Goal: Task Accomplishment & Management: Manage account settings

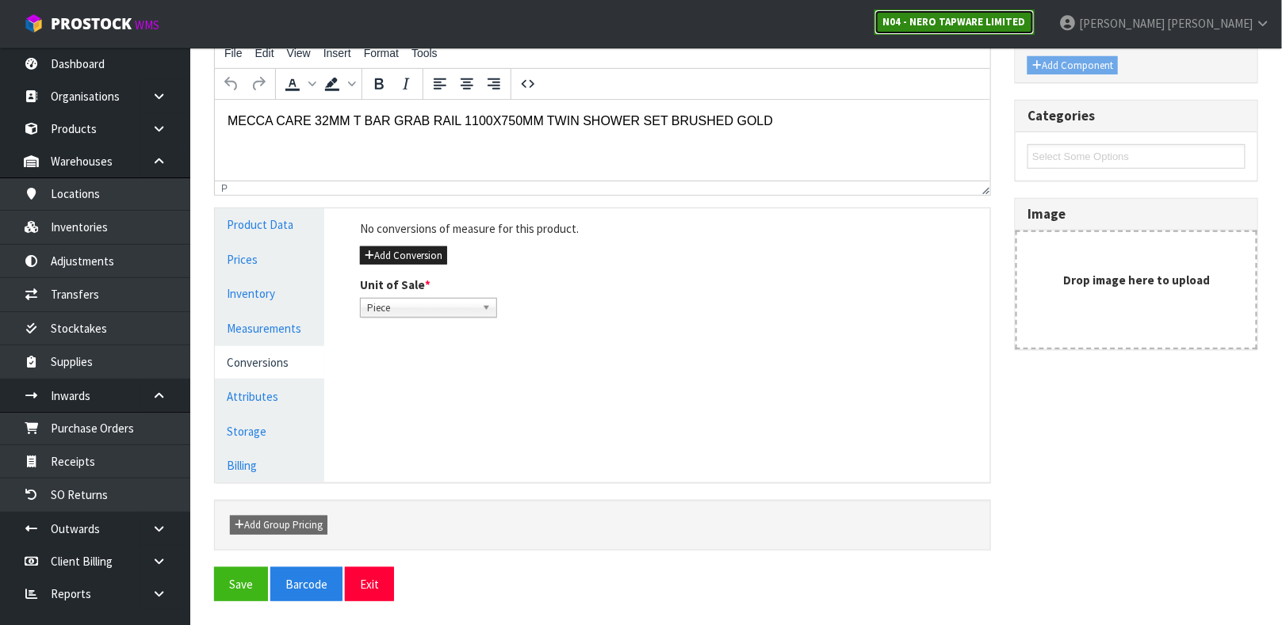
click at [1034, 29] on link "N04 - NERO TAPWARE LIMITED" at bounding box center [954, 22] width 160 height 25
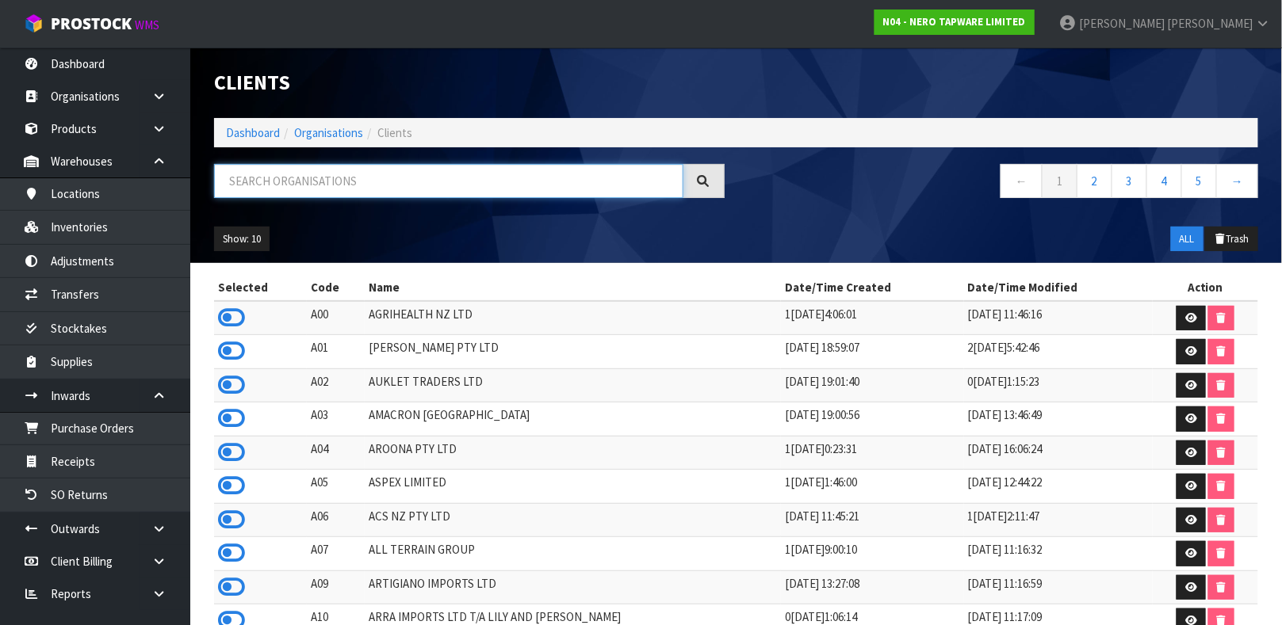
click at [598, 173] on input "text" at bounding box center [448, 181] width 469 height 34
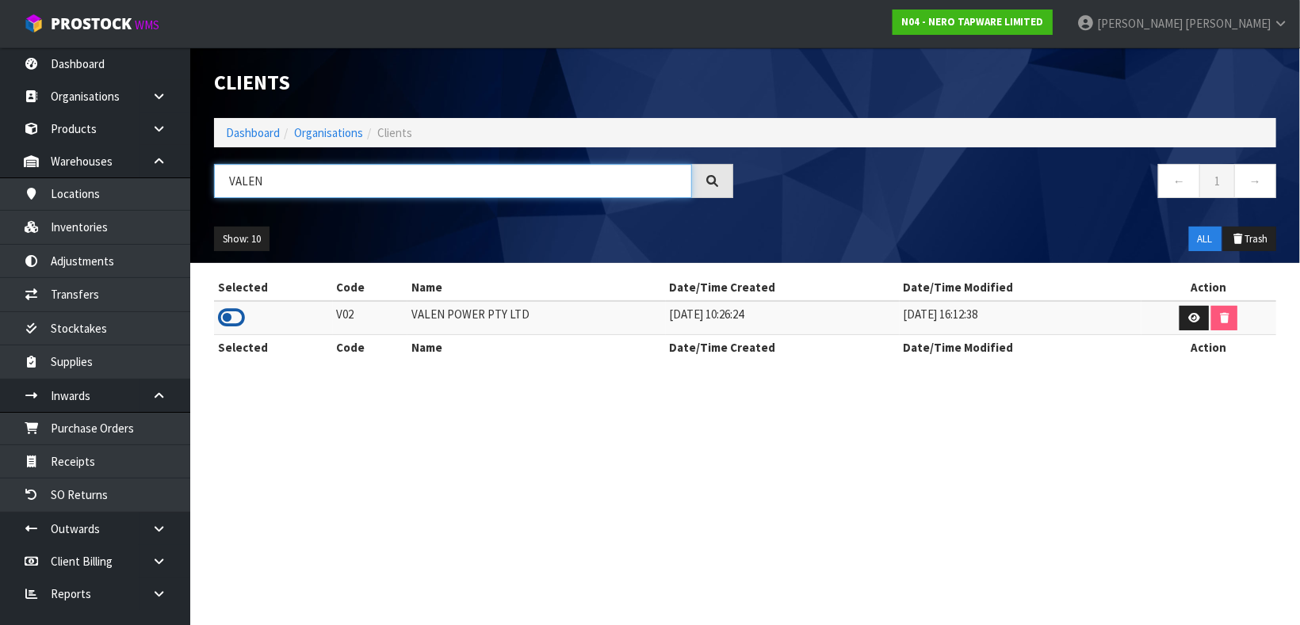
type input "VALEN"
click at [235, 319] on icon at bounding box center [231, 318] width 27 height 24
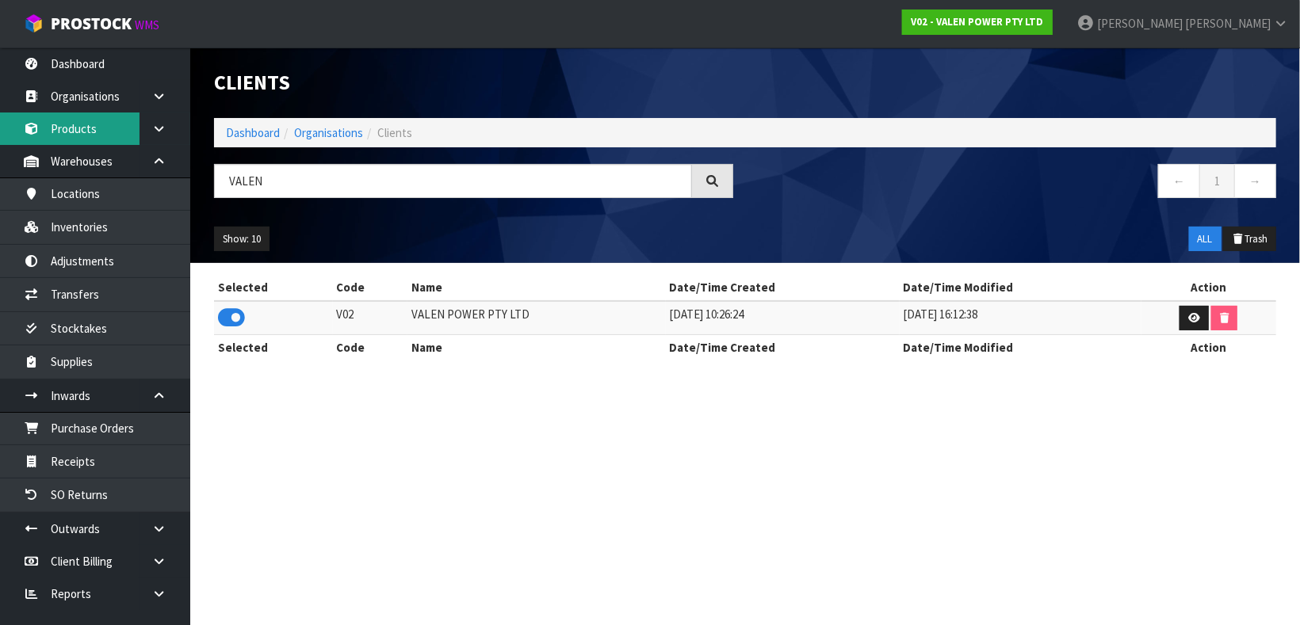
click at [82, 124] on link "Products" at bounding box center [95, 129] width 190 height 32
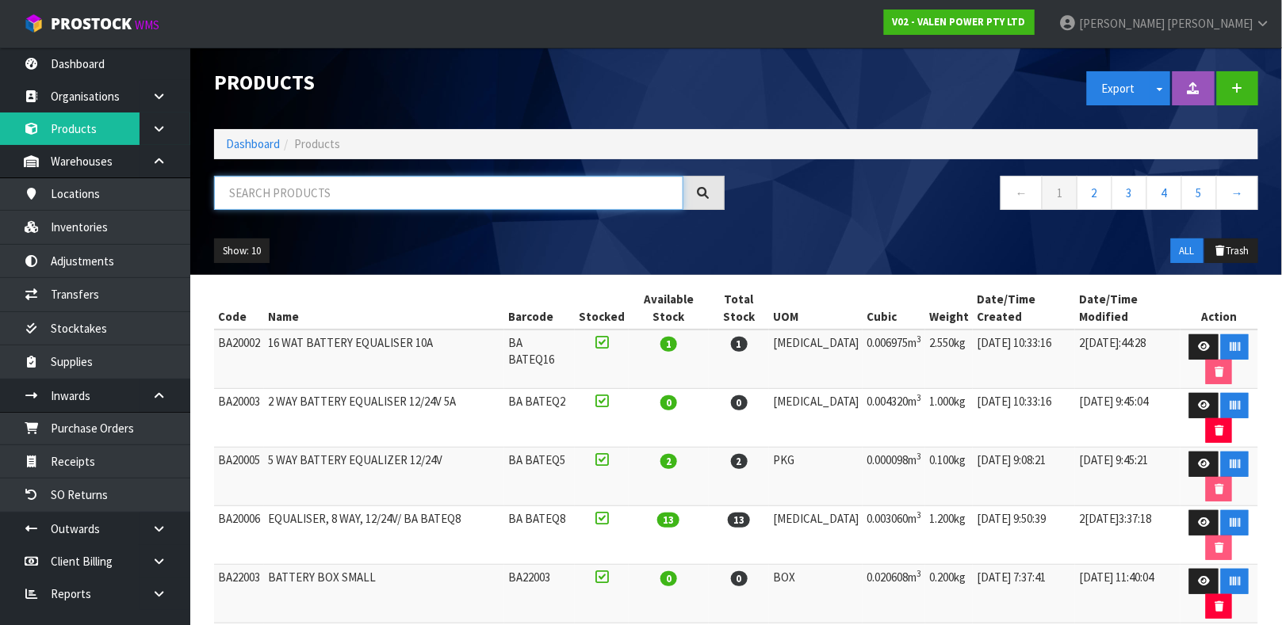
click at [315, 193] on input "text" at bounding box center [448, 193] width 469 height 34
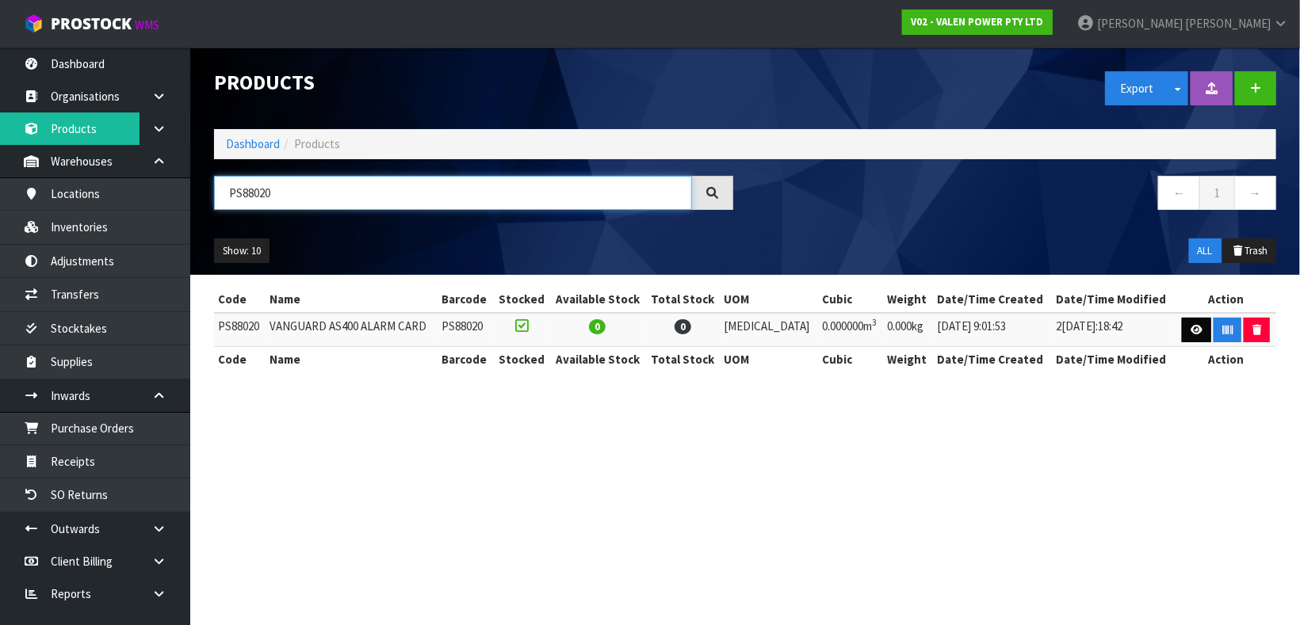
type input "PS88020"
click at [1191, 331] on icon at bounding box center [1197, 330] width 12 height 10
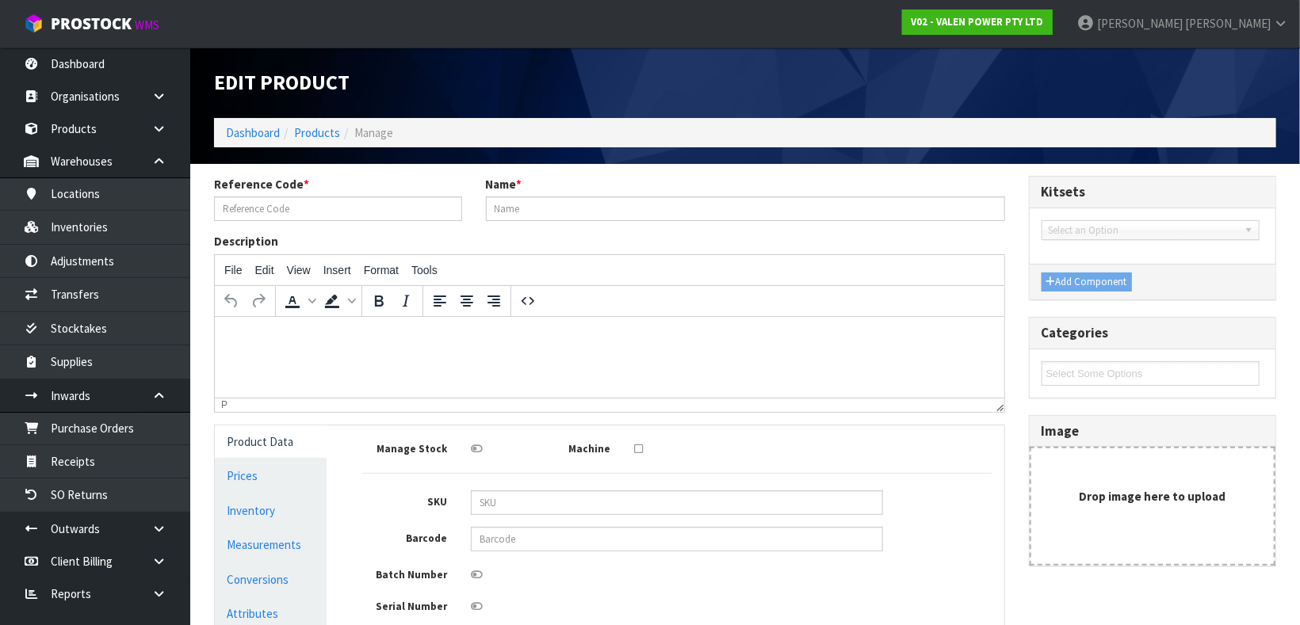
type input "PS88020"
type input "VANGUARD AS400 ALARM CARD"
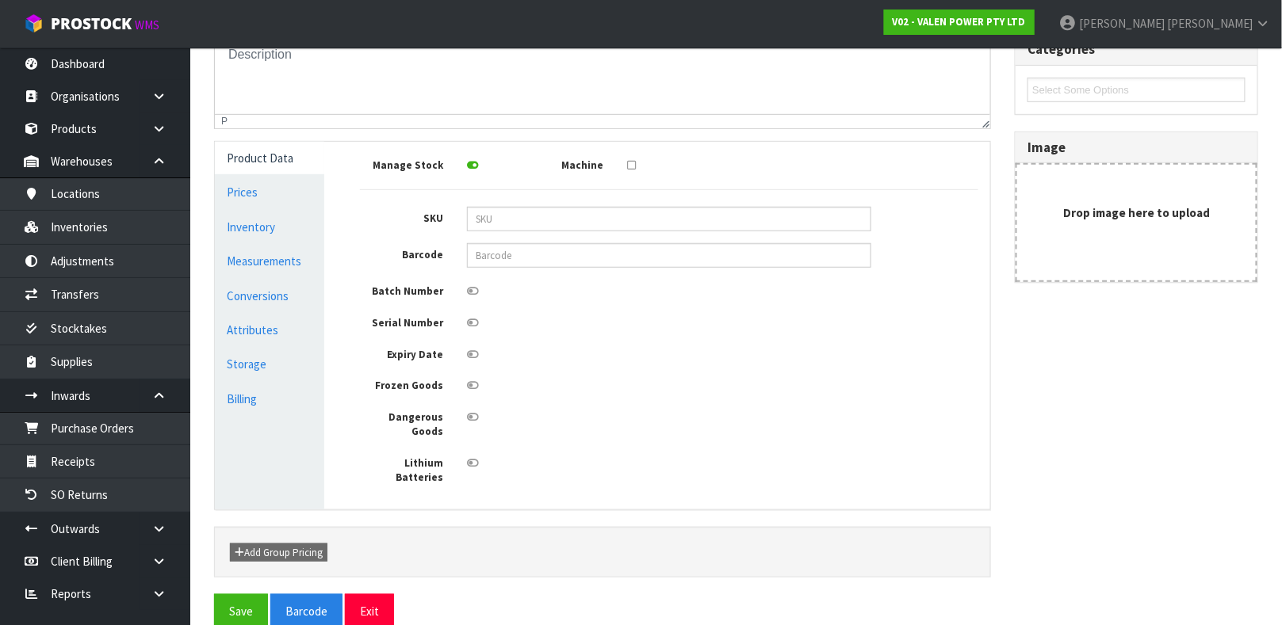
scroll to position [283, 0]
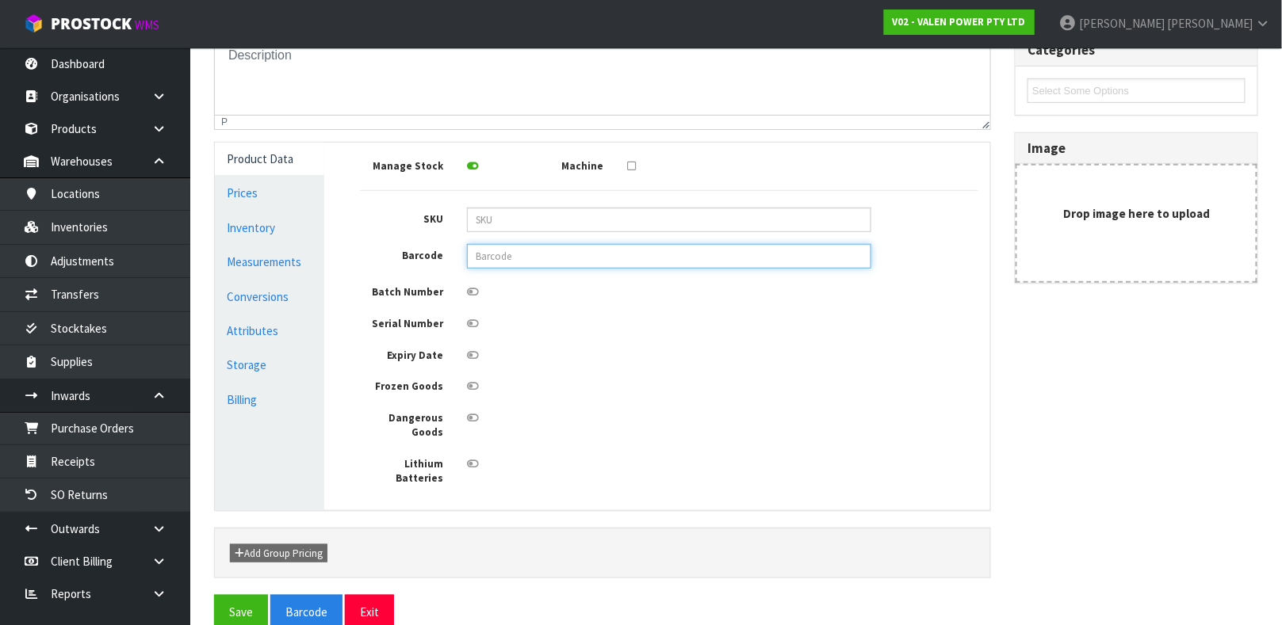
click at [708, 264] on input "text" at bounding box center [669, 256] width 404 height 25
type input "PS88020"
click at [214, 595] on button "Save" at bounding box center [241, 612] width 54 height 34
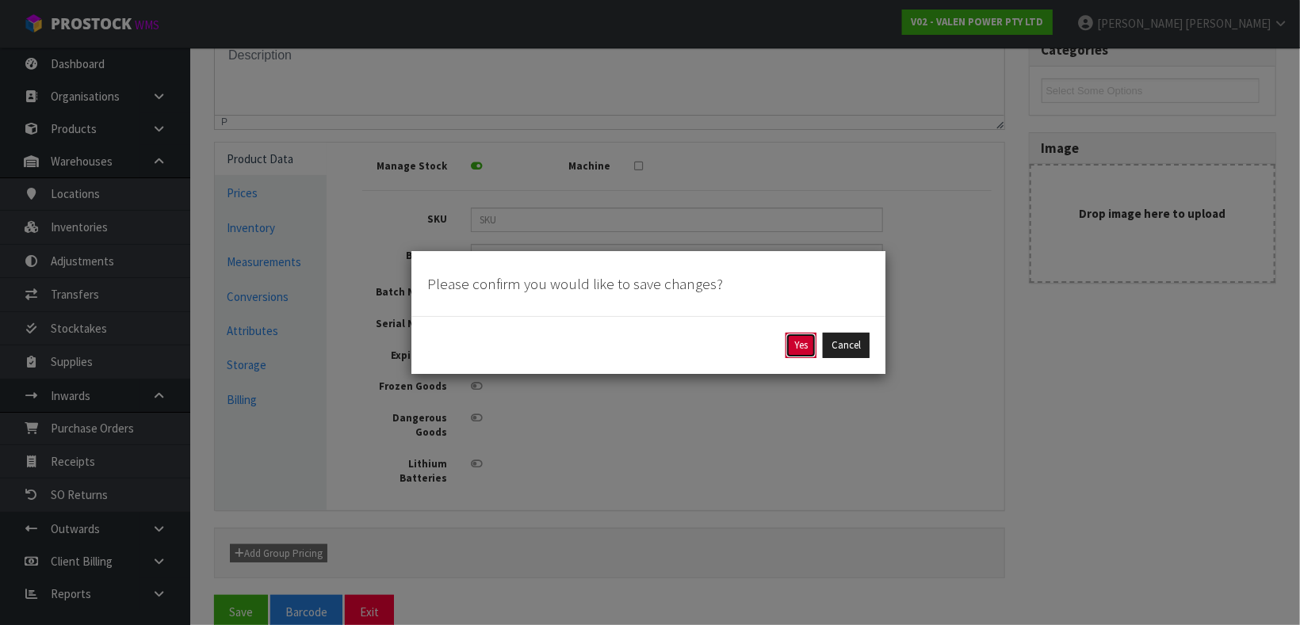
click at [798, 351] on button "Yes" at bounding box center [801, 345] width 31 height 25
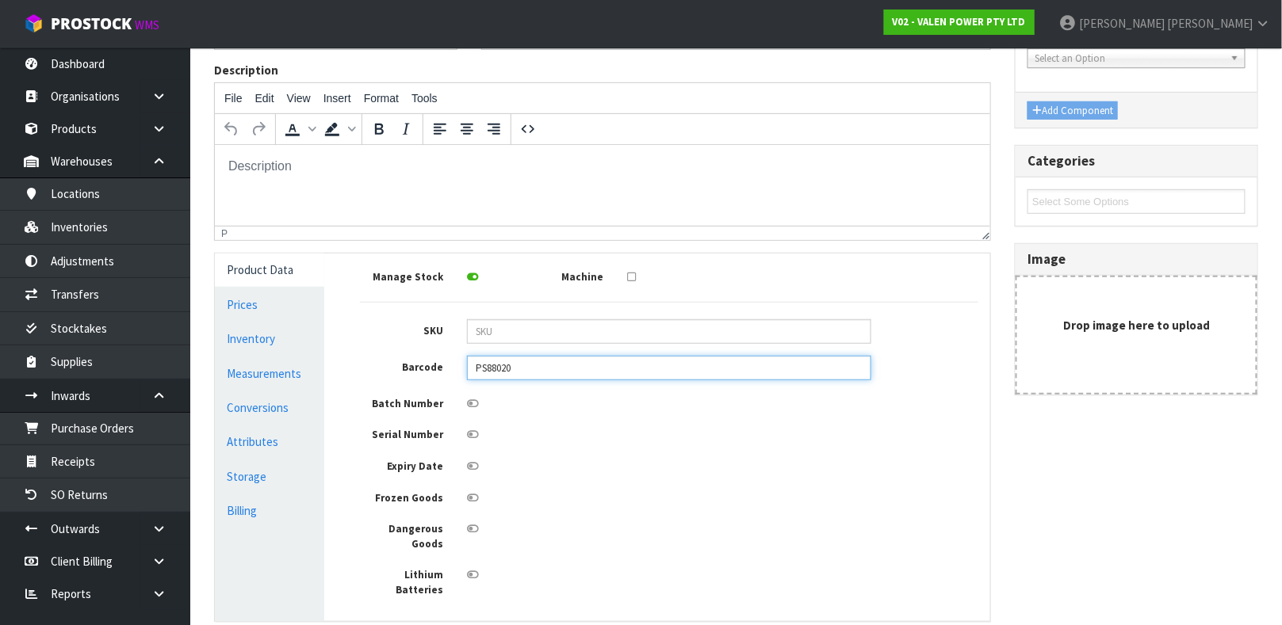
scroll to position [281, 0]
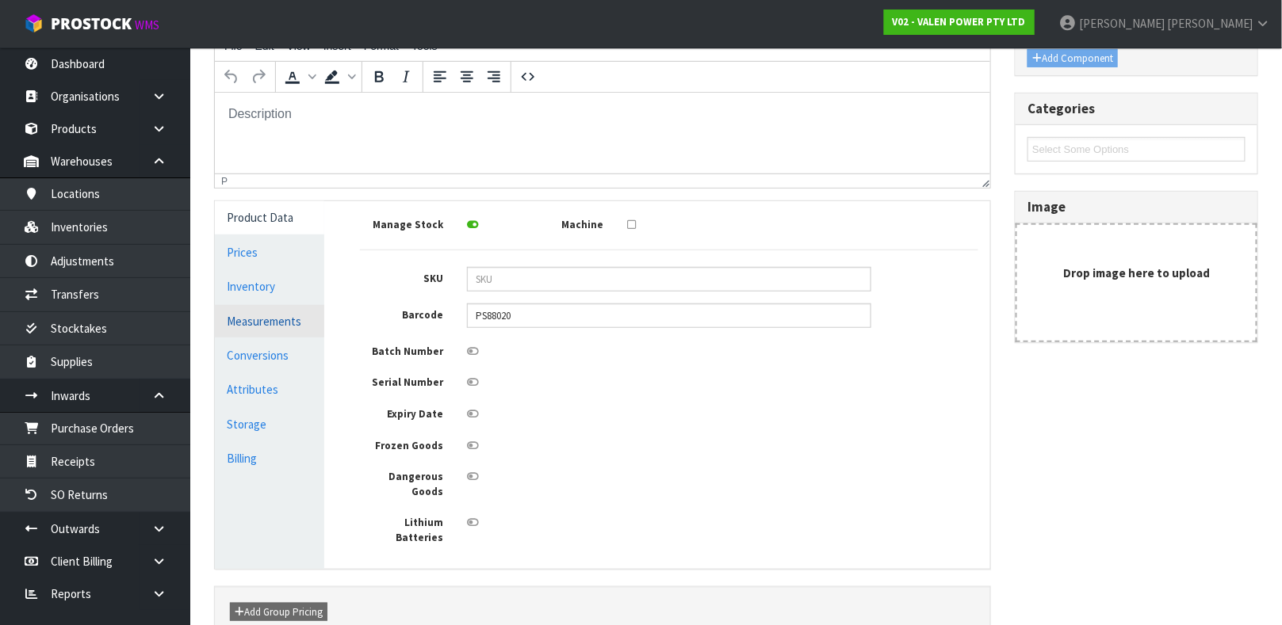
click at [258, 332] on link "Measurements" at bounding box center [269, 321] width 109 height 32
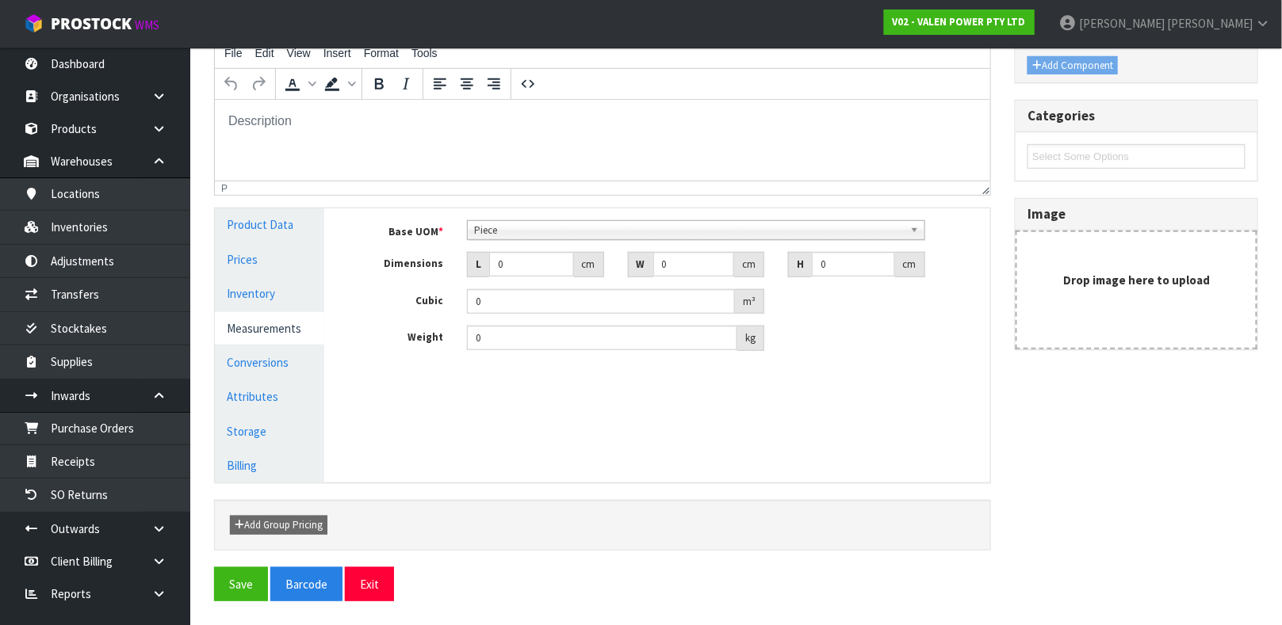
scroll to position [285, 0]
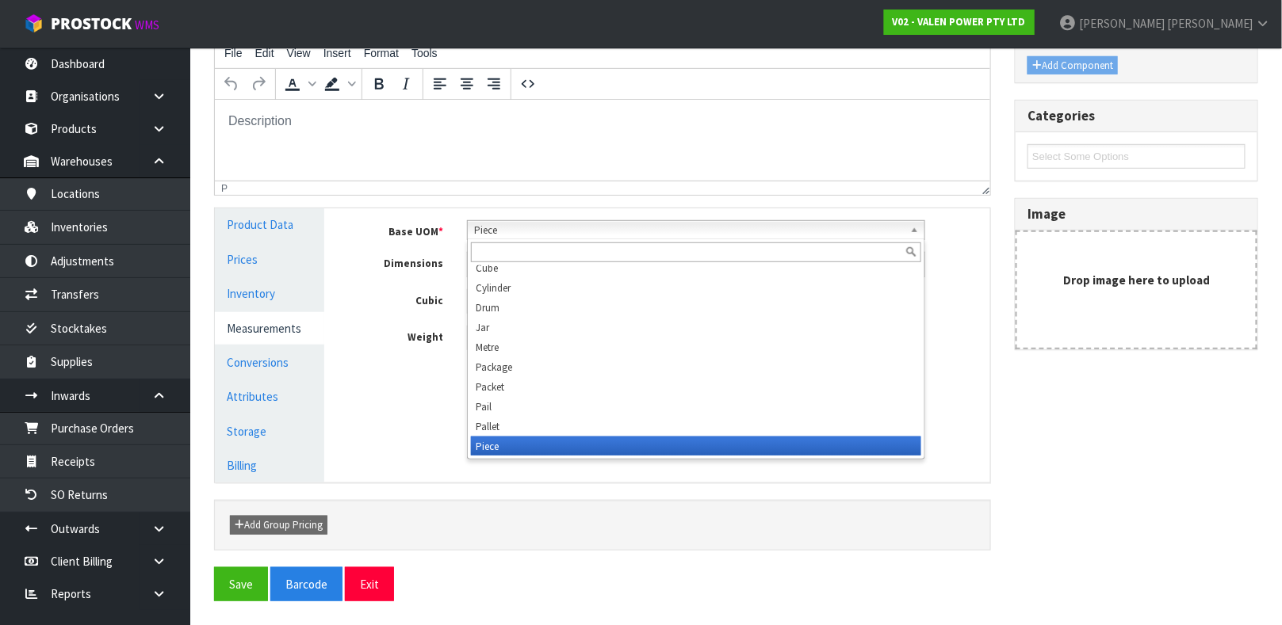
click at [512, 234] on span "Piece" at bounding box center [689, 230] width 430 height 19
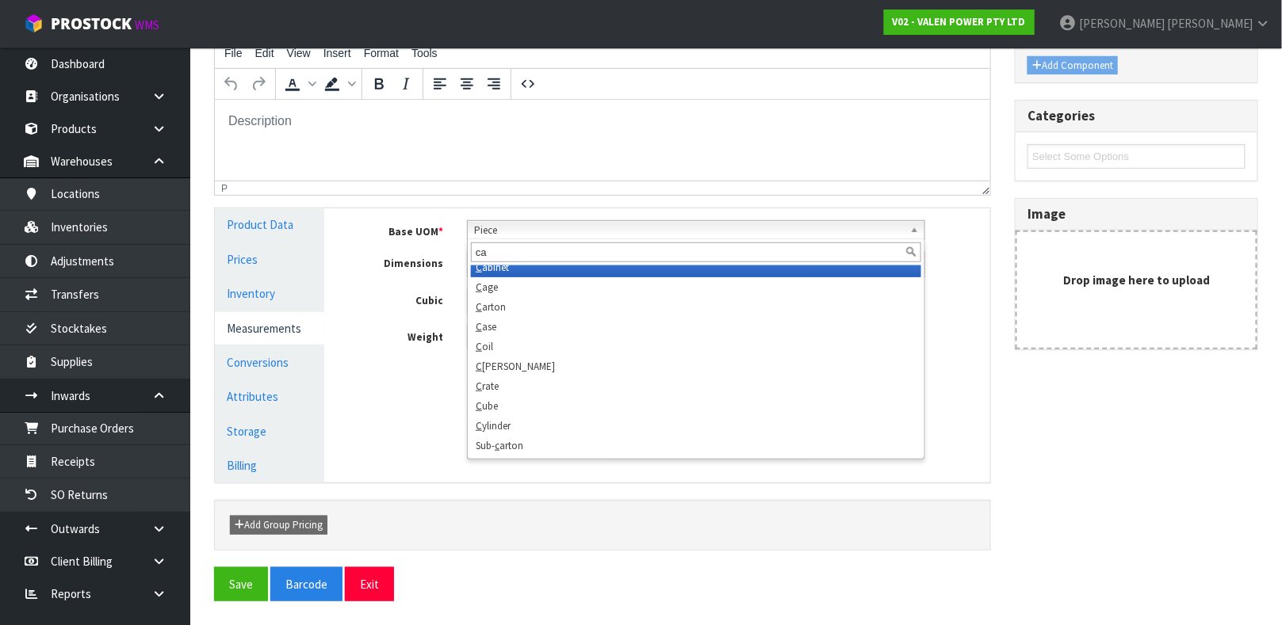
scroll to position [0, 0]
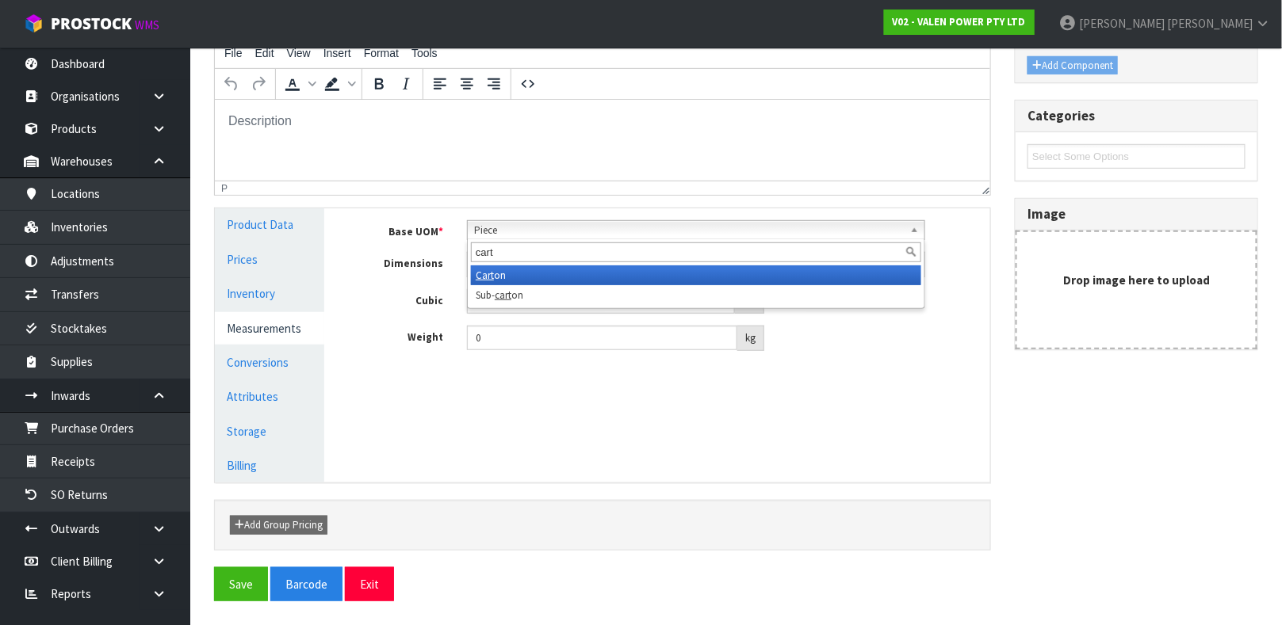
type input "cart"
click at [503, 273] on li "Cart on" at bounding box center [696, 276] width 450 height 20
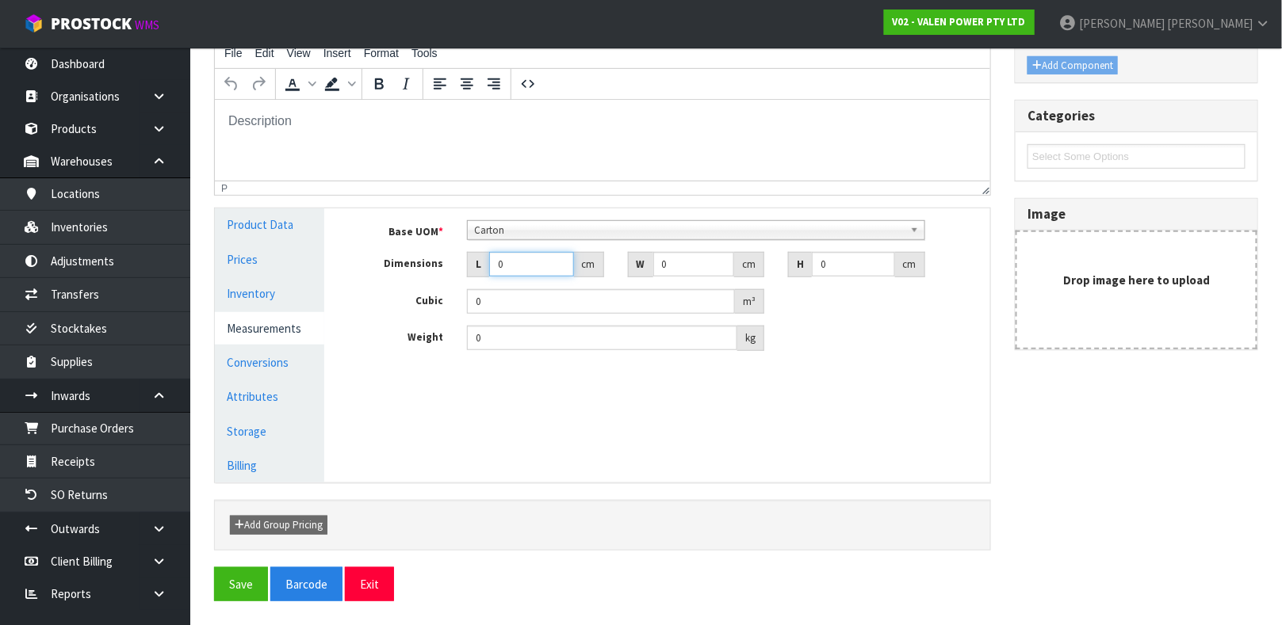
drag, startPoint x: 510, startPoint y: 264, endPoint x: 483, endPoint y: 270, distance: 28.5
click at [483, 270] on div "L 0 cm" at bounding box center [535, 264] width 137 height 25
type input "5"
type input "0.000001"
type input "53"
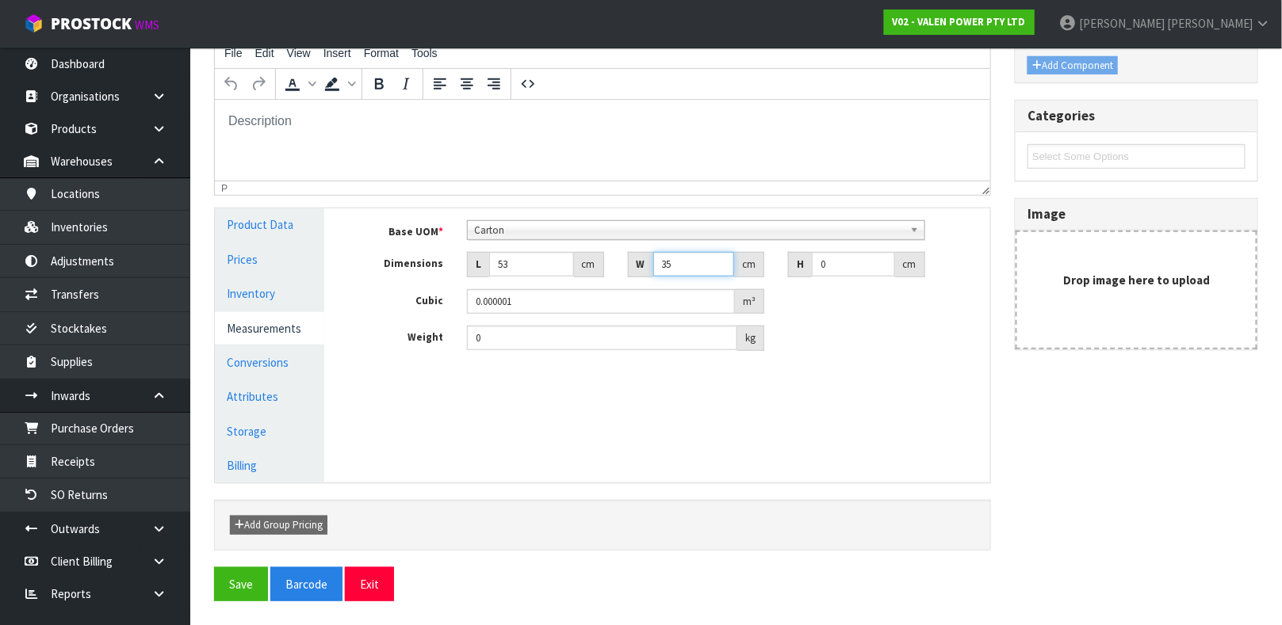
type input "35"
type input "4"
type input "0.00742"
type input "49"
type input "0.090895"
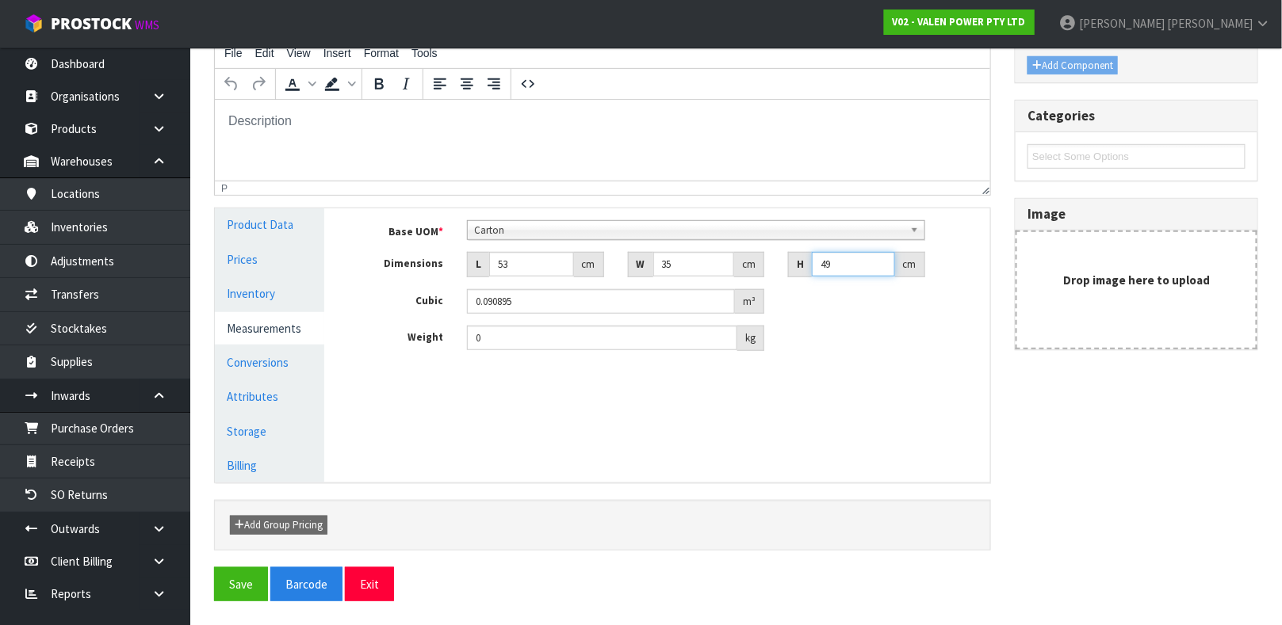
type input "49"
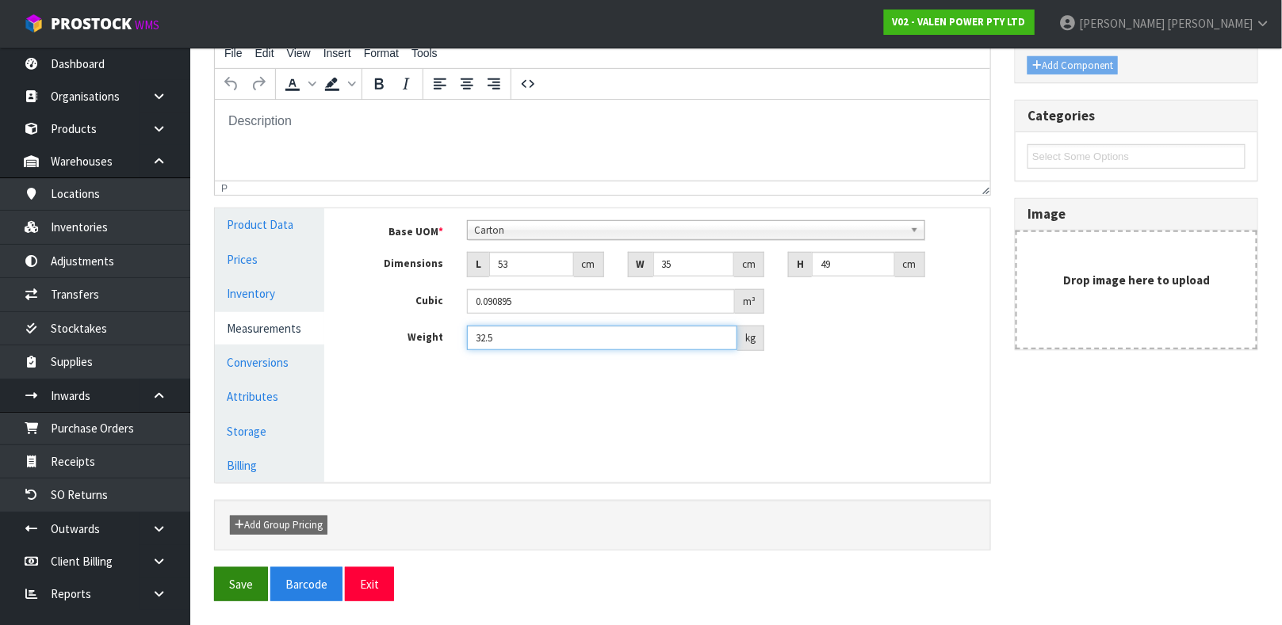
type input "32.5"
click at [243, 591] on button "Save" at bounding box center [241, 585] width 54 height 34
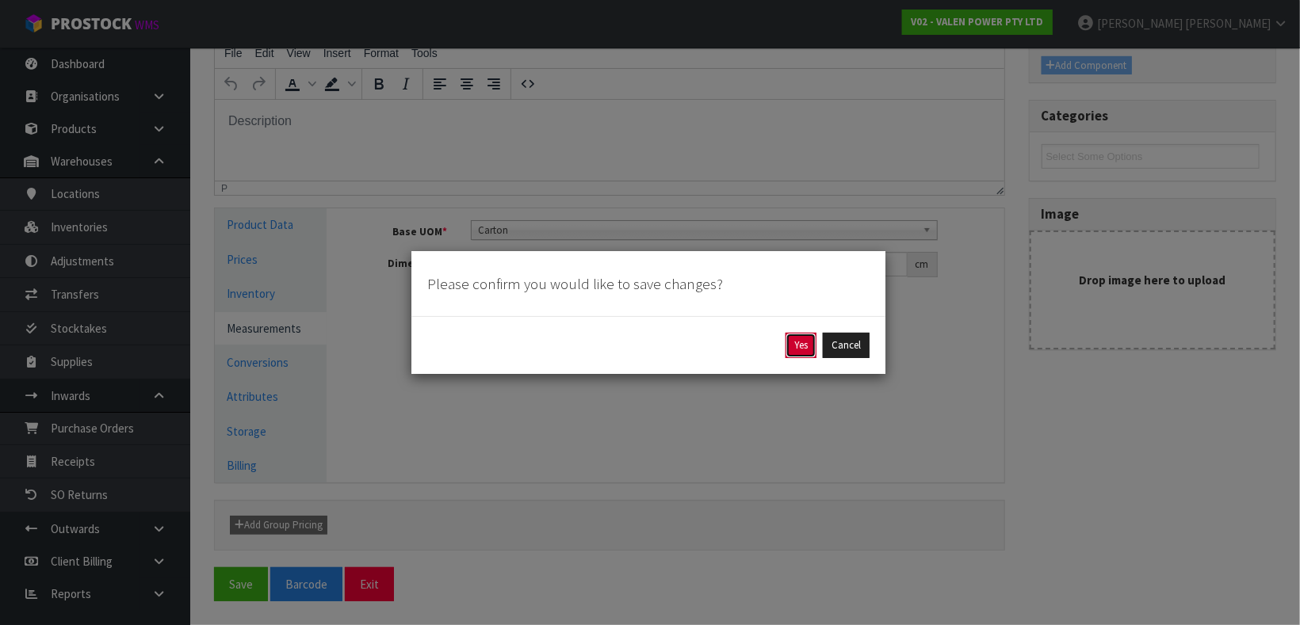
click at [800, 342] on button "Yes" at bounding box center [801, 345] width 31 height 25
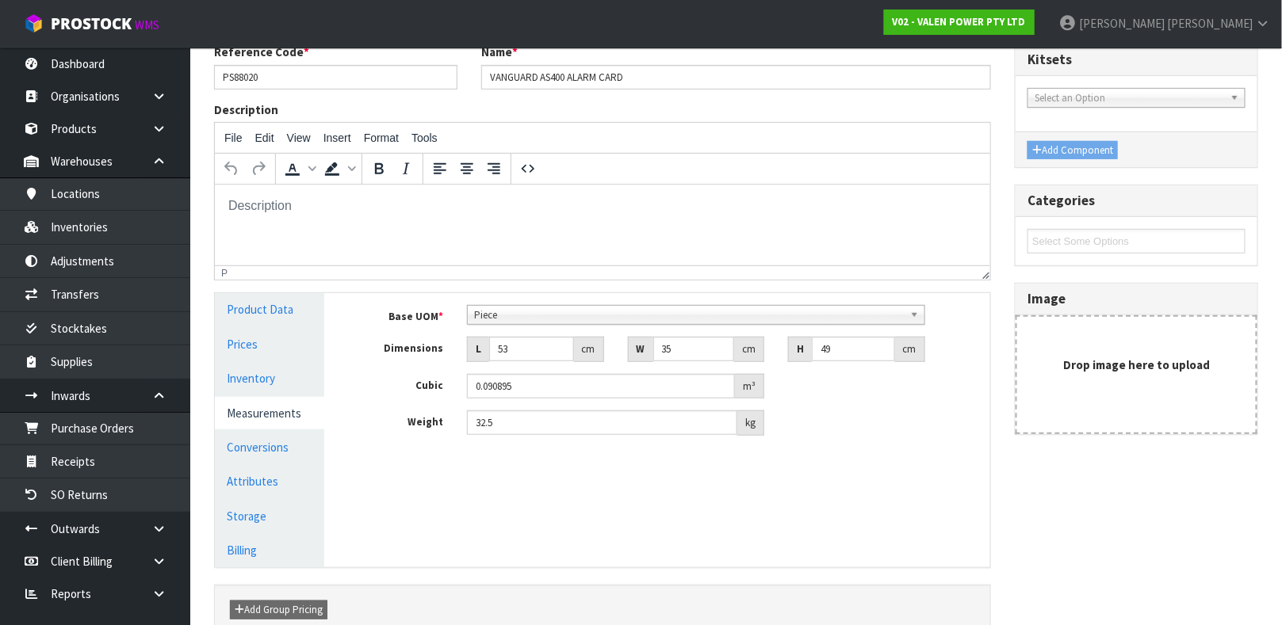
scroll to position [188, 0]
click at [286, 445] on link "Conversions" at bounding box center [269, 449] width 109 height 32
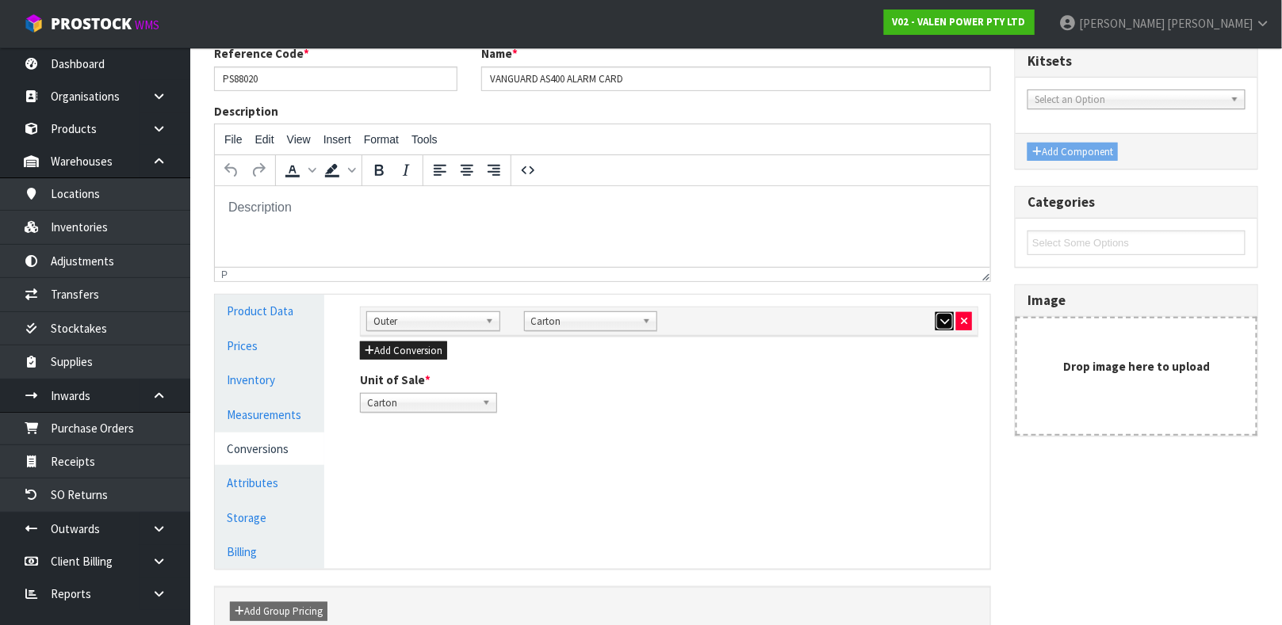
click at [940, 321] on icon "button" at bounding box center [944, 321] width 9 height 10
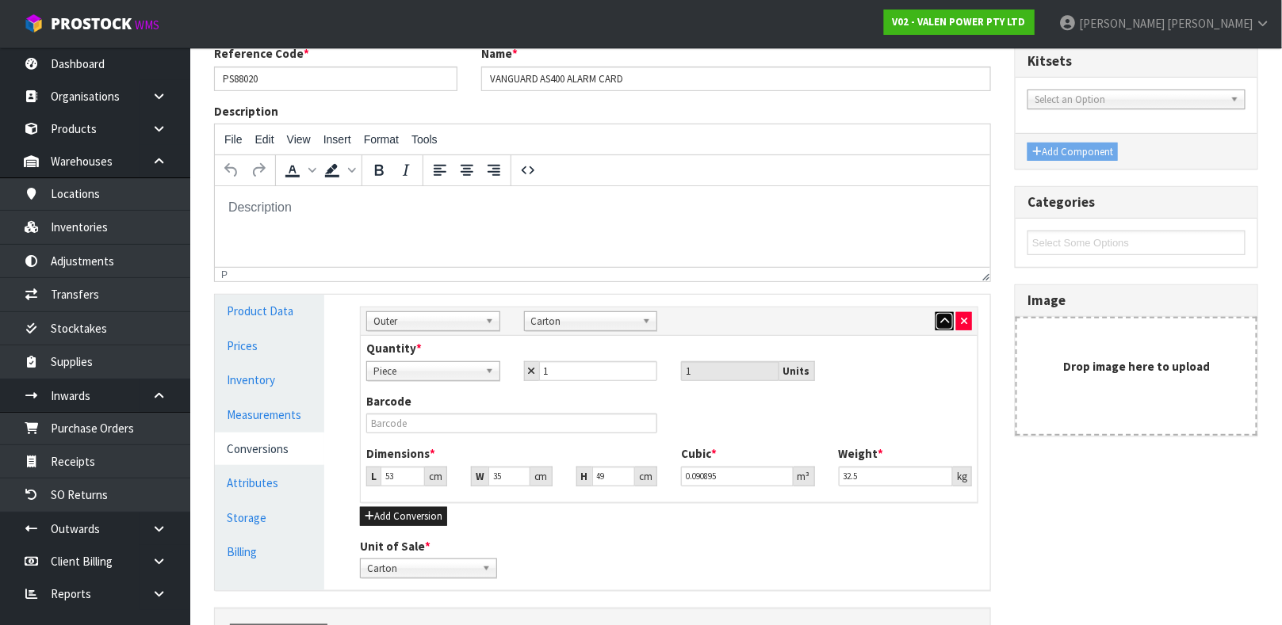
click at [942, 326] on button "button" at bounding box center [944, 321] width 18 height 19
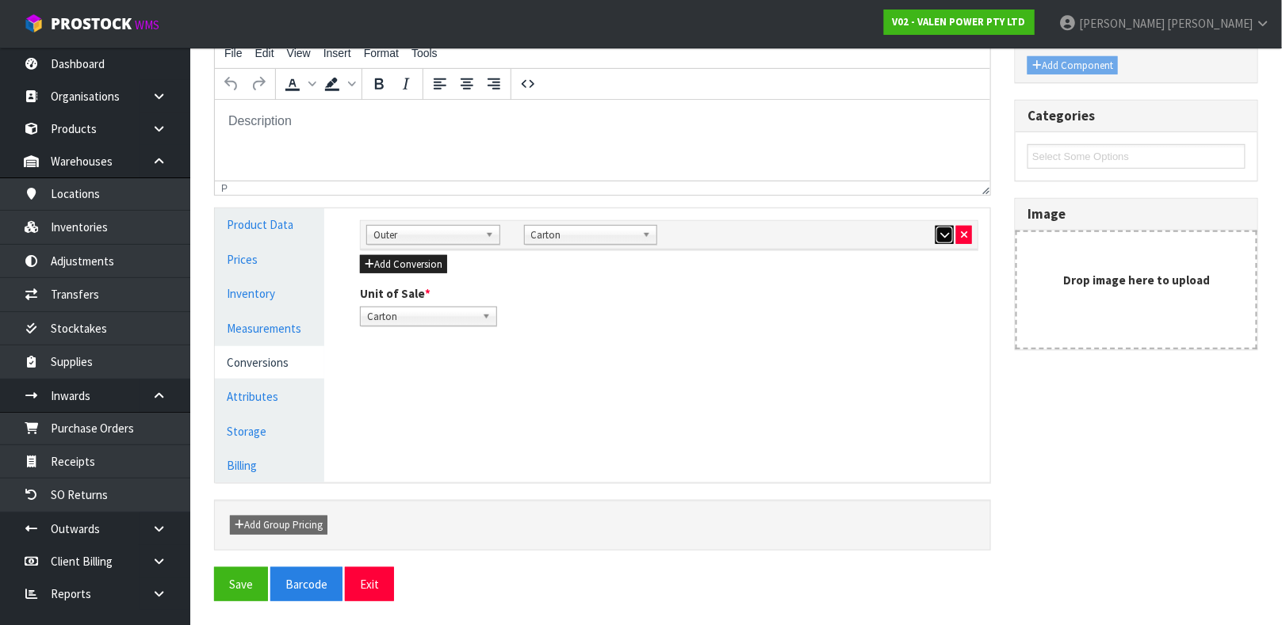
scroll to position [0, 0]
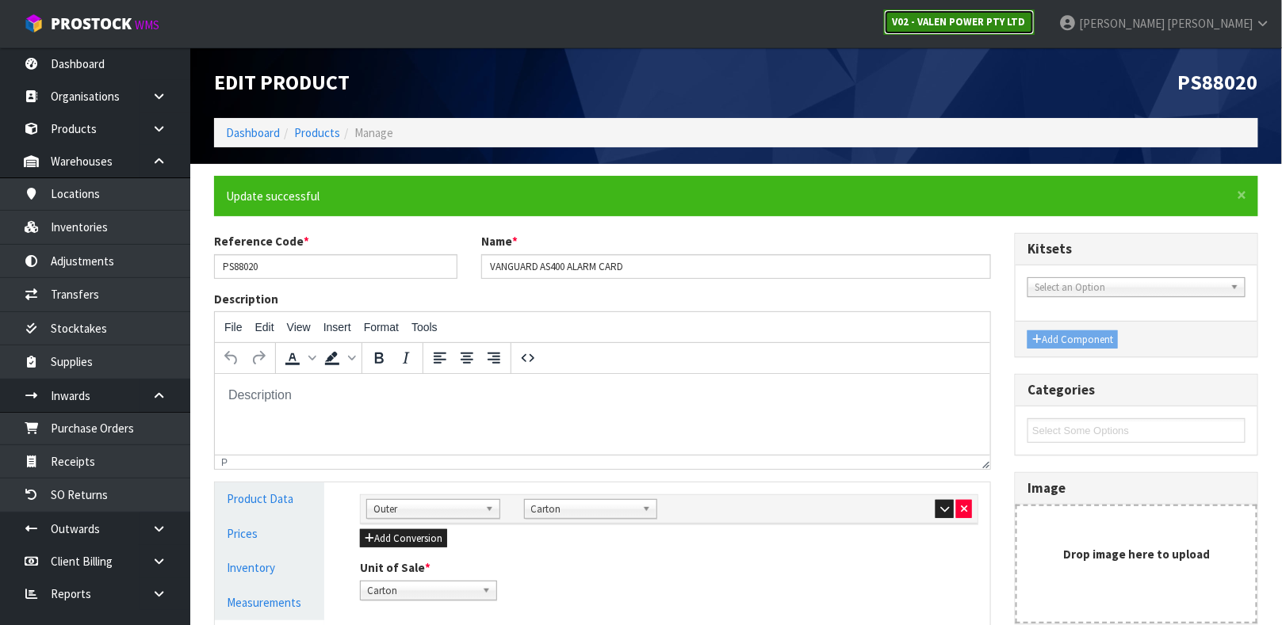
click at [1034, 30] on link "V02 - VALEN POWER PTY LTD" at bounding box center [959, 22] width 151 height 25
click at [759, 75] on h1 "PS88020" at bounding box center [1003, 82] width 510 height 23
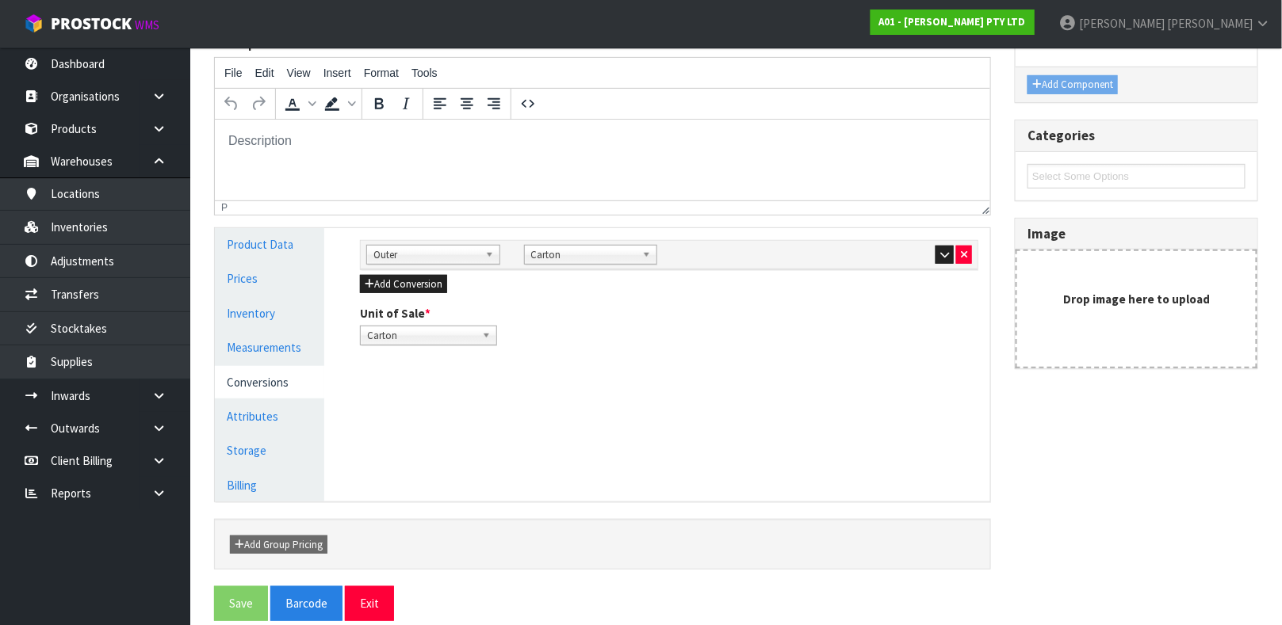
scroll to position [216, 0]
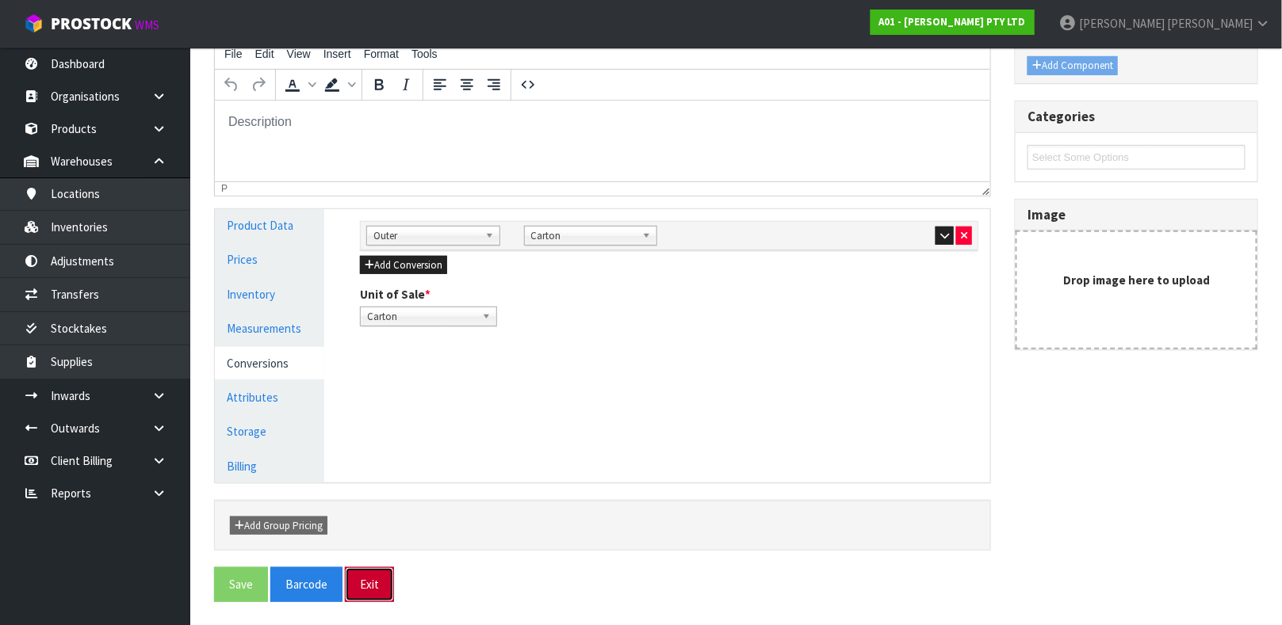
click at [384, 576] on button "Exit" at bounding box center [369, 585] width 49 height 34
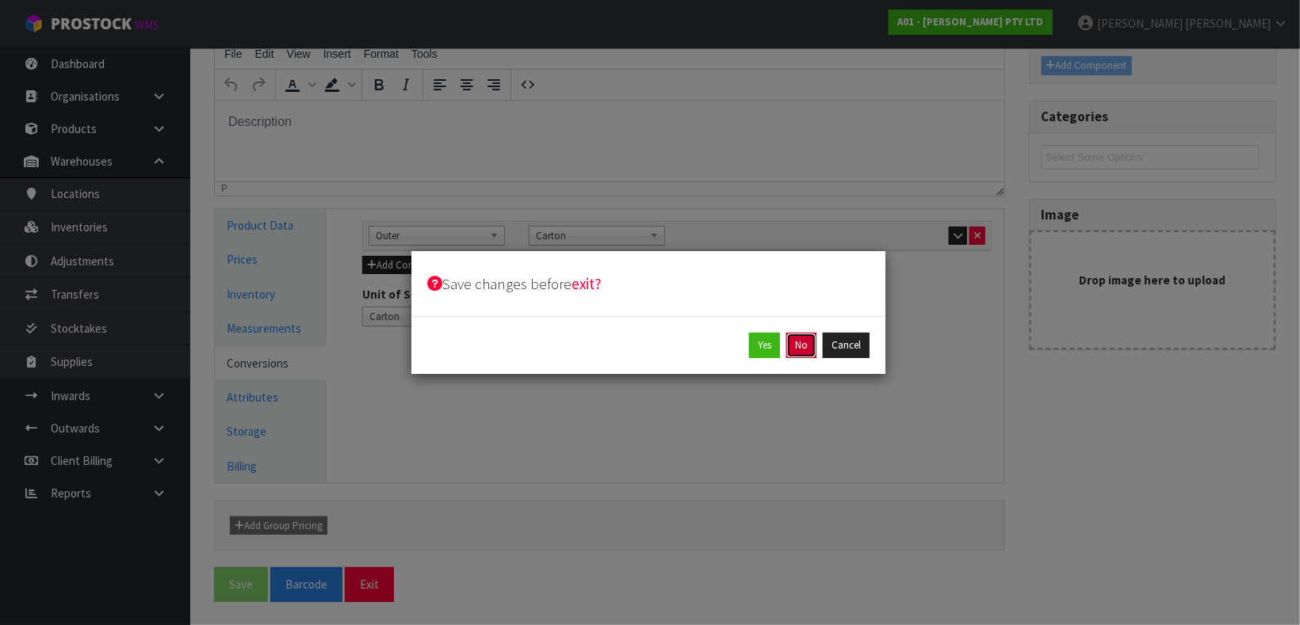
click at [796, 352] on button "No" at bounding box center [801, 345] width 30 height 25
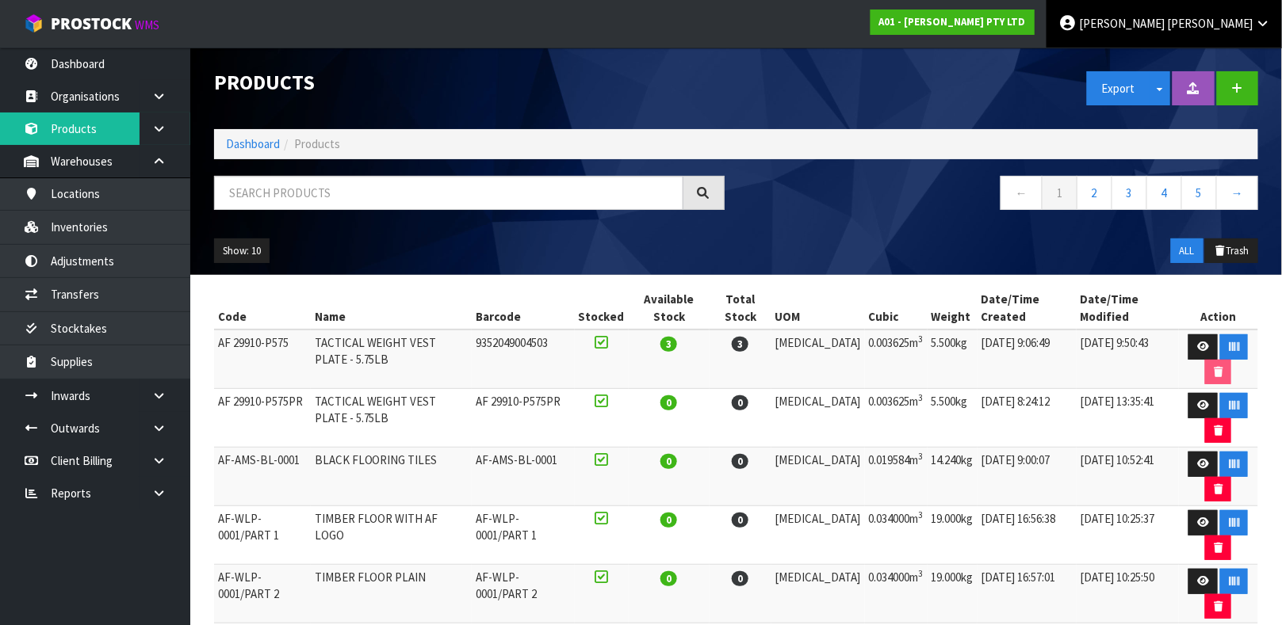
click at [1253, 26] on link "James Luff" at bounding box center [1163, 24] width 235 height 48
click at [1220, 68] on link "Logout" at bounding box center [1218, 62] width 125 height 21
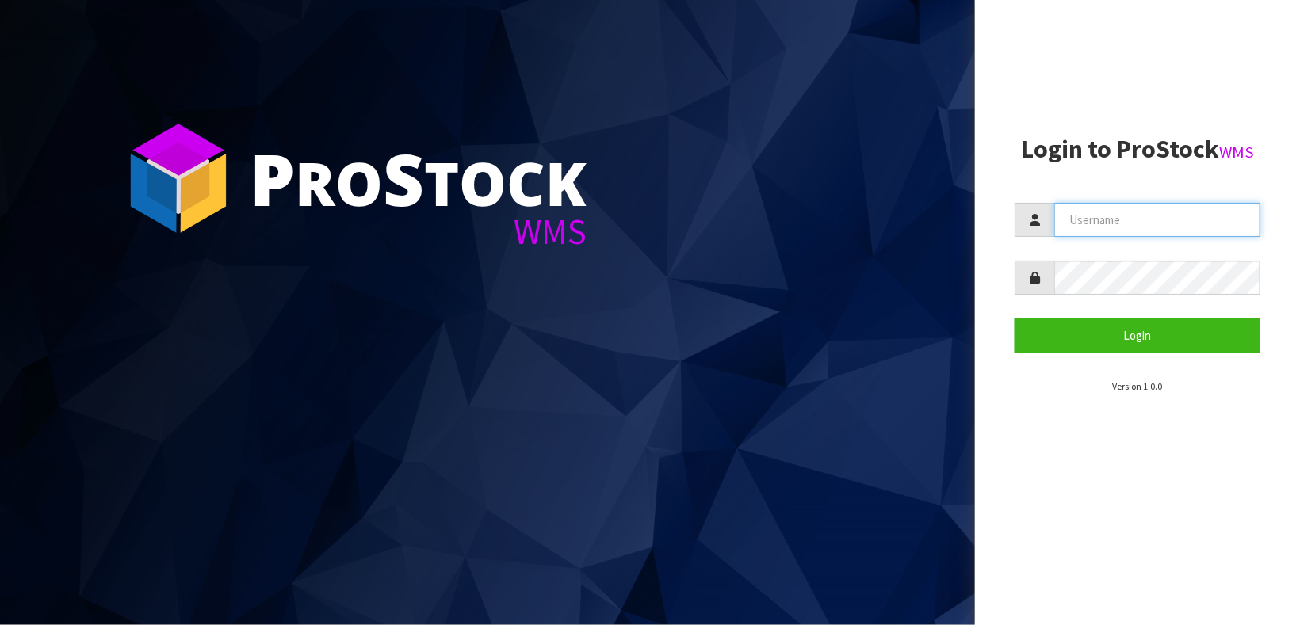
click at [1116, 224] on input "text" at bounding box center [1157, 220] width 206 height 34
type input "[PERSON_NAME]"
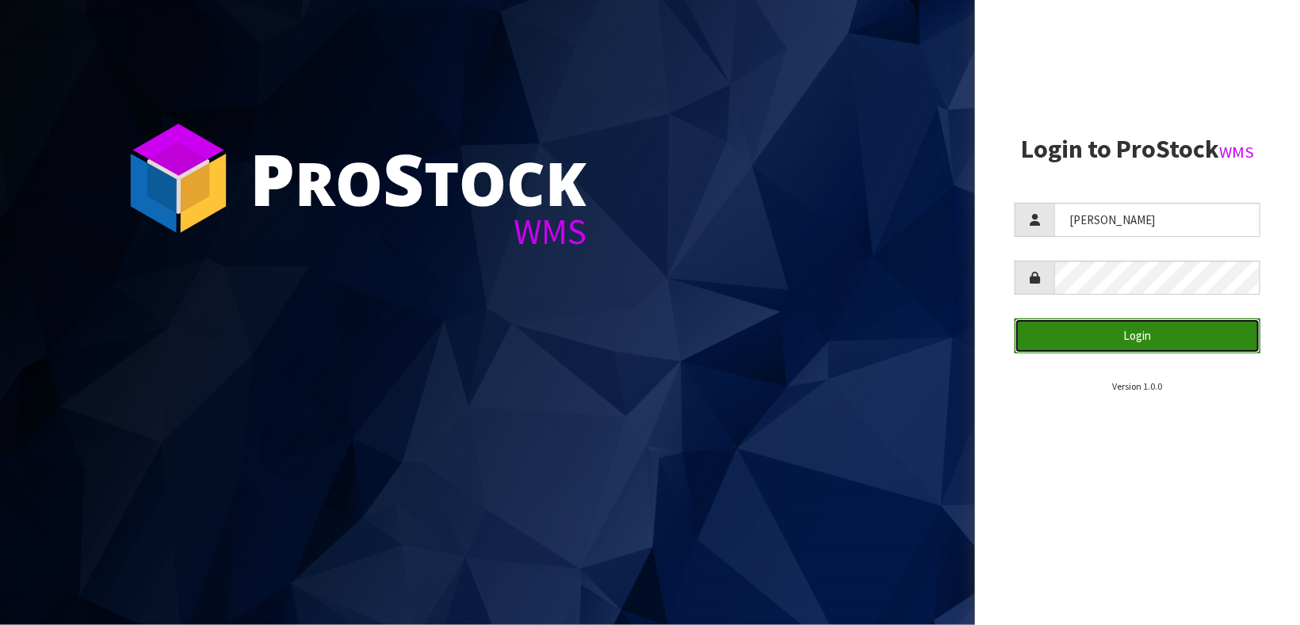
click at [1149, 328] on button "Login" at bounding box center [1138, 336] width 246 height 34
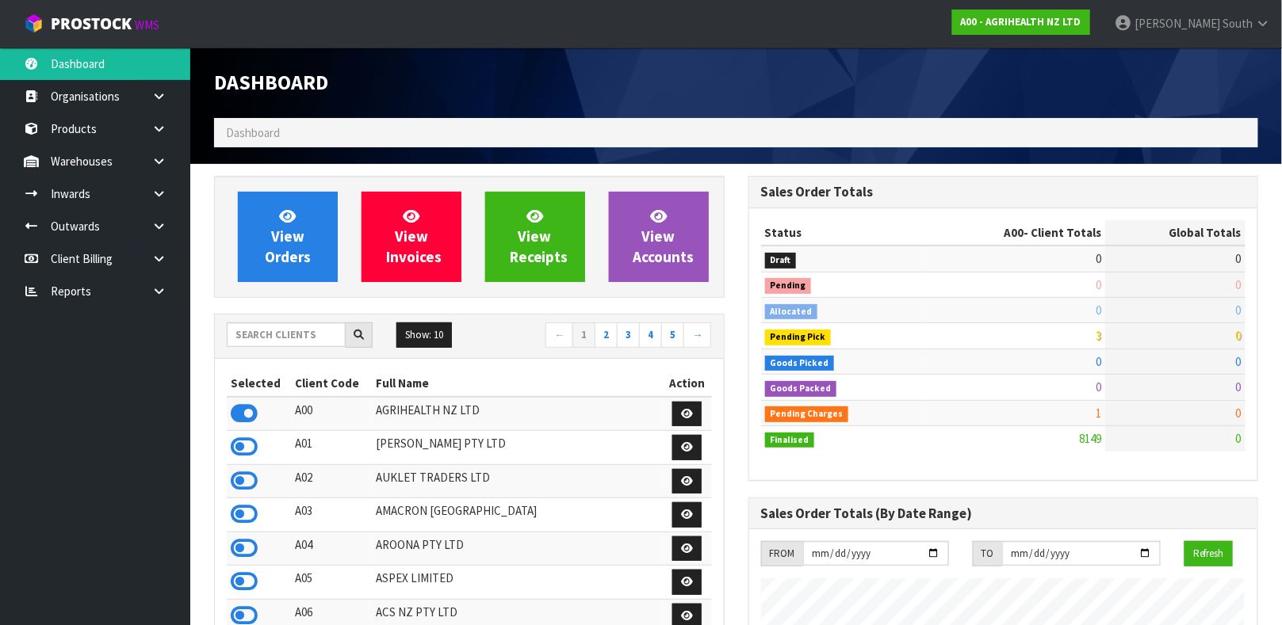
scroll to position [1202, 533]
click at [120, 139] on link "Products" at bounding box center [95, 129] width 190 height 32
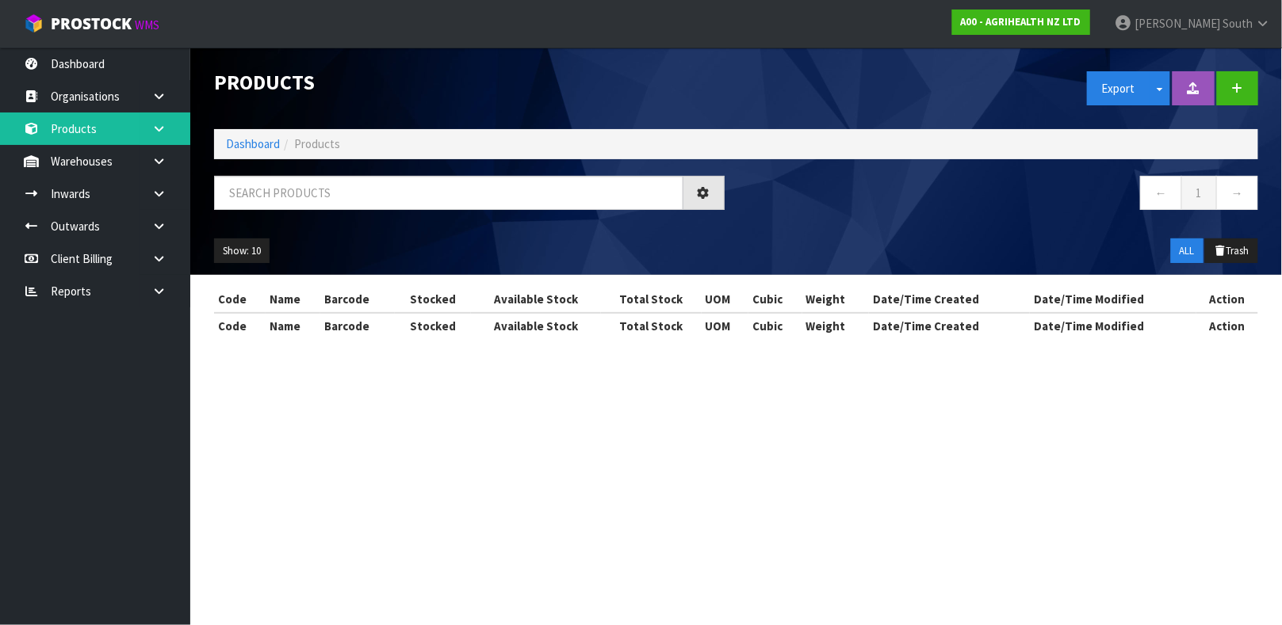
click at [159, 128] on div "Products Export Split button! SOH Summary Measurements Dangerous Goods Import P…" at bounding box center [641, 183] width 1282 height 367
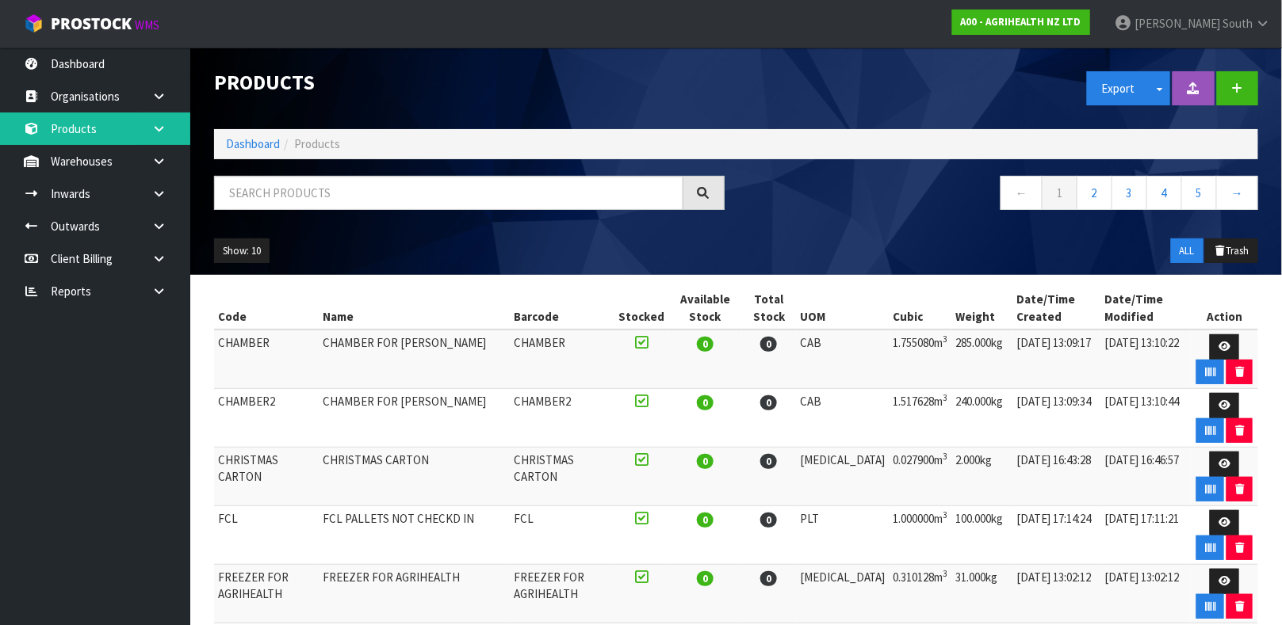
click at [159, 128] on icon at bounding box center [158, 129] width 15 height 12
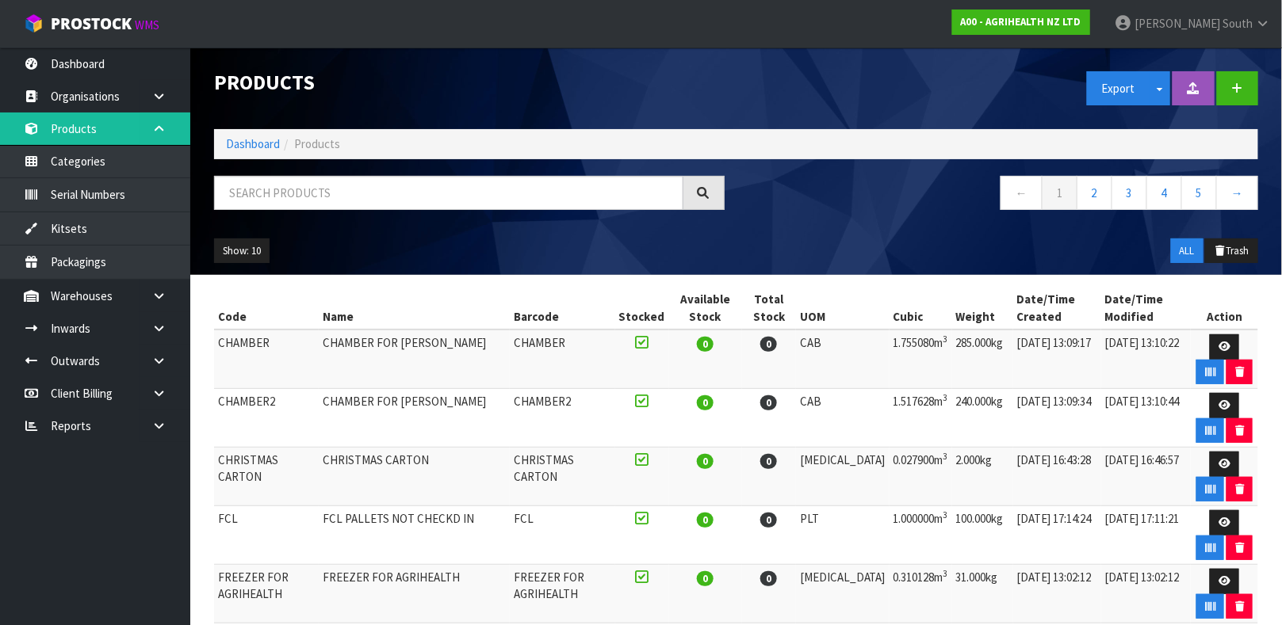
click at [159, 128] on icon at bounding box center [158, 129] width 15 height 12
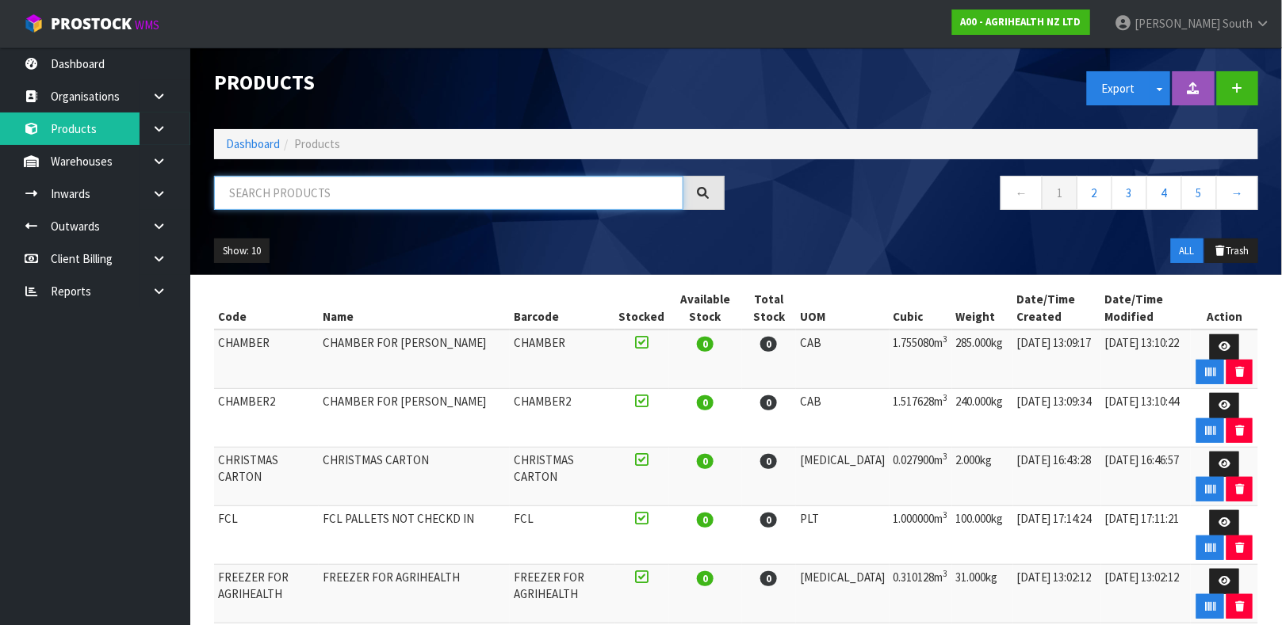
click at [286, 182] on input "text" at bounding box center [448, 193] width 469 height 34
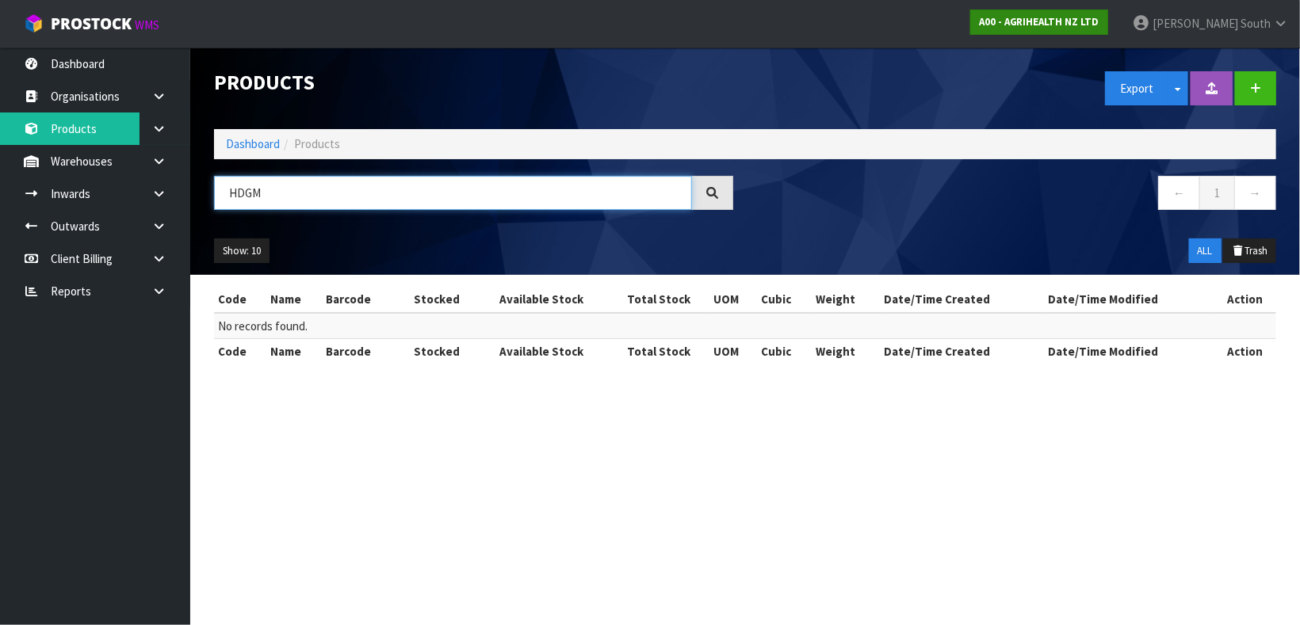
type input "HDGM"
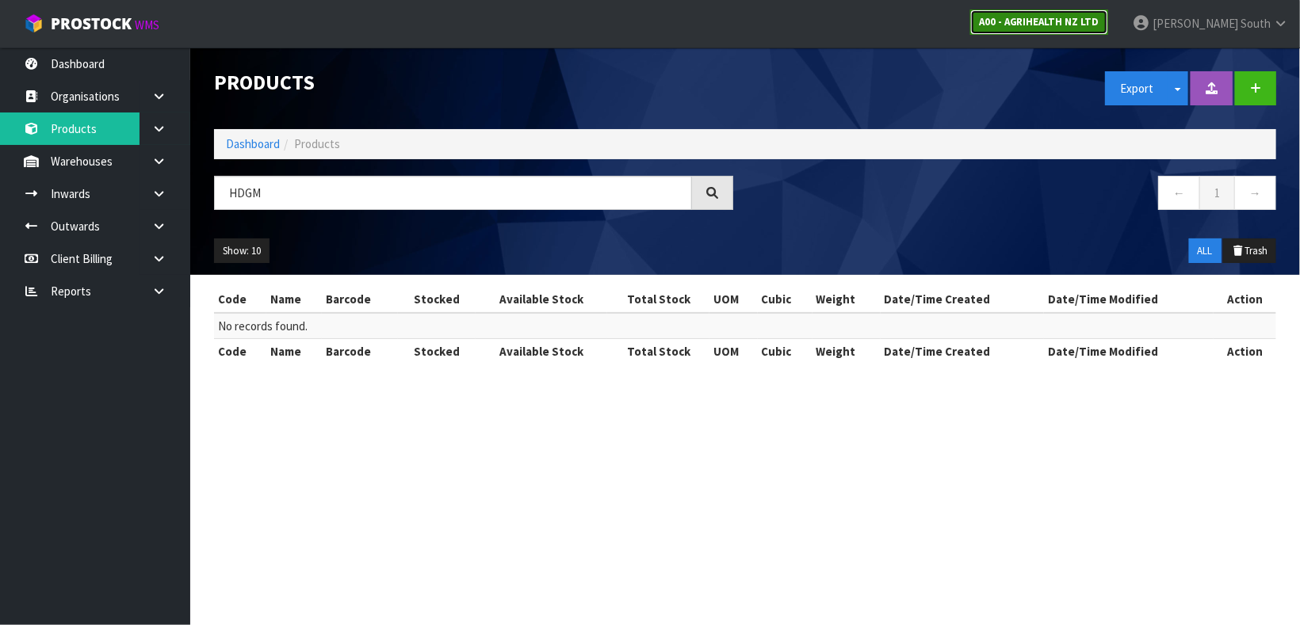
click at [1108, 30] on link "A00 - AGRIHEALTH NZ LTD" at bounding box center [1039, 22] width 138 height 25
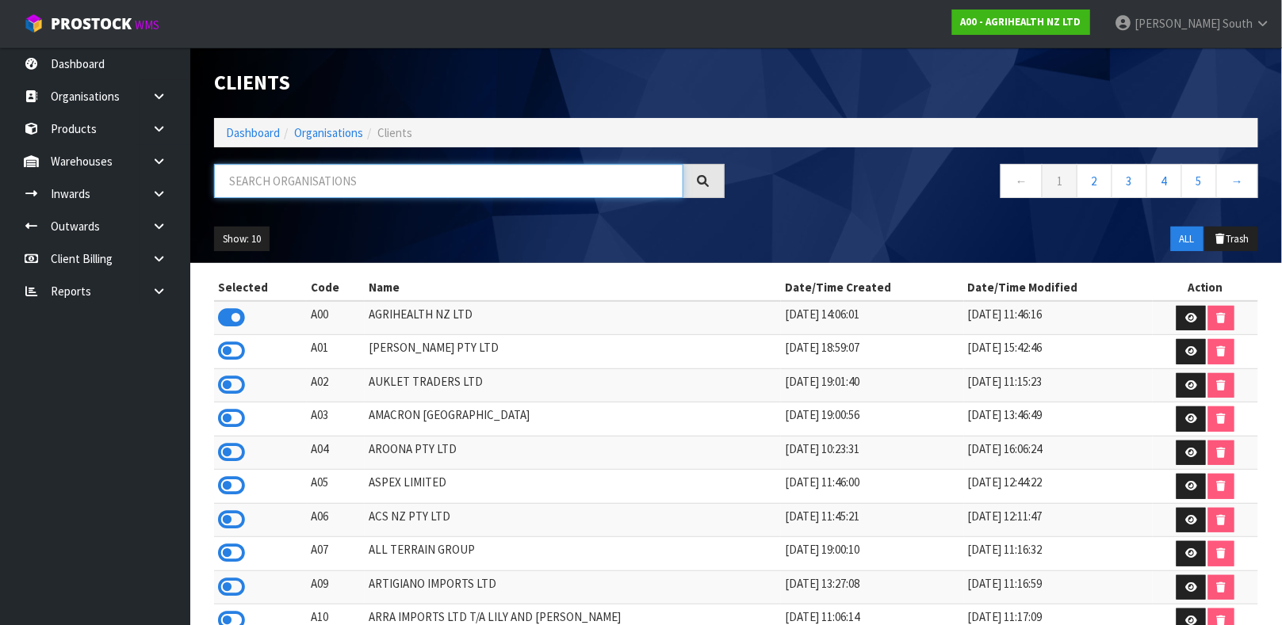
click at [461, 176] on input "text" at bounding box center [448, 181] width 469 height 34
click at [244, 532] on icon at bounding box center [231, 520] width 27 height 24
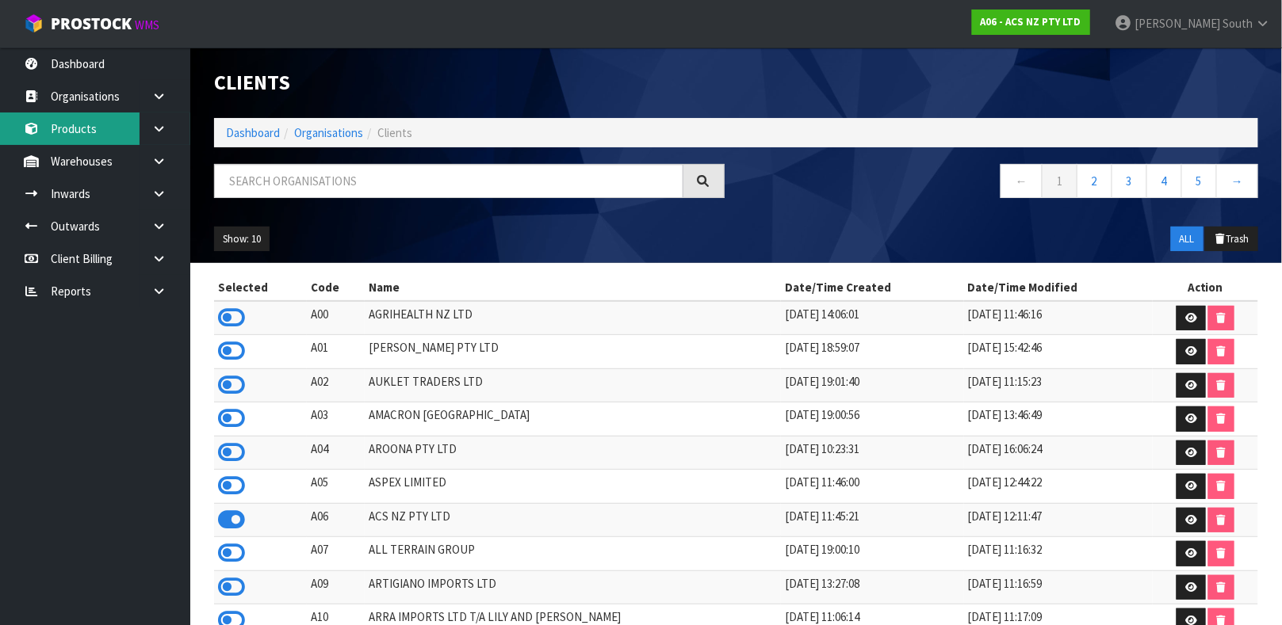
click at [82, 140] on link "Products" at bounding box center [95, 129] width 190 height 32
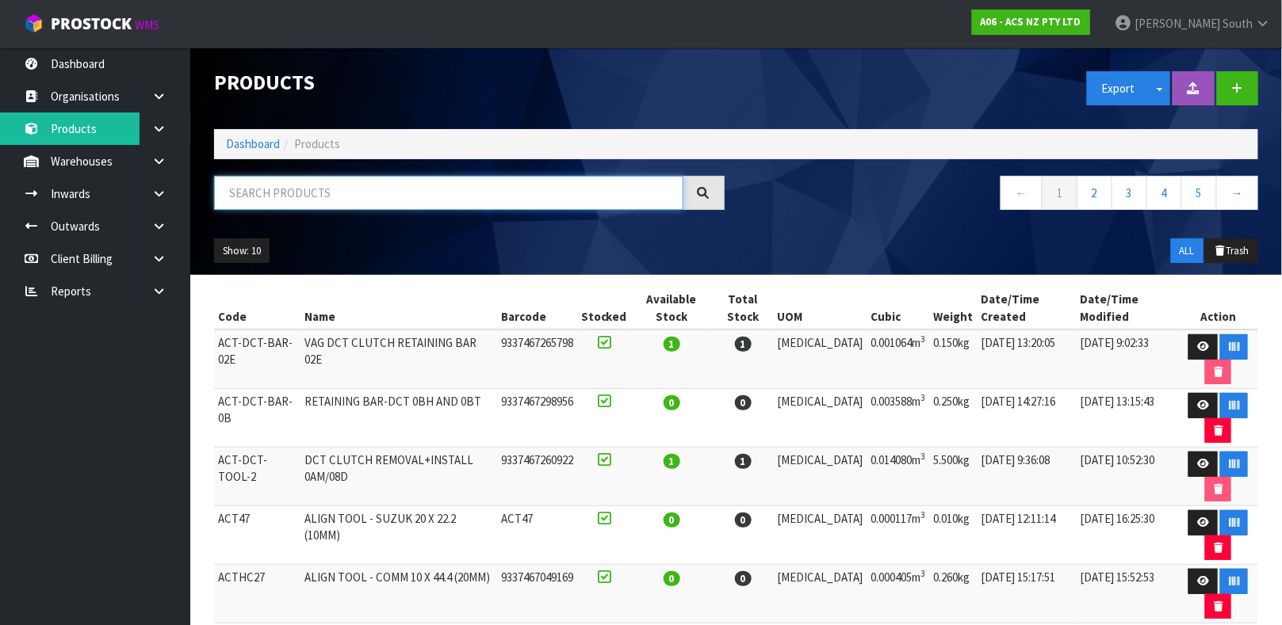
click at [324, 195] on input "text" at bounding box center [448, 193] width 469 height 34
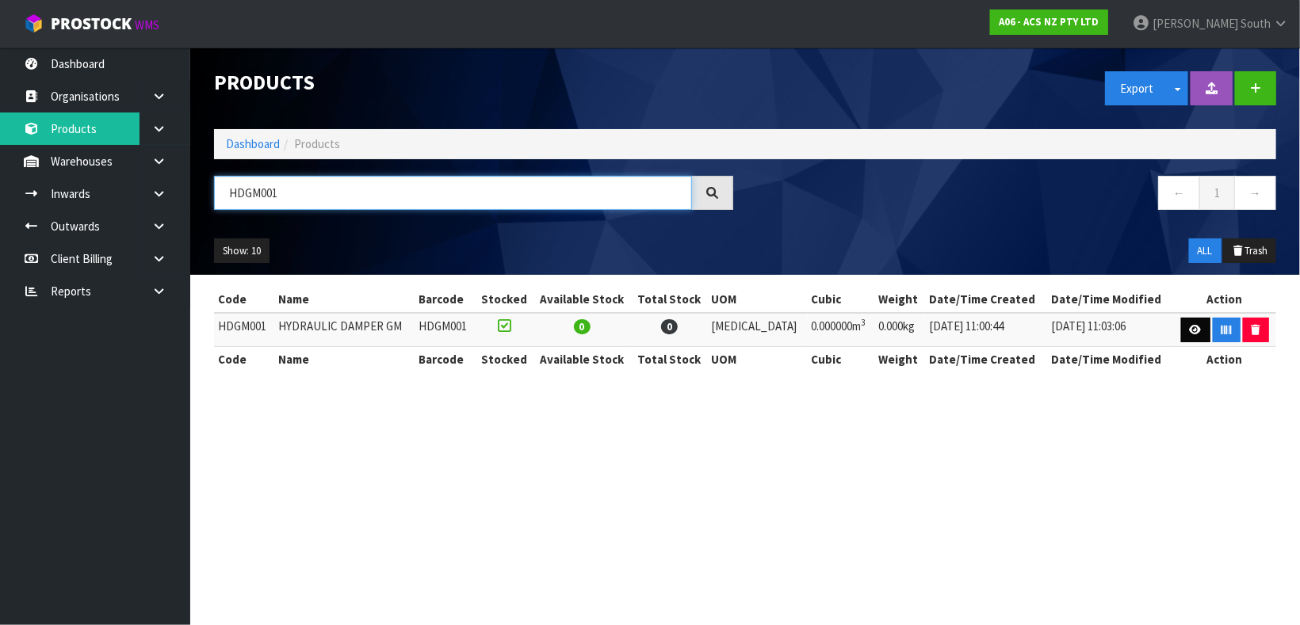
type input "HDGM001"
click at [1181, 321] on link at bounding box center [1195, 330] width 29 height 25
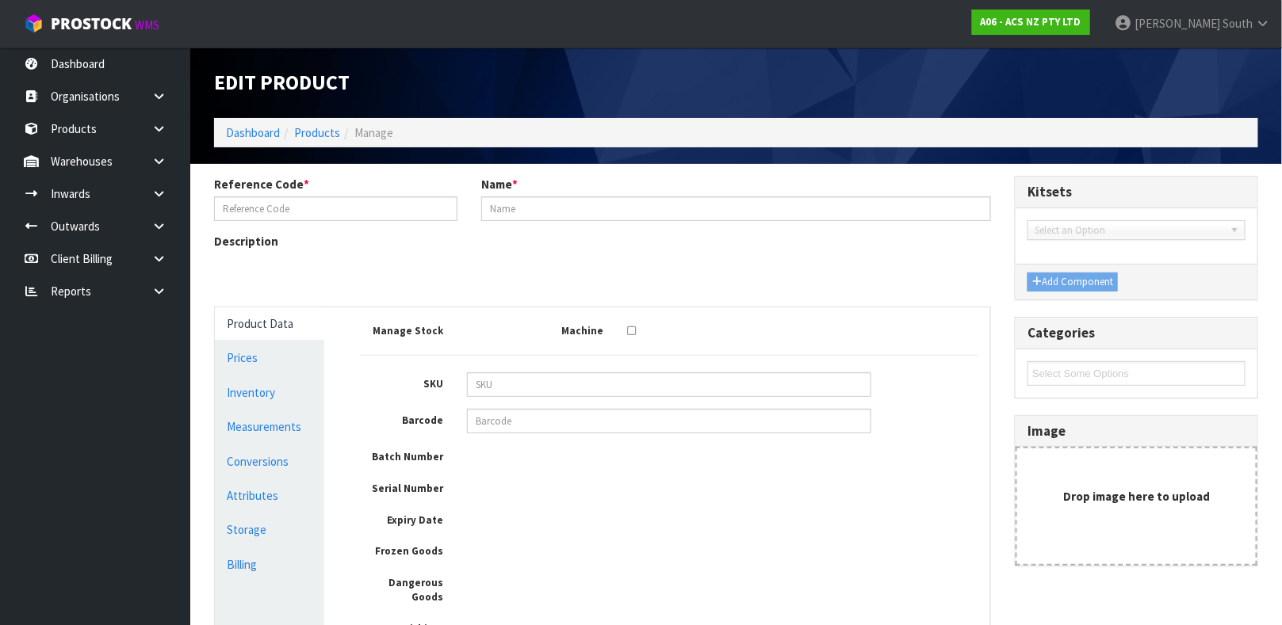
type input "HDGM001"
type input "HYDRAULIC DAMPER GM"
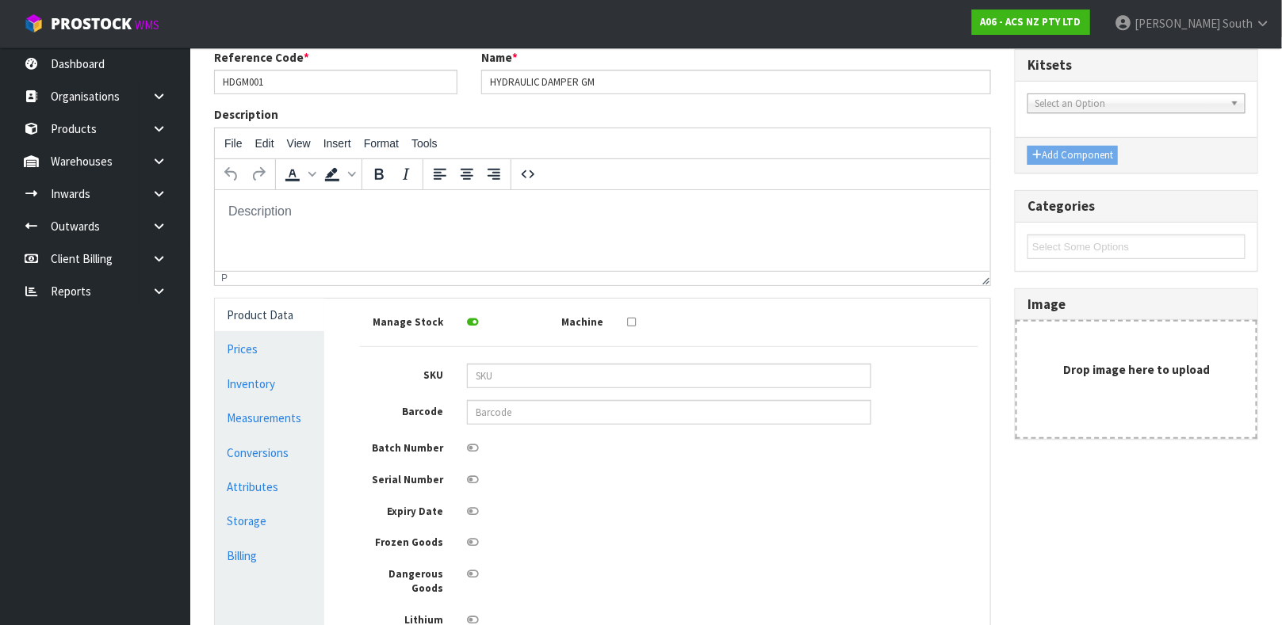
scroll to position [142, 0]
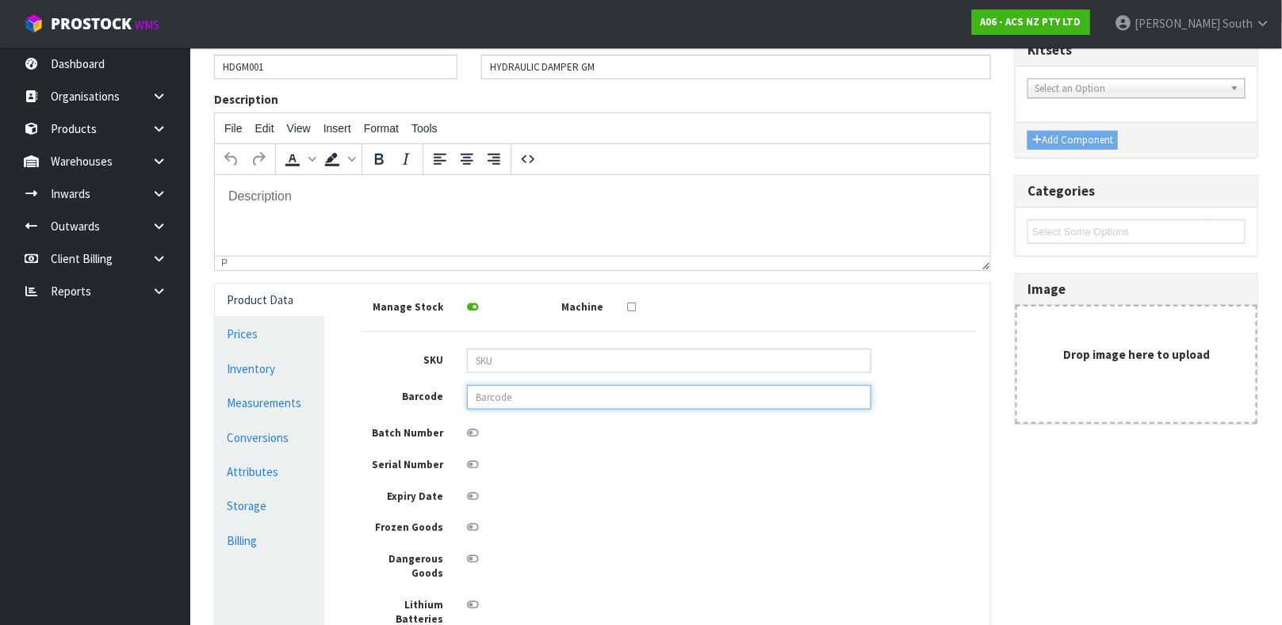
click at [526, 407] on input "text" at bounding box center [669, 397] width 404 height 25
type input "9337467225273"
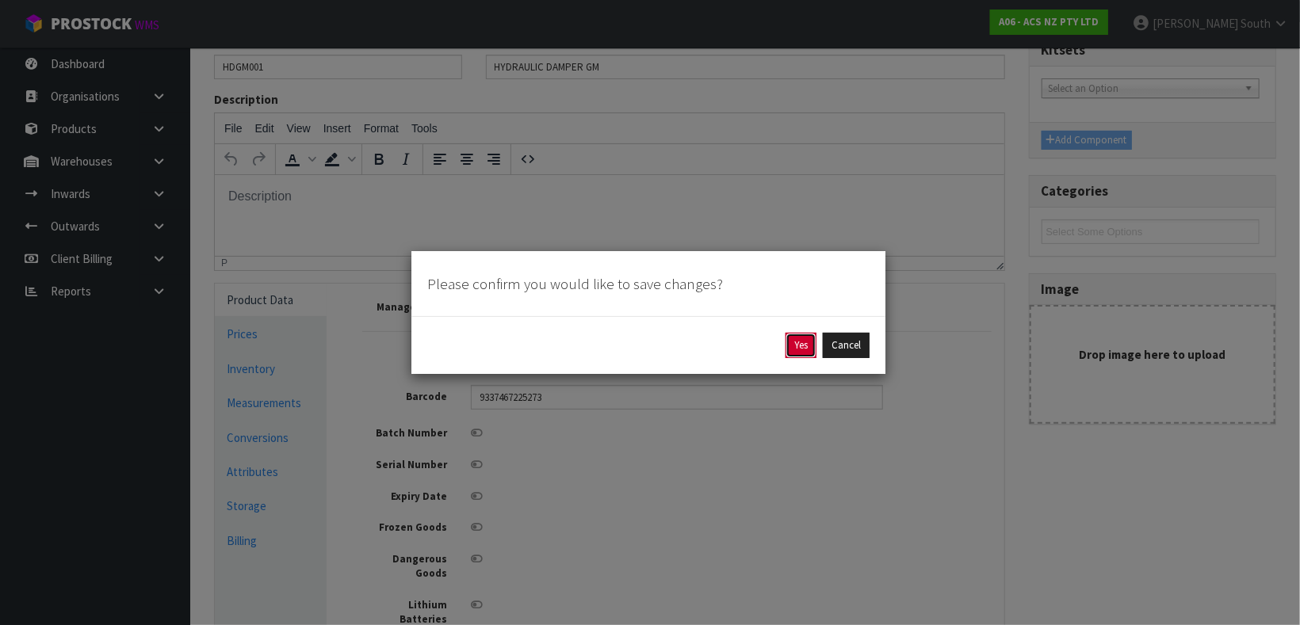
click at [803, 349] on button "Yes" at bounding box center [801, 345] width 31 height 25
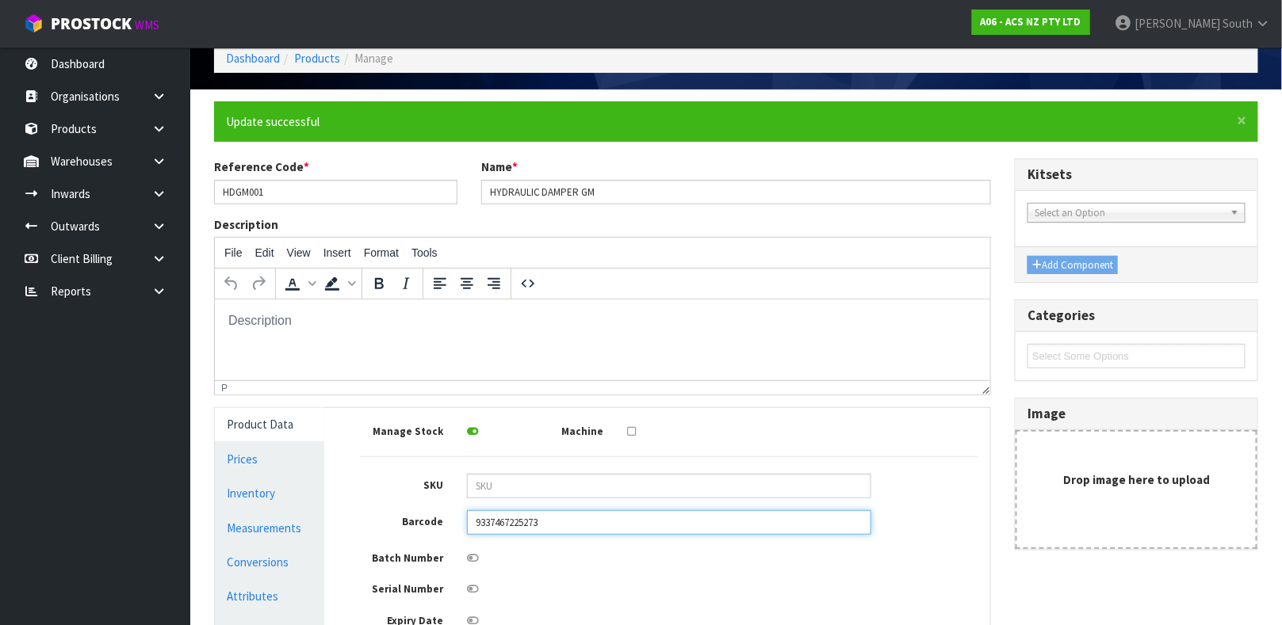
scroll to position [165, 0]
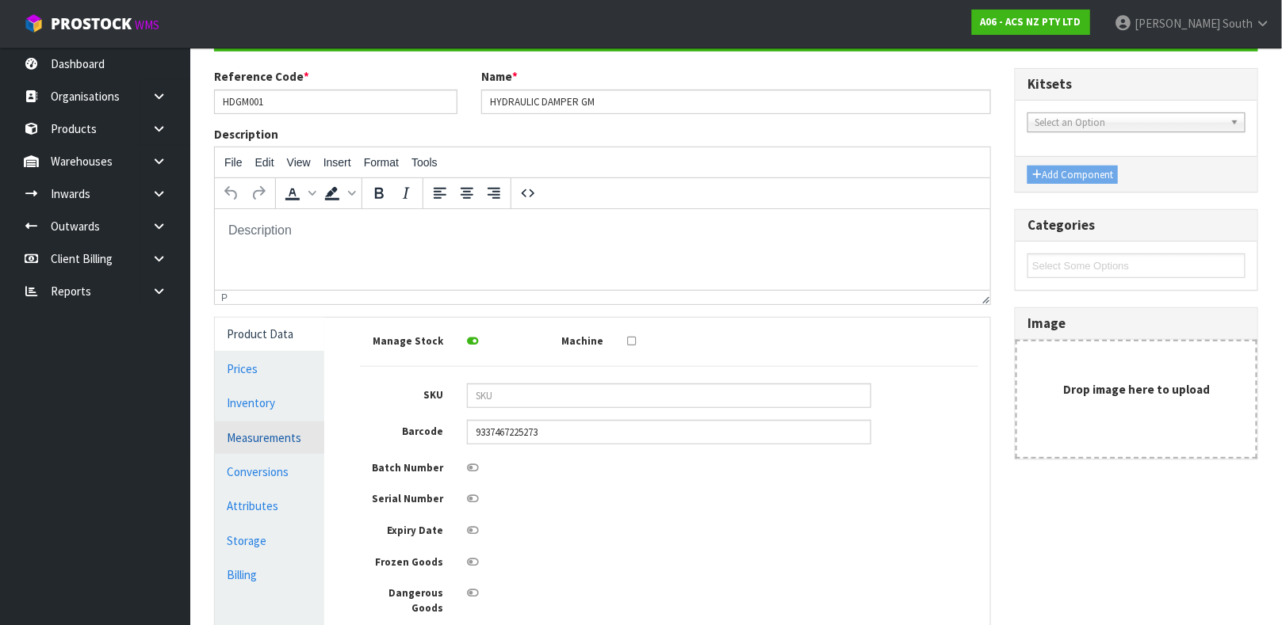
click at [282, 442] on link "Measurements" at bounding box center [269, 438] width 109 height 32
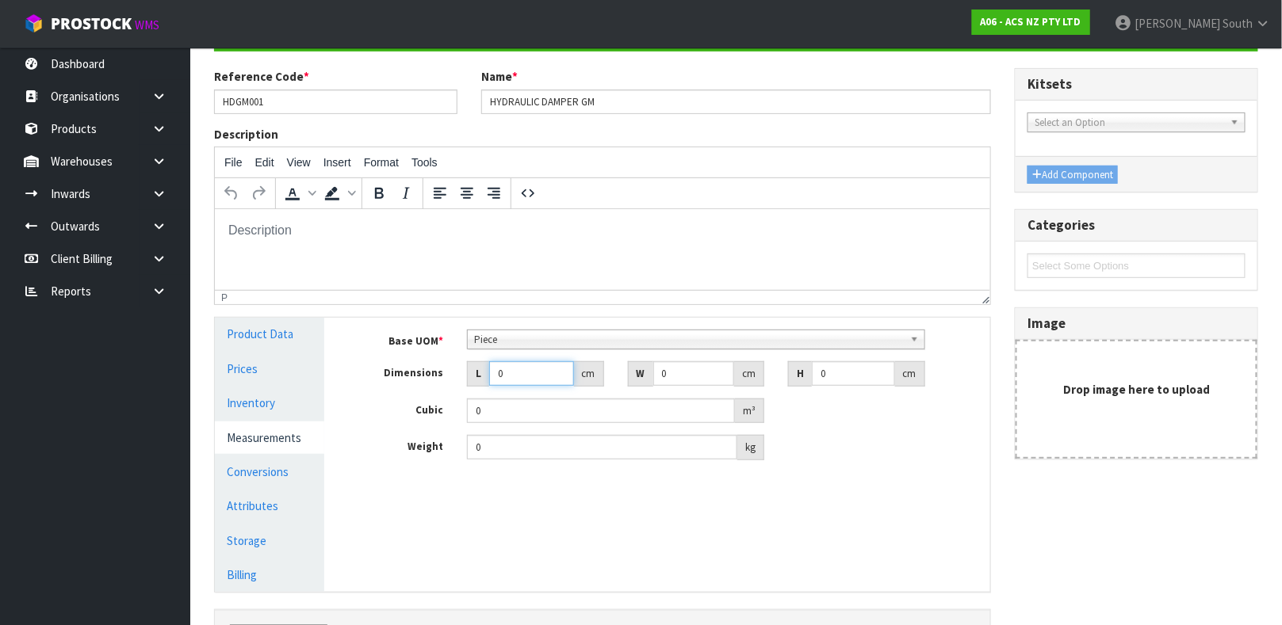
click at [524, 370] on input "0" at bounding box center [531, 373] width 85 height 25
type input "0.000001"
type input "10"
type input "9"
type input "1"
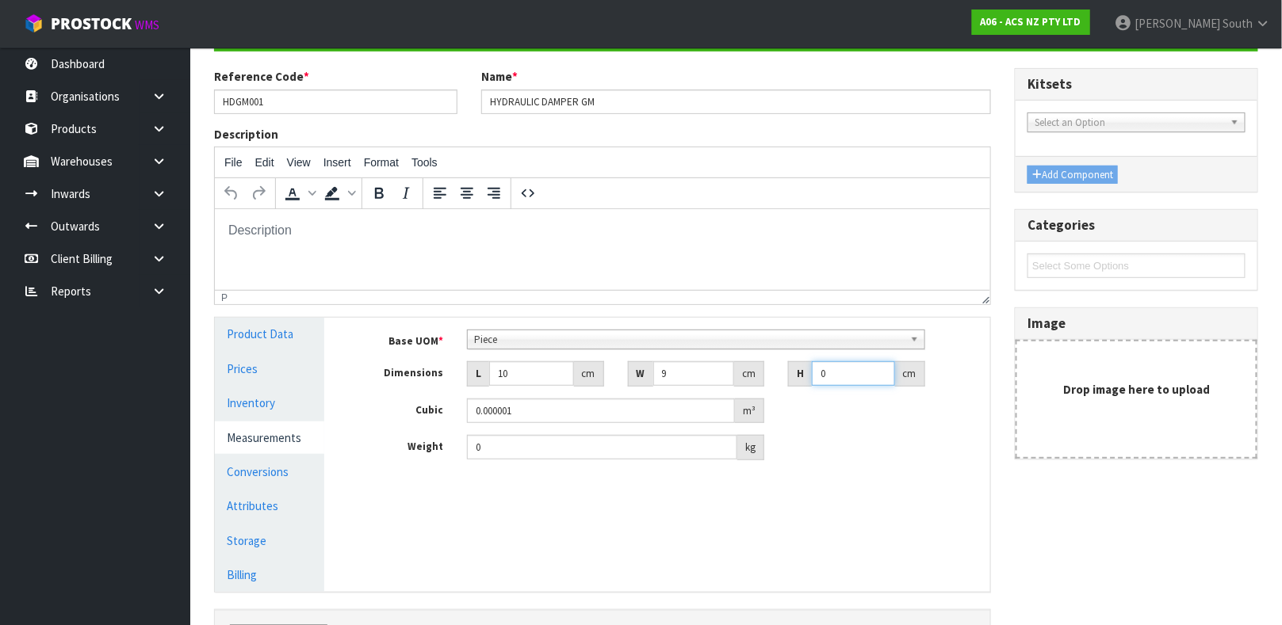
type input "0.00009"
type input "14"
type input "0.00126"
type input "14"
click at [496, 442] on input "0" at bounding box center [602, 447] width 270 height 25
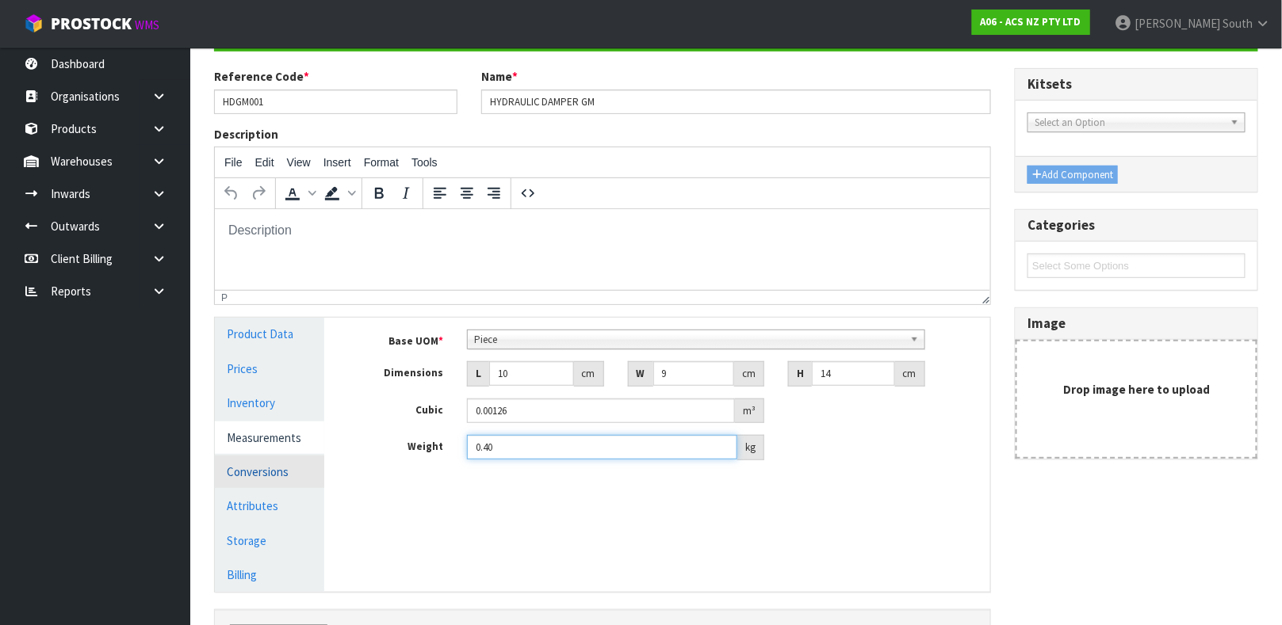
type input "0.40"
click at [245, 461] on link "Conversions" at bounding box center [269, 472] width 109 height 32
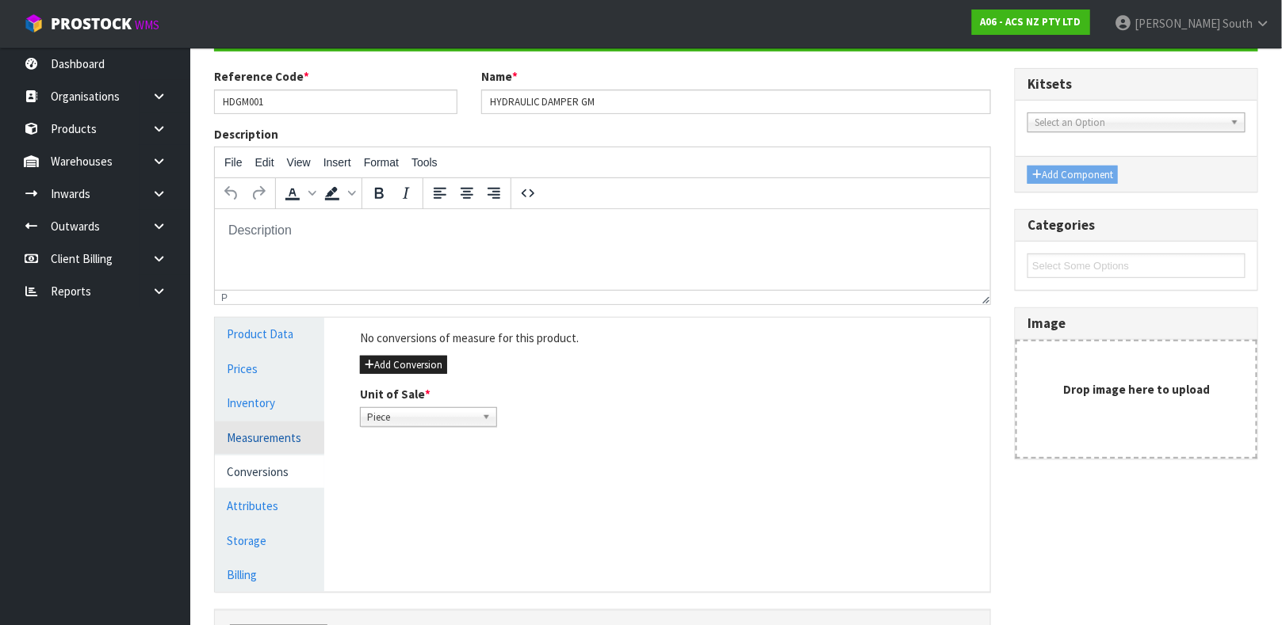
click at [288, 438] on link "Measurements" at bounding box center [269, 438] width 109 height 32
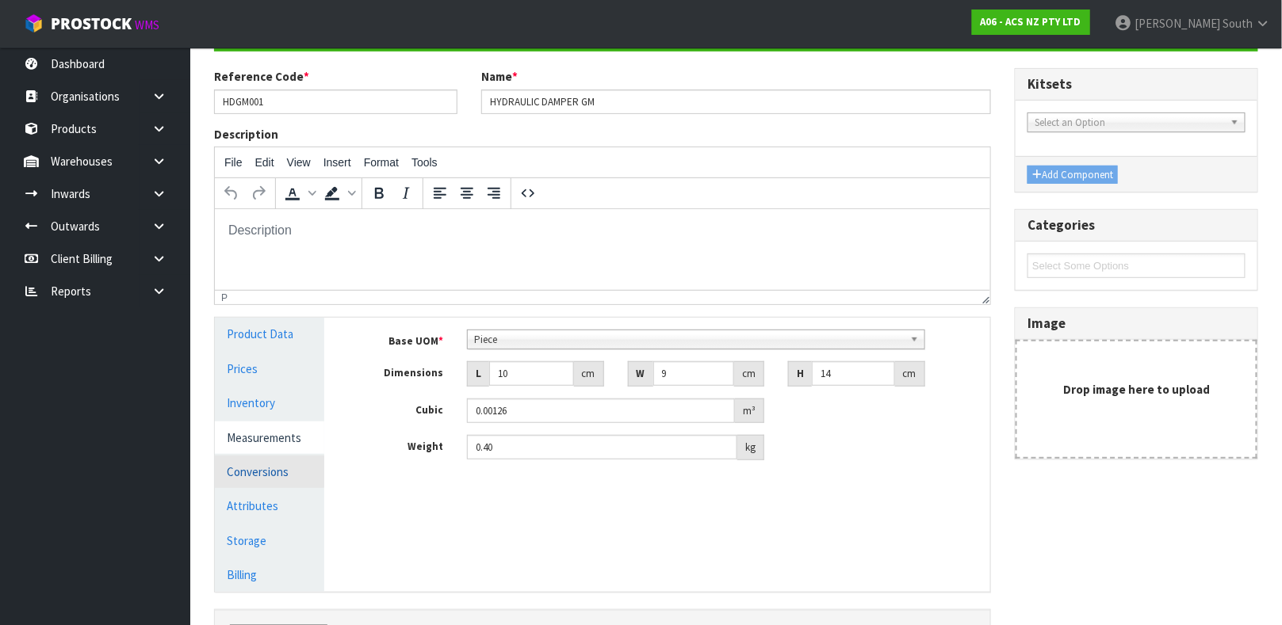
click at [274, 457] on link "Conversions" at bounding box center [269, 472] width 109 height 32
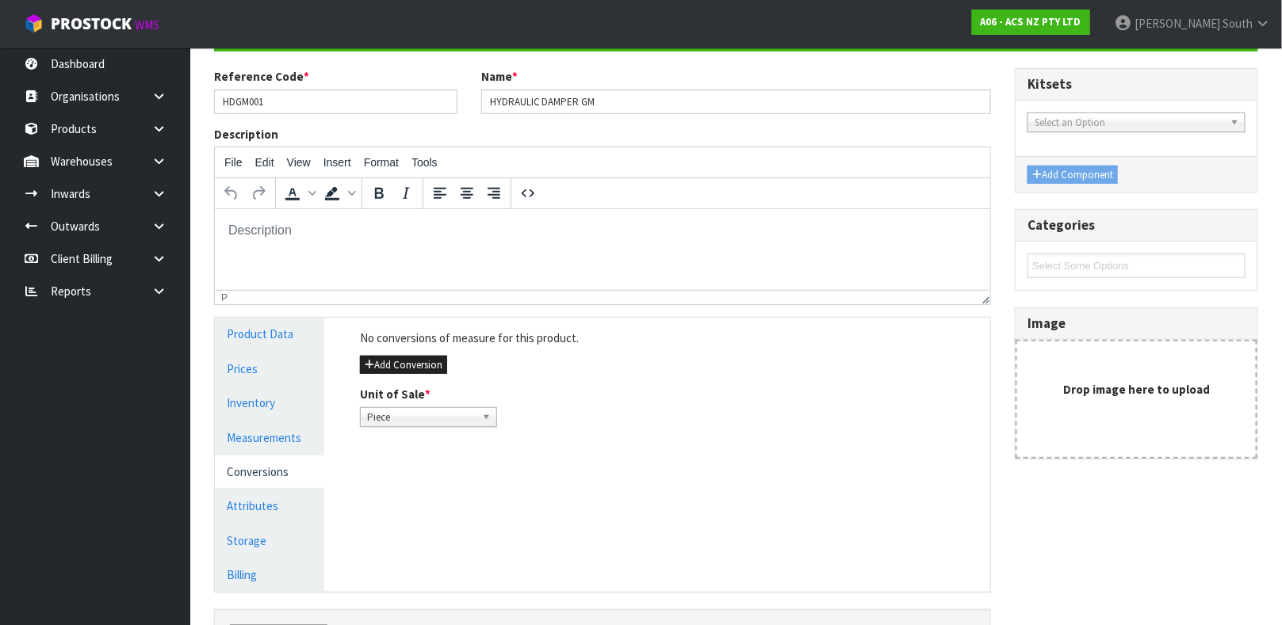
click at [454, 528] on div "Manage Stock Machine SKU Barcode 9337467225273 Batch Number Serial Number Expir…" at bounding box center [669, 454] width 666 height 273
click at [399, 419] on span "Piece" at bounding box center [421, 417] width 109 height 19
click at [264, 447] on link "Measurements" at bounding box center [269, 438] width 109 height 32
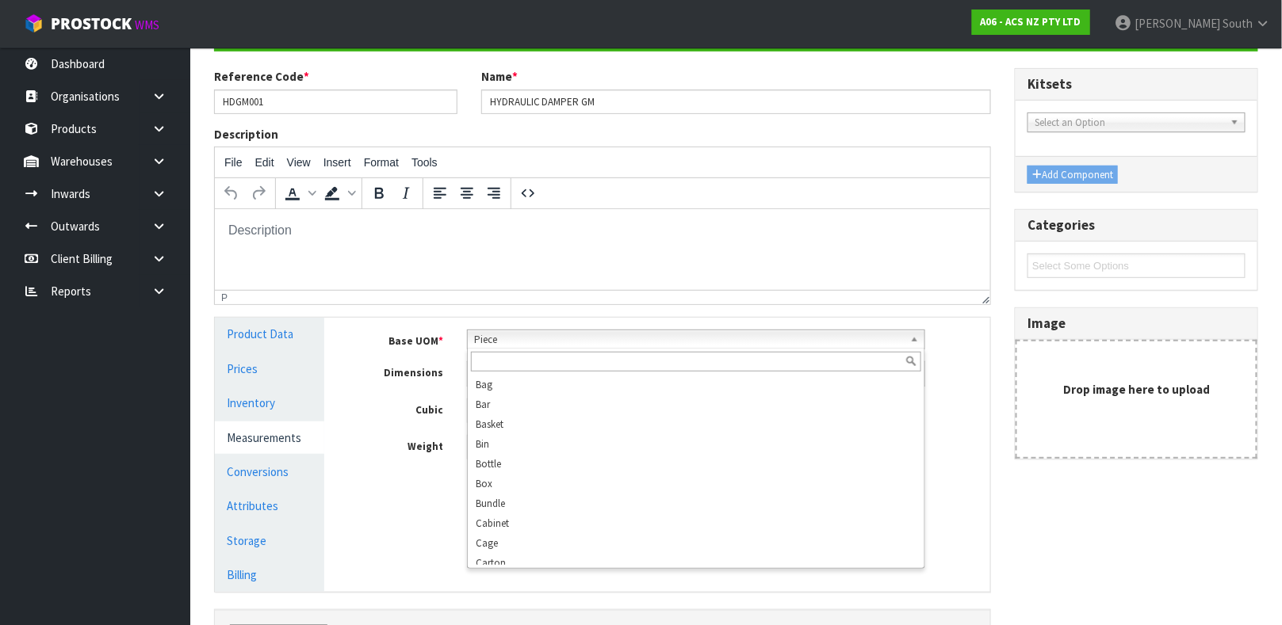
click at [610, 343] on span "Piece" at bounding box center [689, 340] width 430 height 19
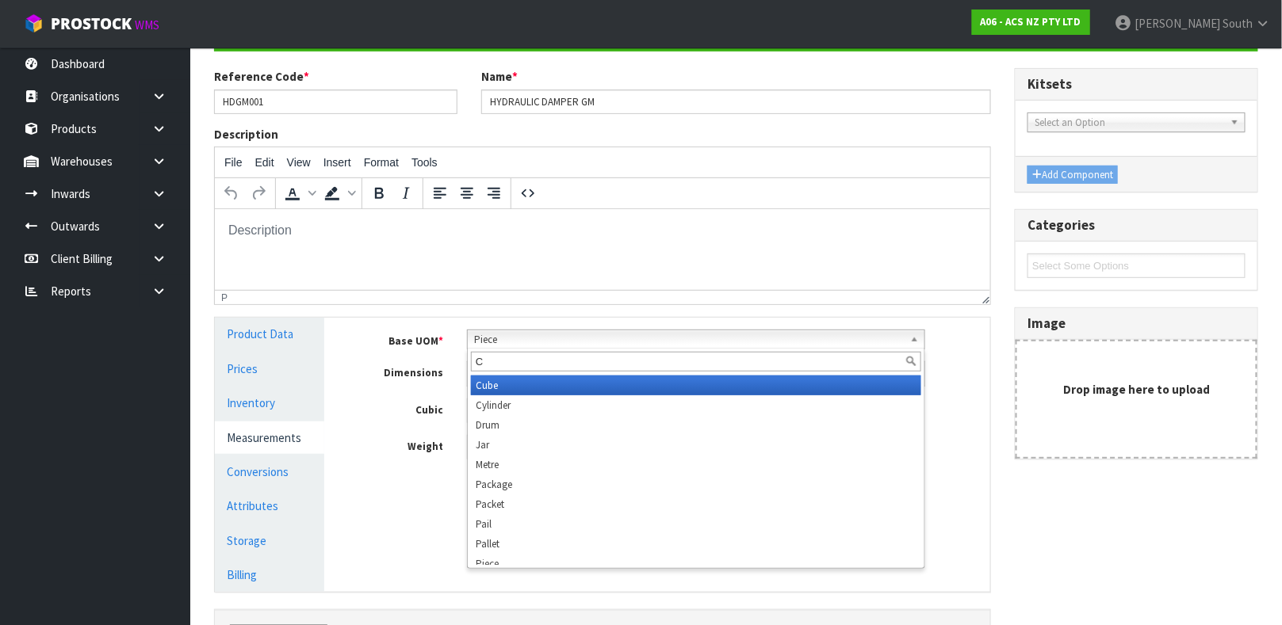
scroll to position [0, 0]
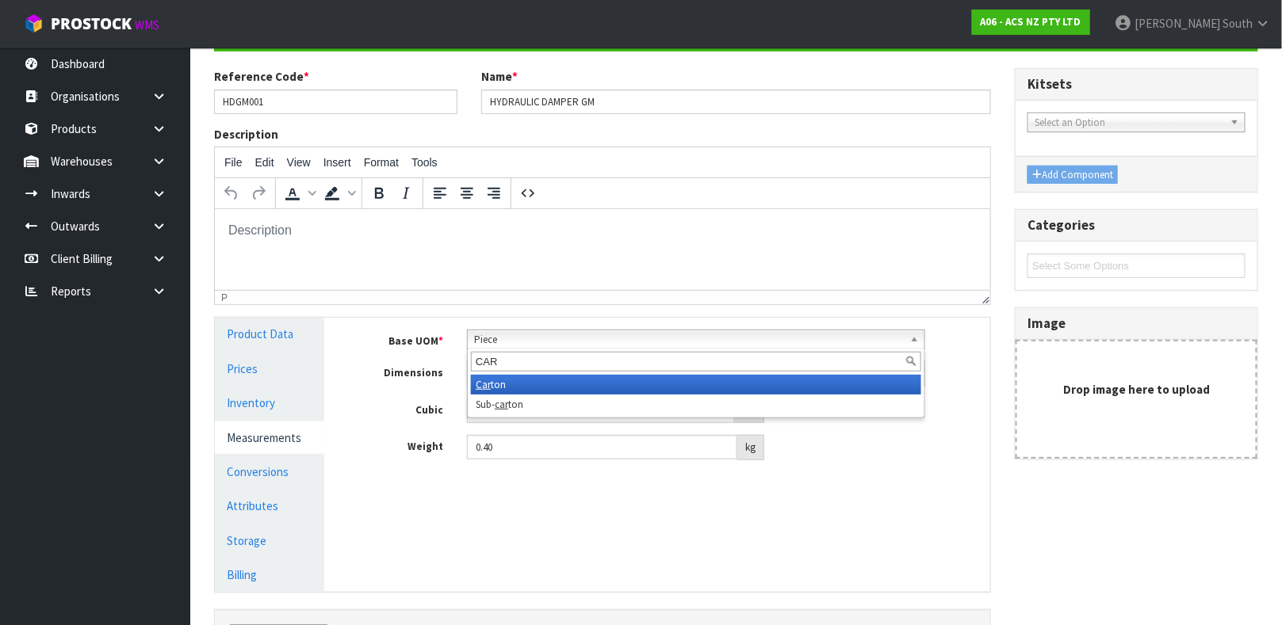
type input "CAR"
click at [529, 375] on li "Car ton" at bounding box center [696, 385] width 450 height 20
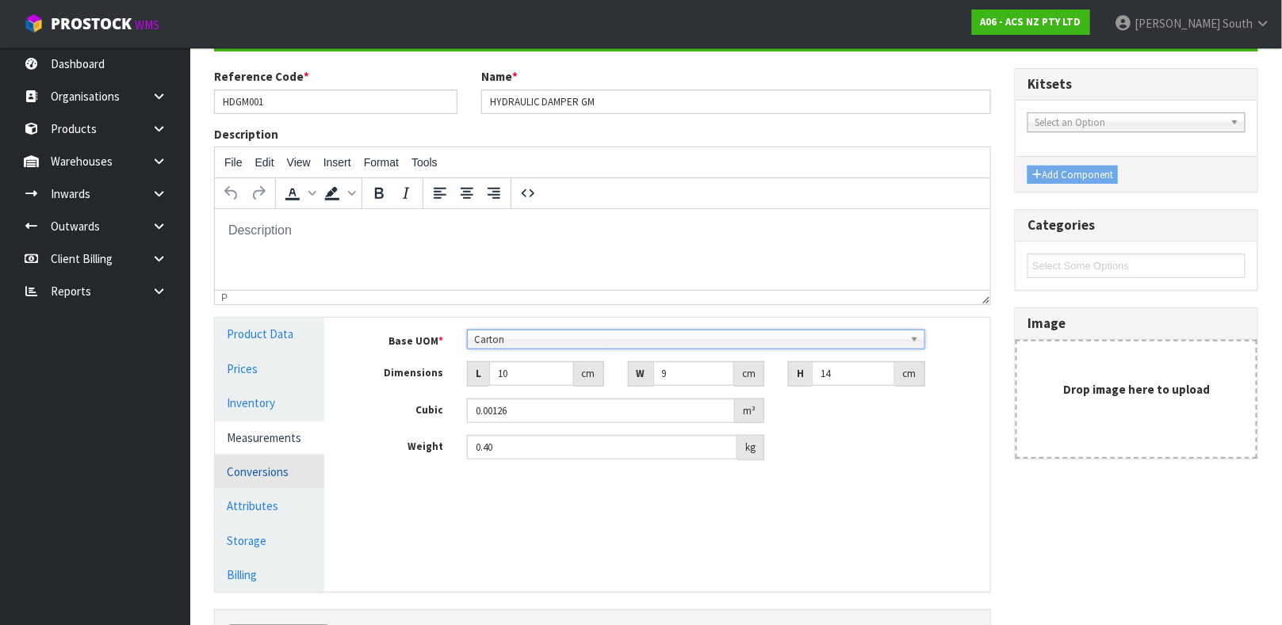
click at [287, 476] on link "Conversions" at bounding box center [269, 472] width 109 height 32
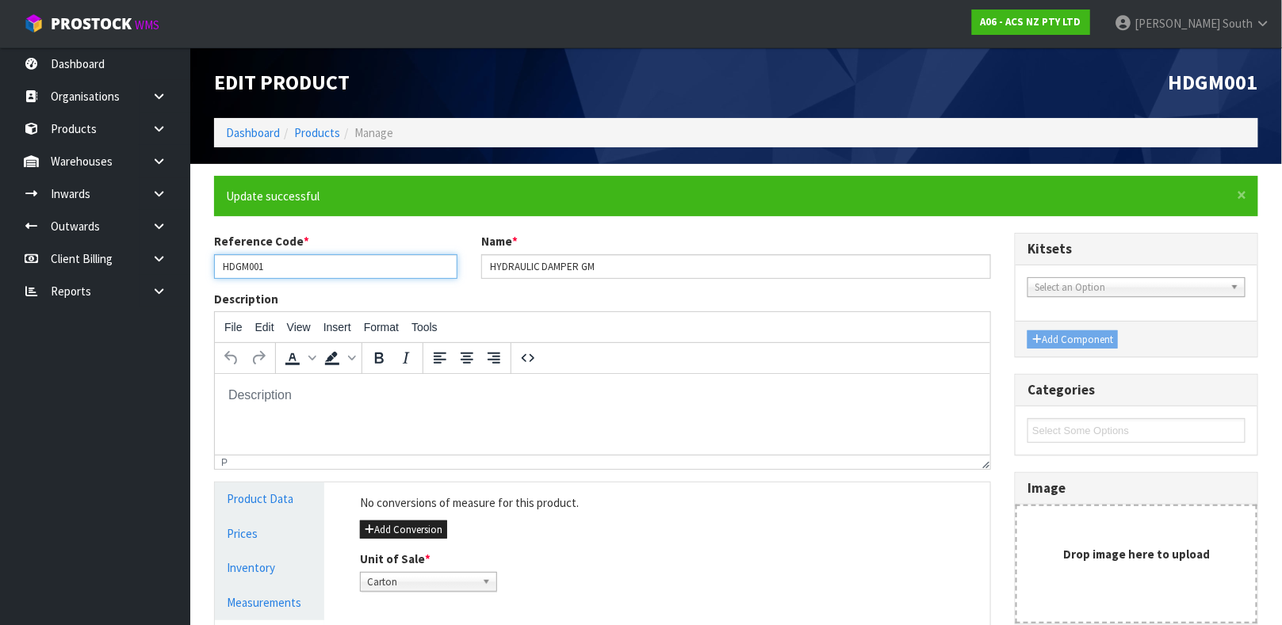
click at [250, 262] on input "HDGM001" at bounding box center [335, 266] width 243 height 25
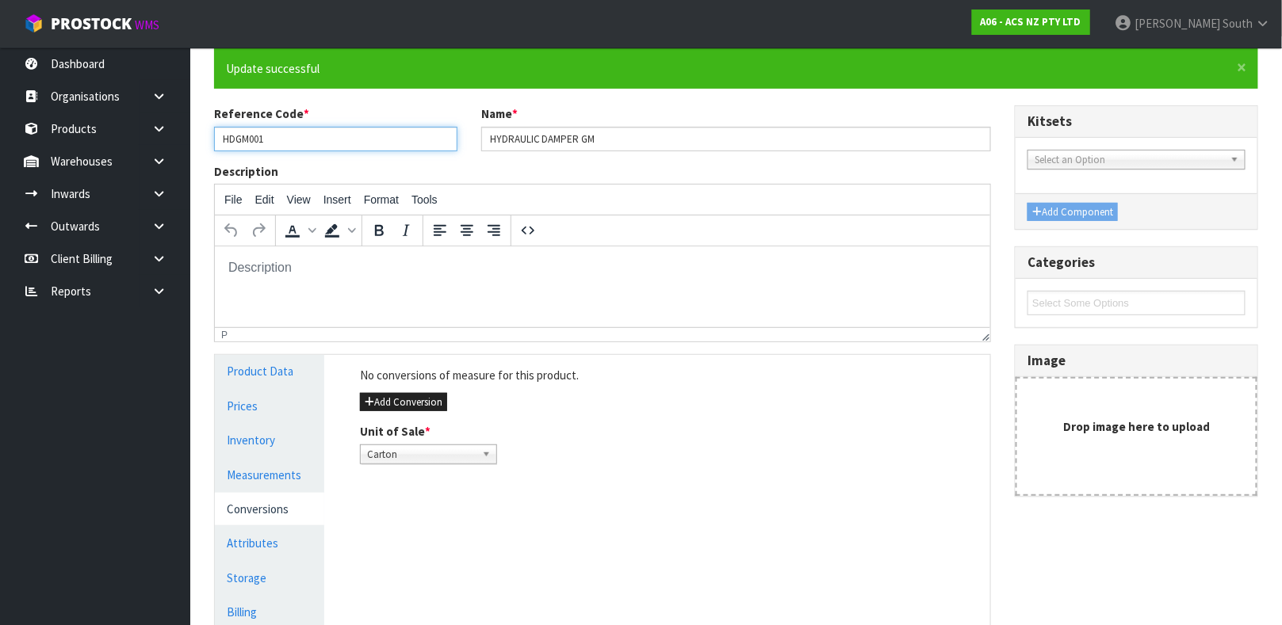
scroll to position [274, 0]
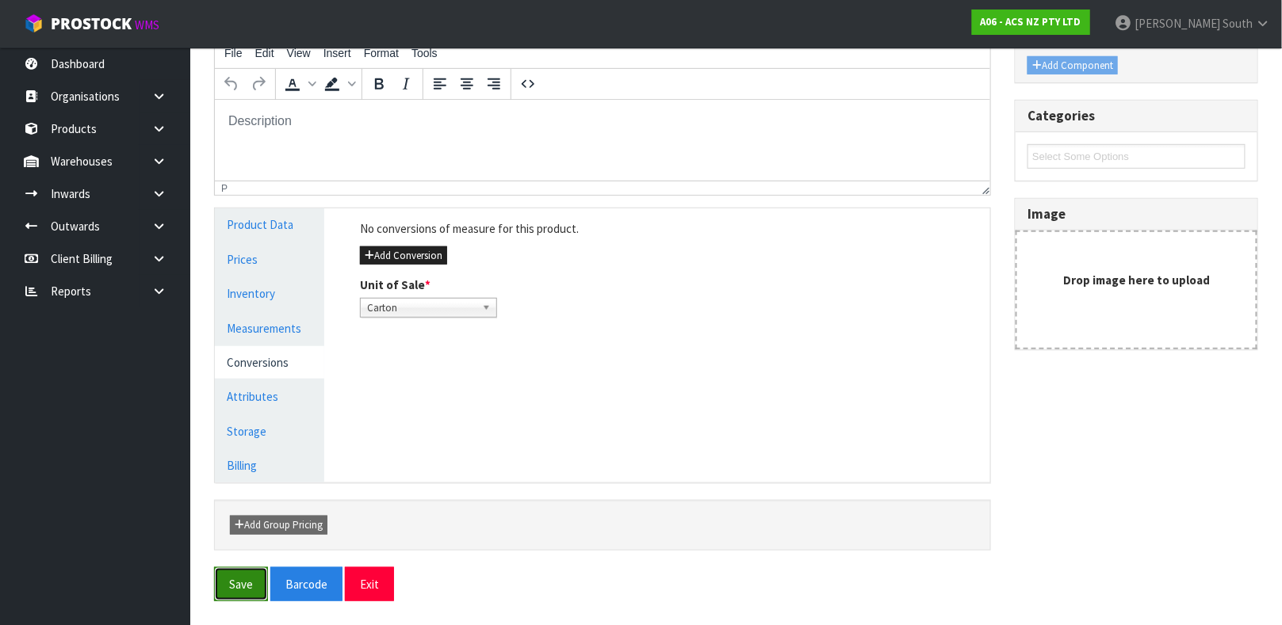
click at [244, 572] on button "Save" at bounding box center [241, 585] width 54 height 34
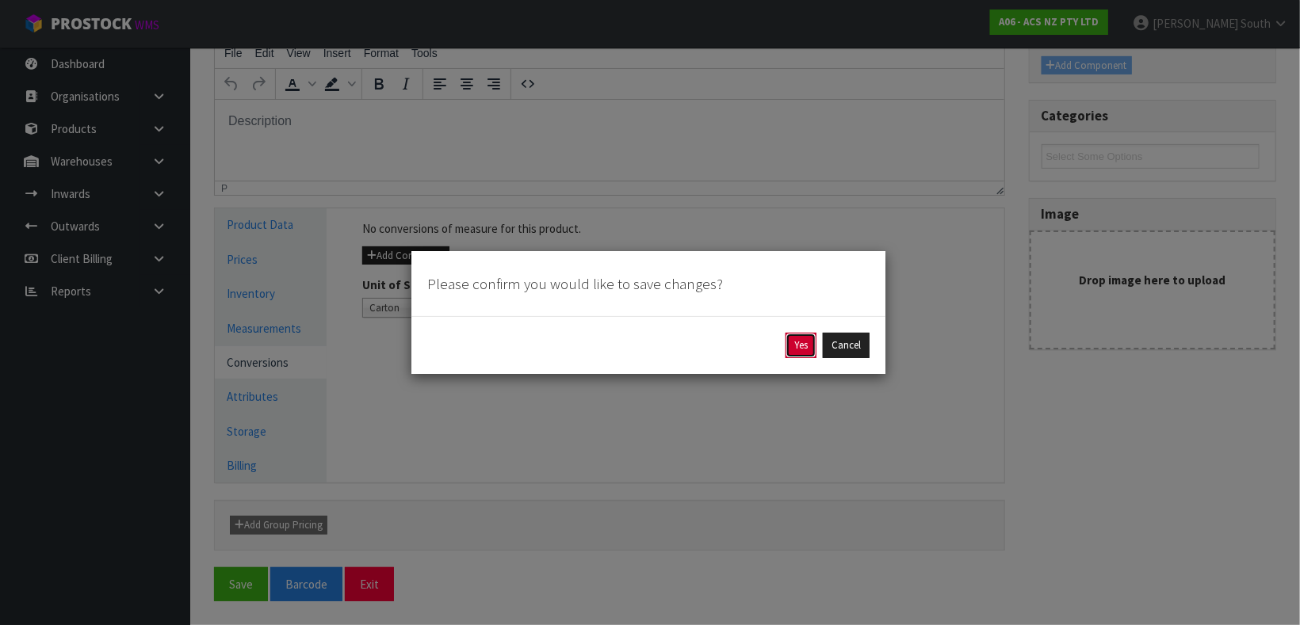
click at [792, 349] on button "Yes" at bounding box center [801, 345] width 31 height 25
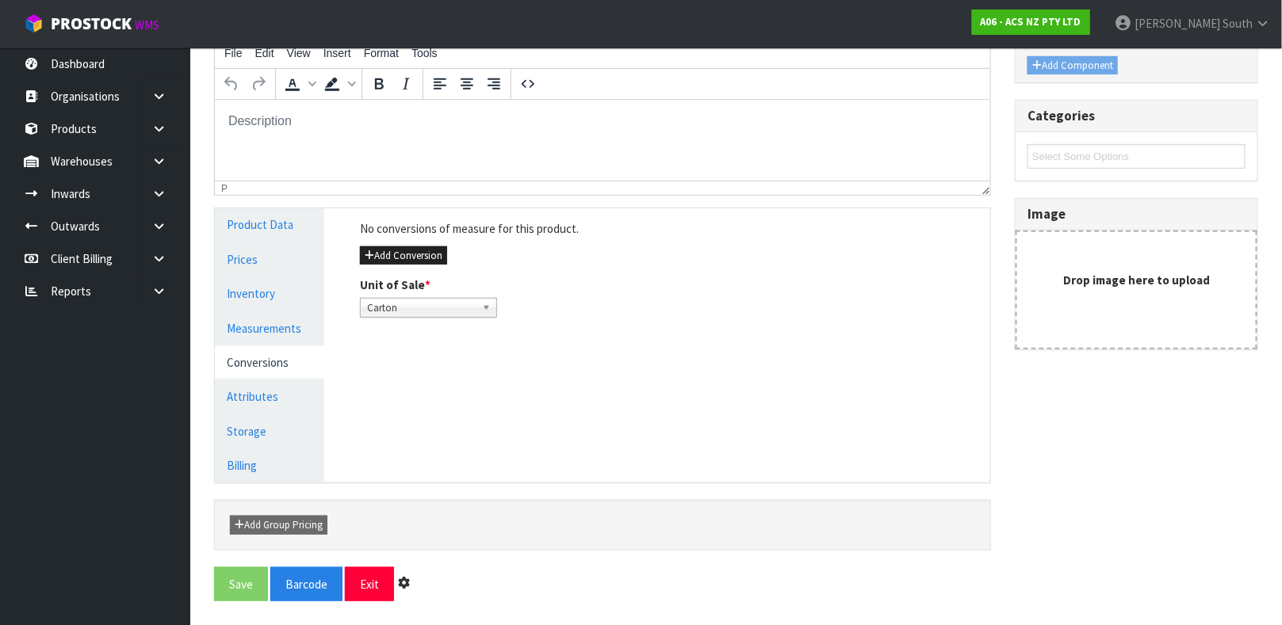
scroll to position [0, 0]
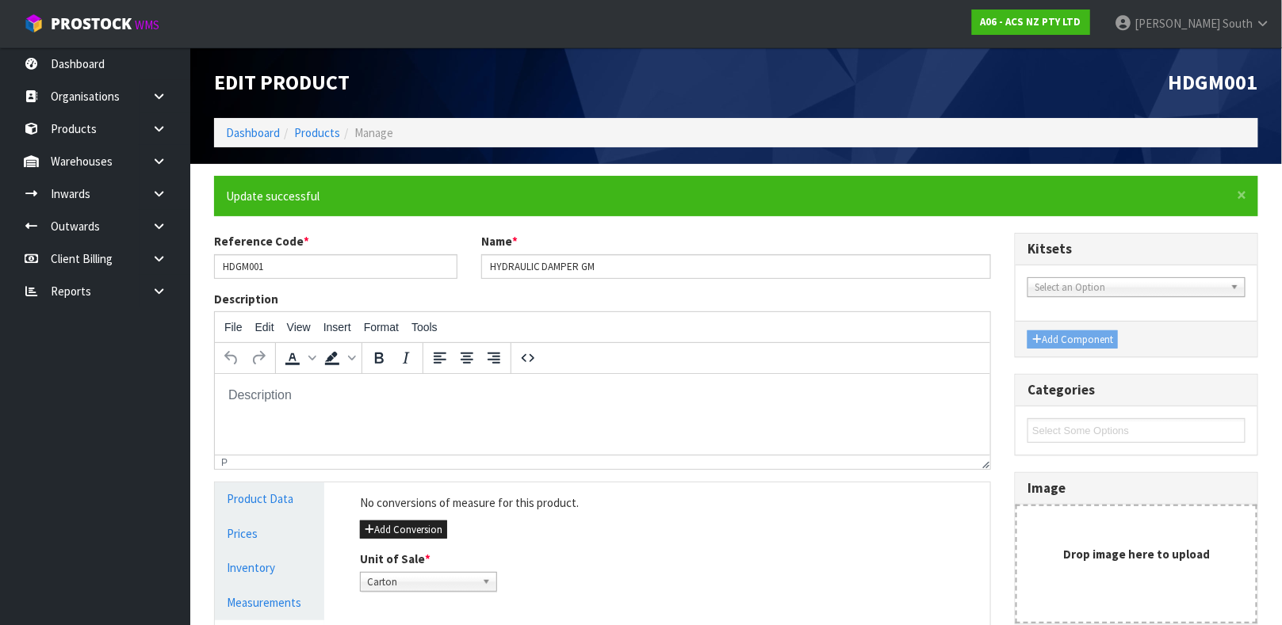
type input "0.4"
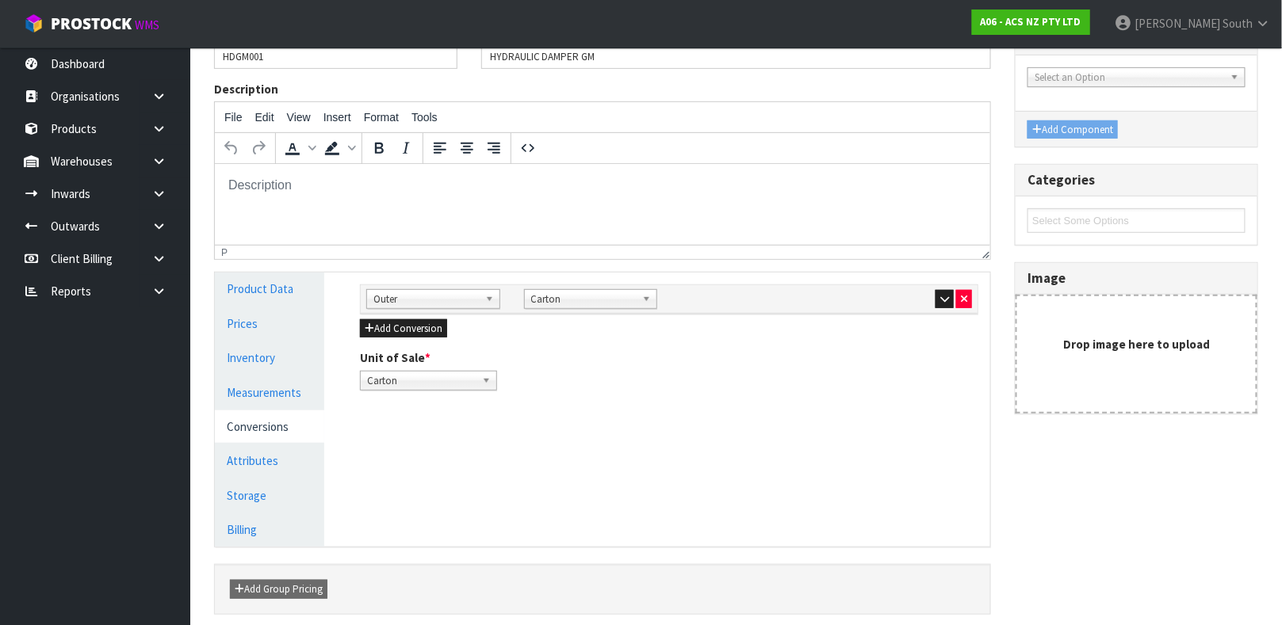
scroll to position [216, 0]
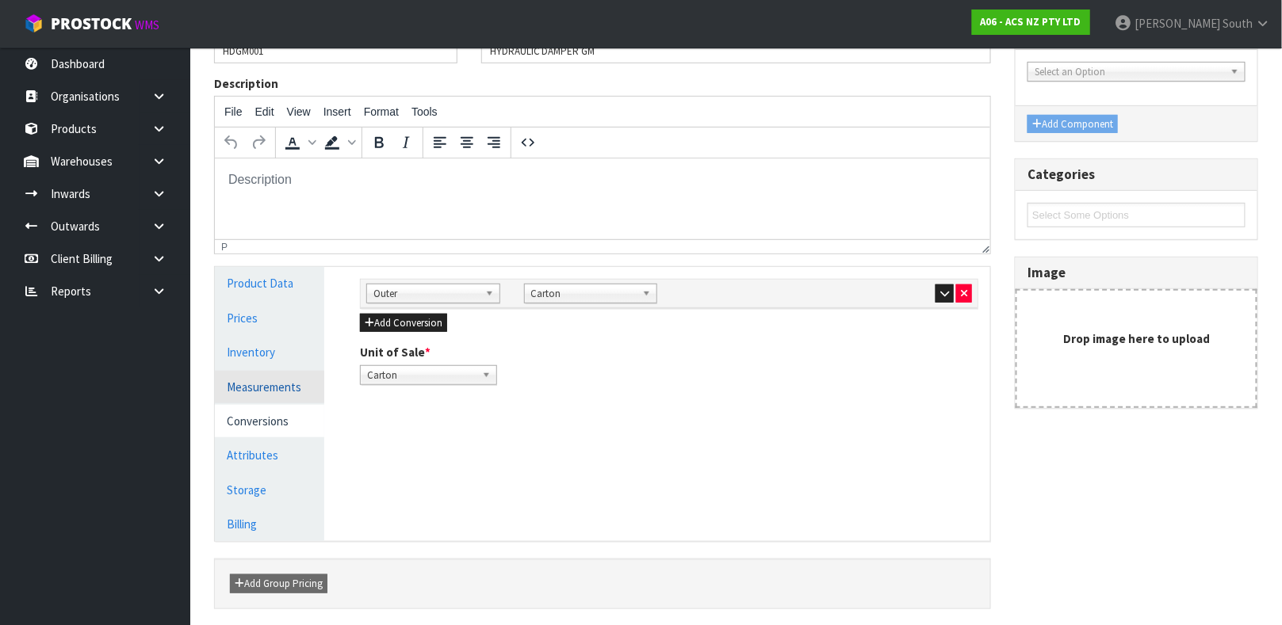
click at [296, 385] on link "Measurements" at bounding box center [269, 387] width 109 height 32
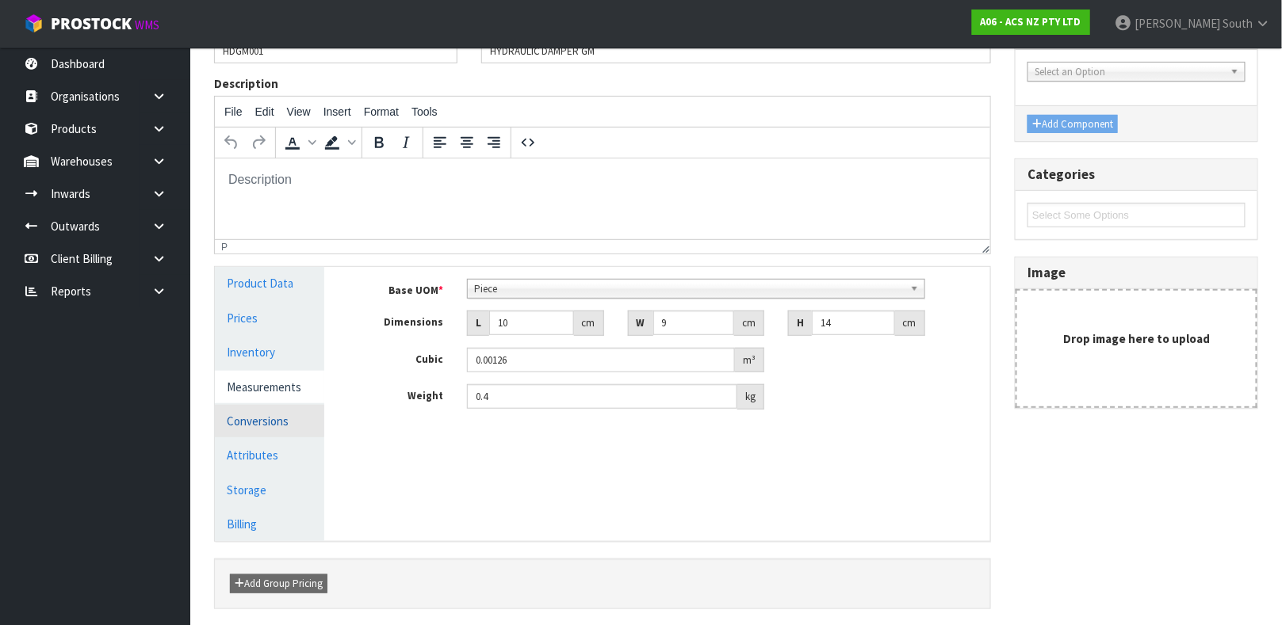
click at [293, 419] on link "Conversions" at bounding box center [269, 421] width 109 height 32
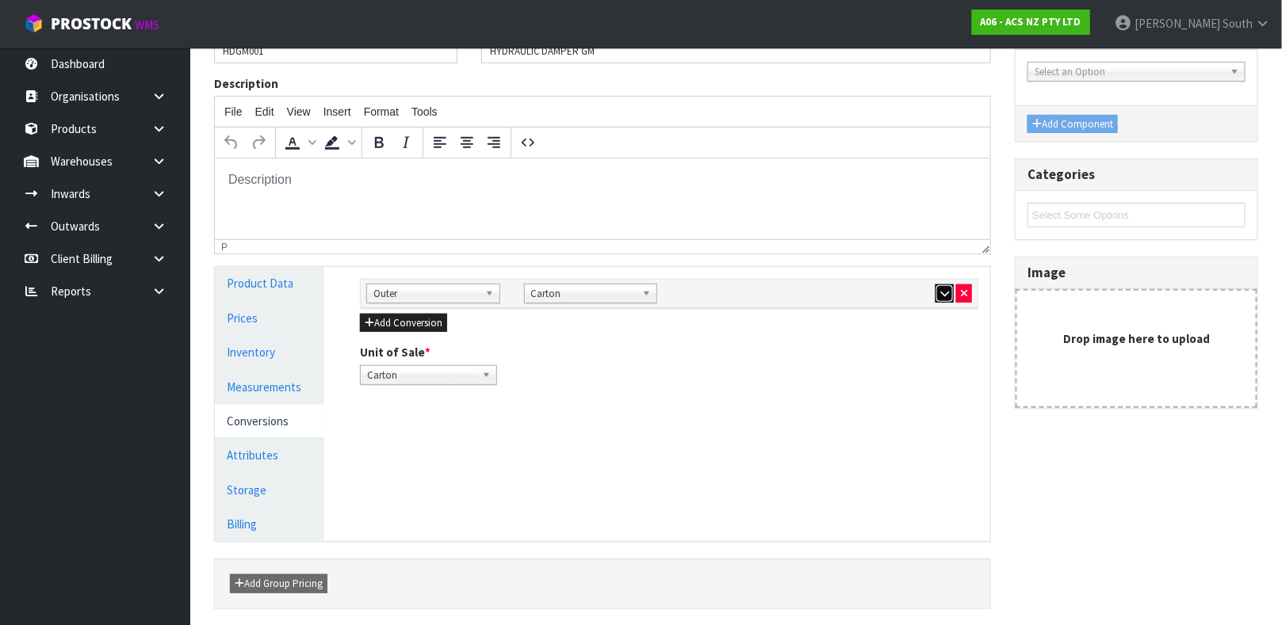
click at [949, 296] on button "button" at bounding box center [944, 294] width 18 height 19
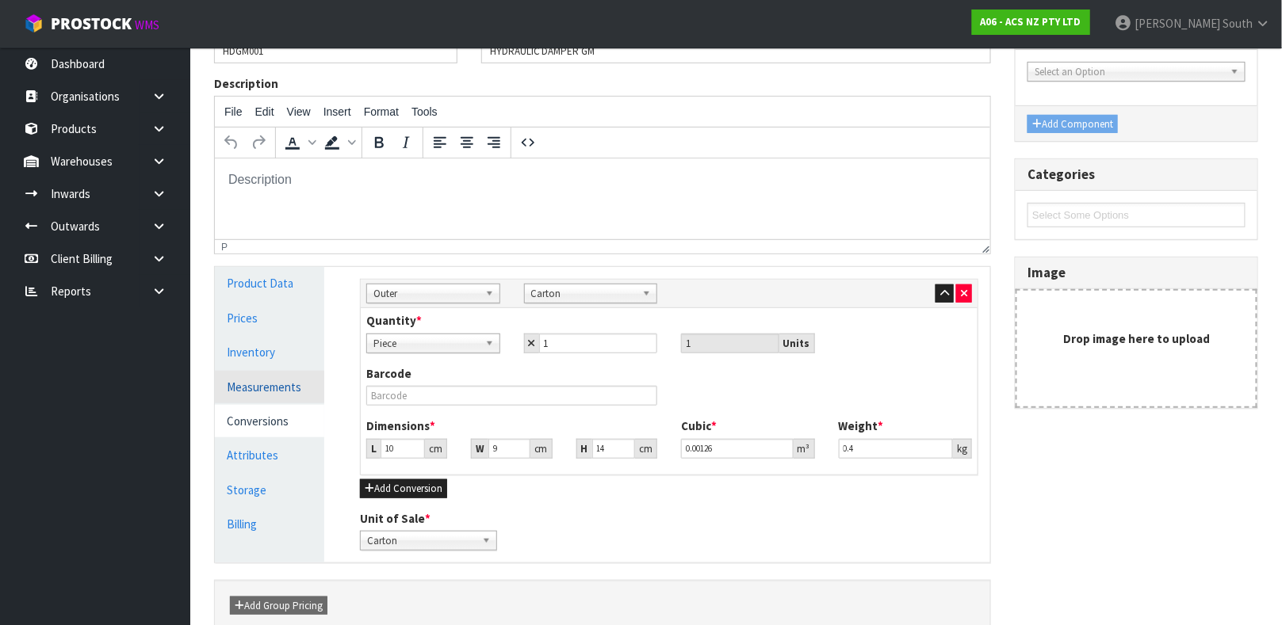
click at [235, 381] on link "Measurements" at bounding box center [269, 387] width 109 height 32
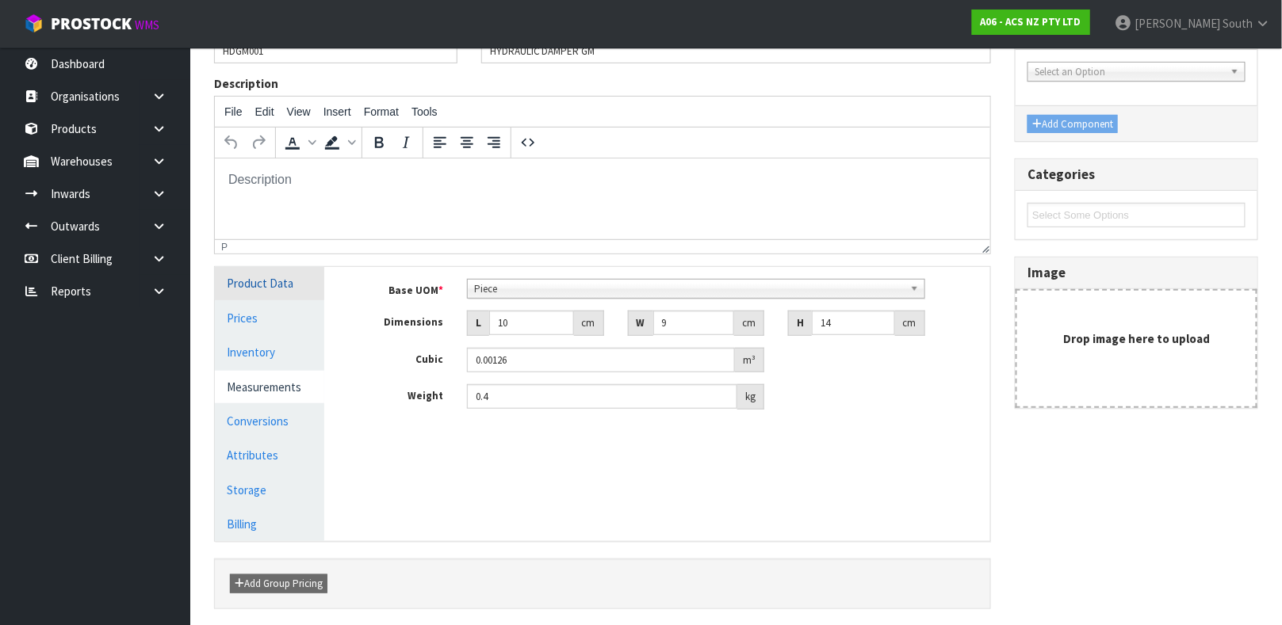
click at [268, 282] on link "Product Data" at bounding box center [269, 283] width 109 height 32
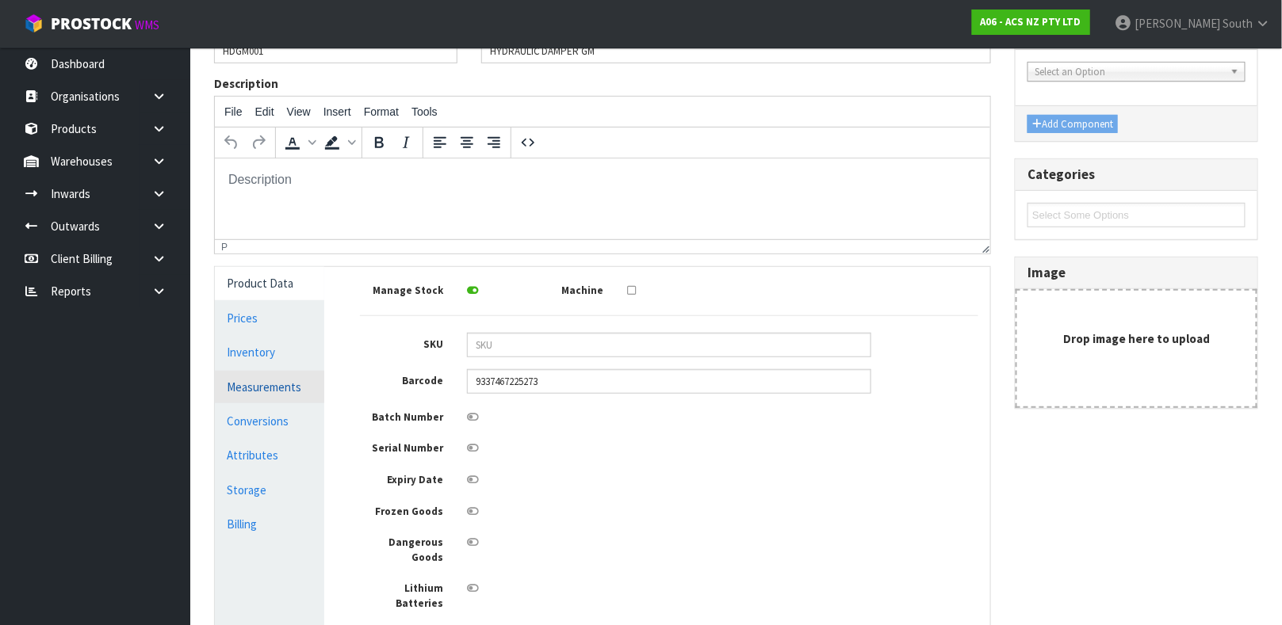
click at [274, 390] on link "Measurements" at bounding box center [269, 387] width 109 height 32
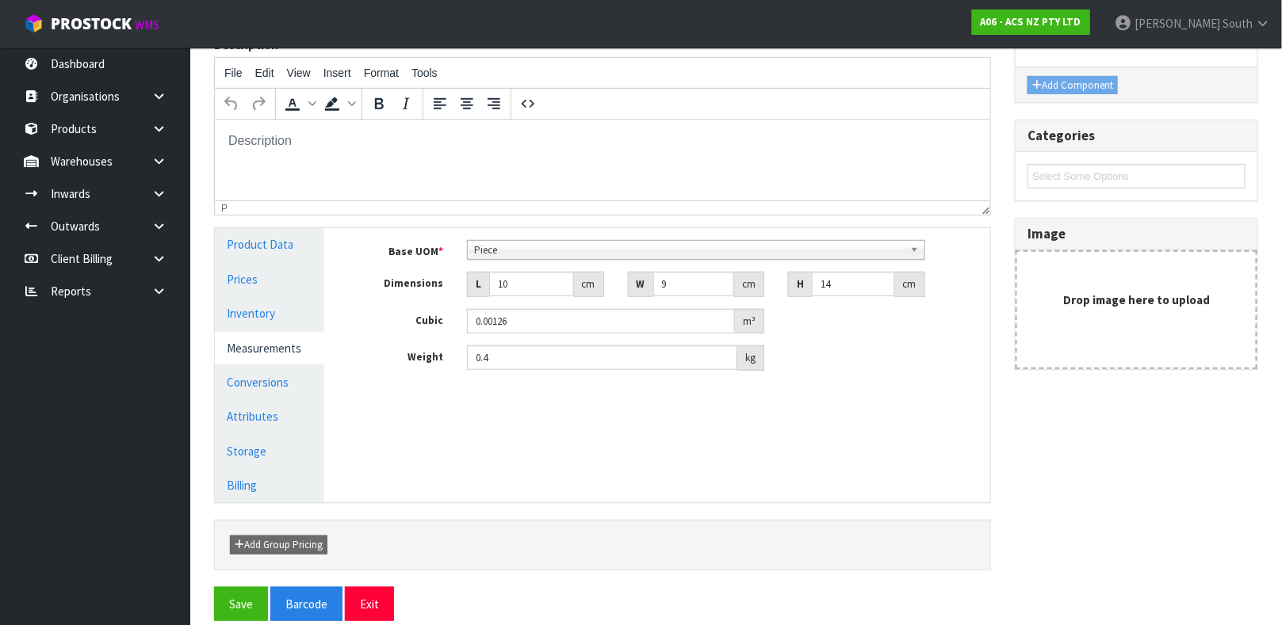
scroll to position [274, 0]
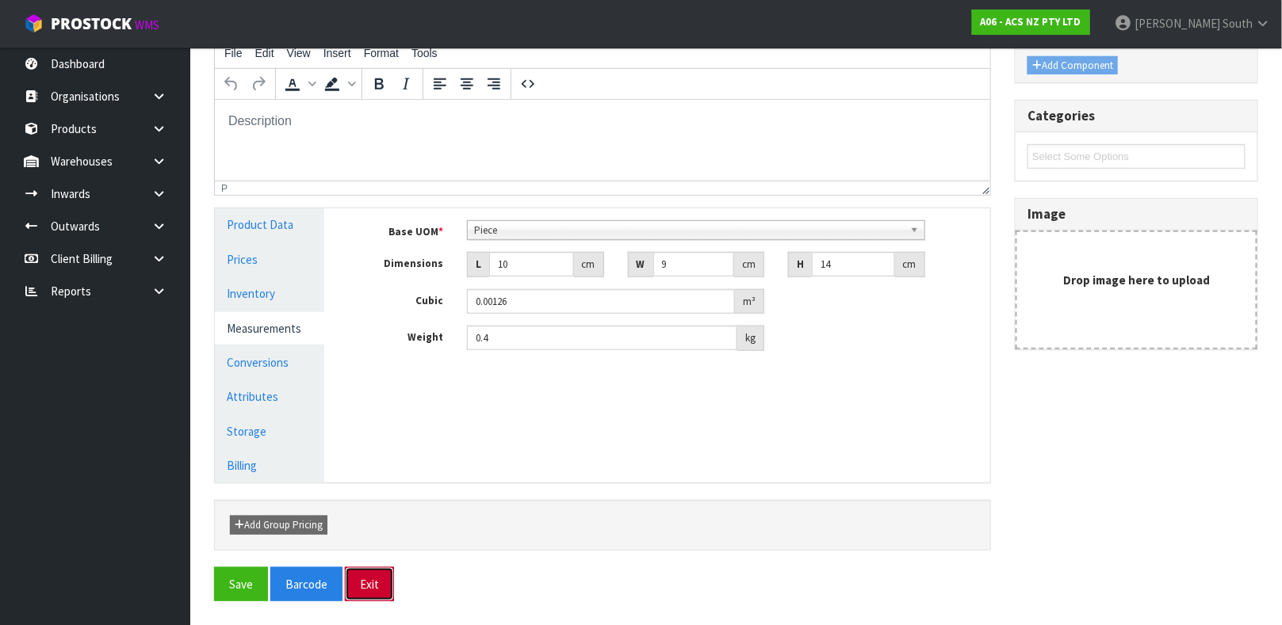
click at [348, 580] on button "Exit" at bounding box center [369, 585] width 49 height 34
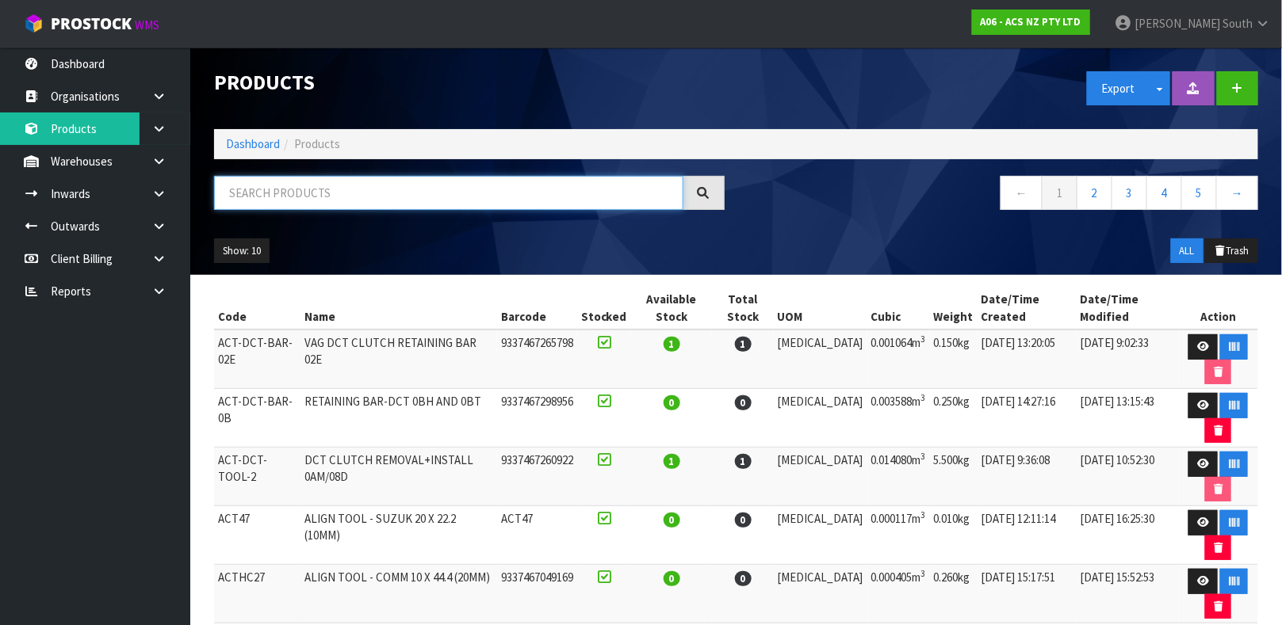
click at [434, 201] on input "text" at bounding box center [448, 193] width 469 height 34
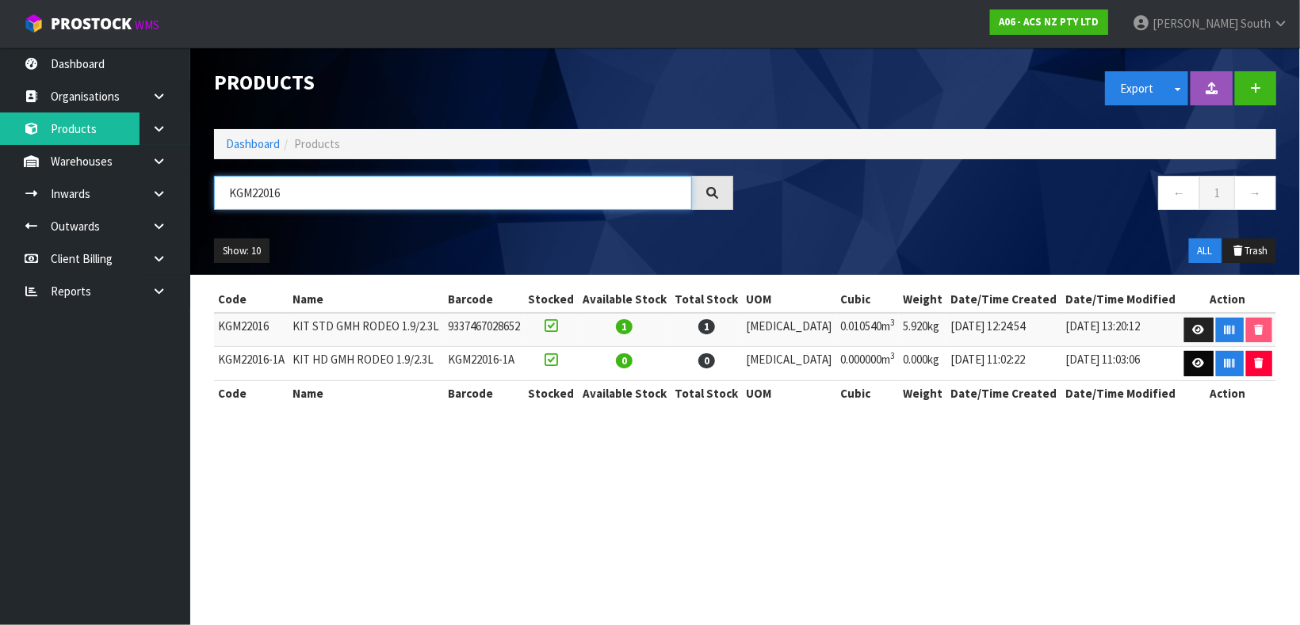
type input "KGM22016"
click at [1185, 354] on link at bounding box center [1198, 363] width 29 height 25
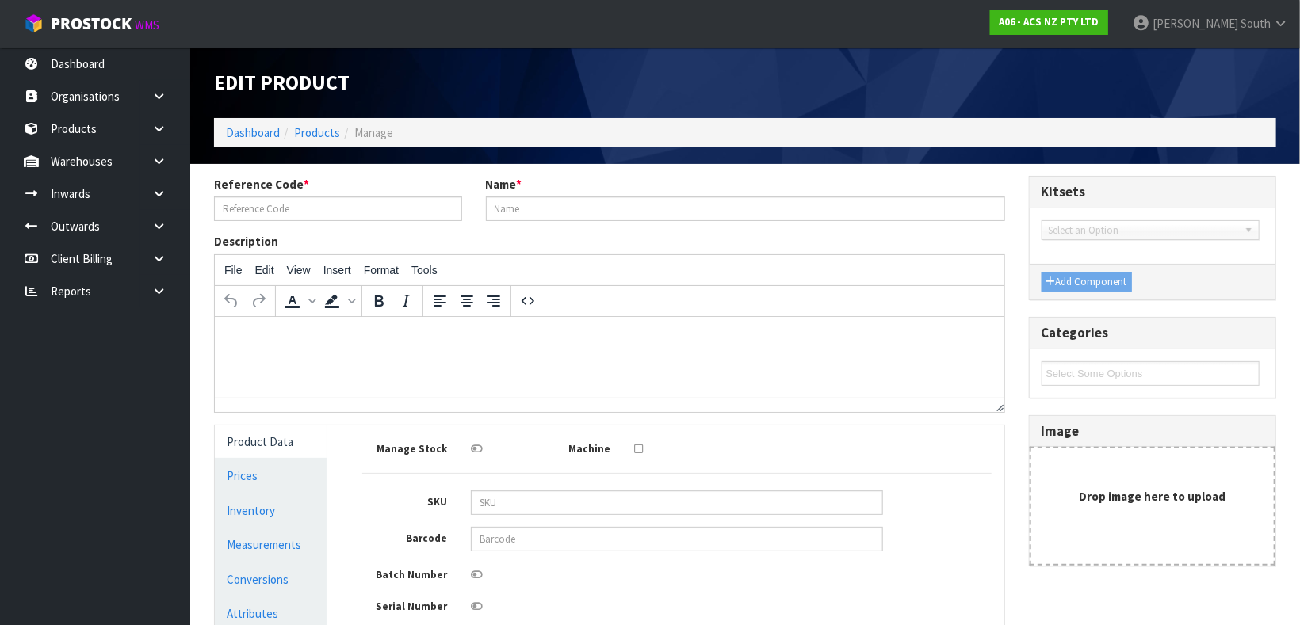
type input "KGM22016-1A"
type input "KIT HD GMH RODEO 1.9/2.3L"
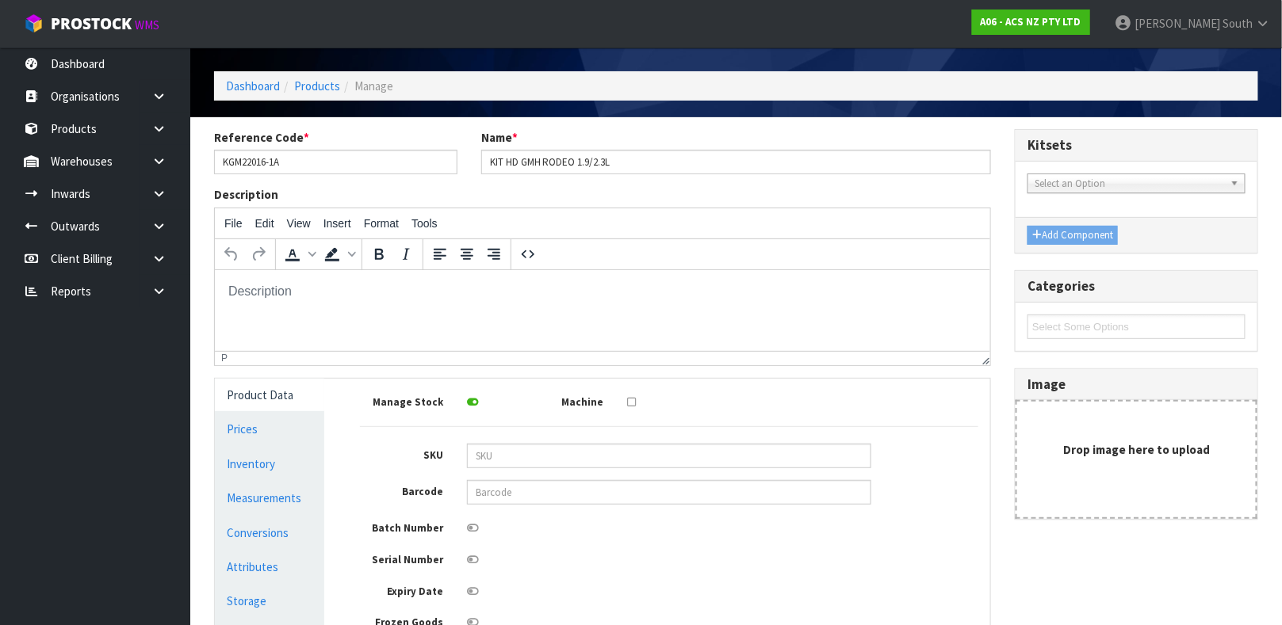
scroll to position [51, 0]
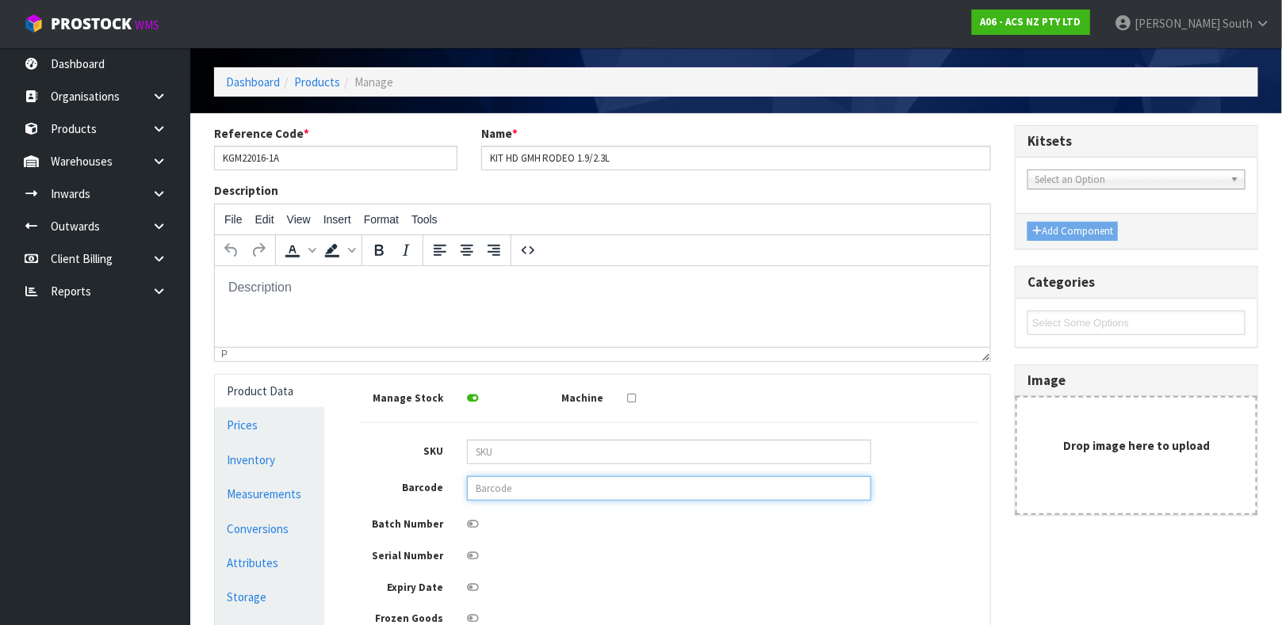
click at [601, 489] on input "text" at bounding box center [669, 488] width 404 height 25
type input "9337467089769"
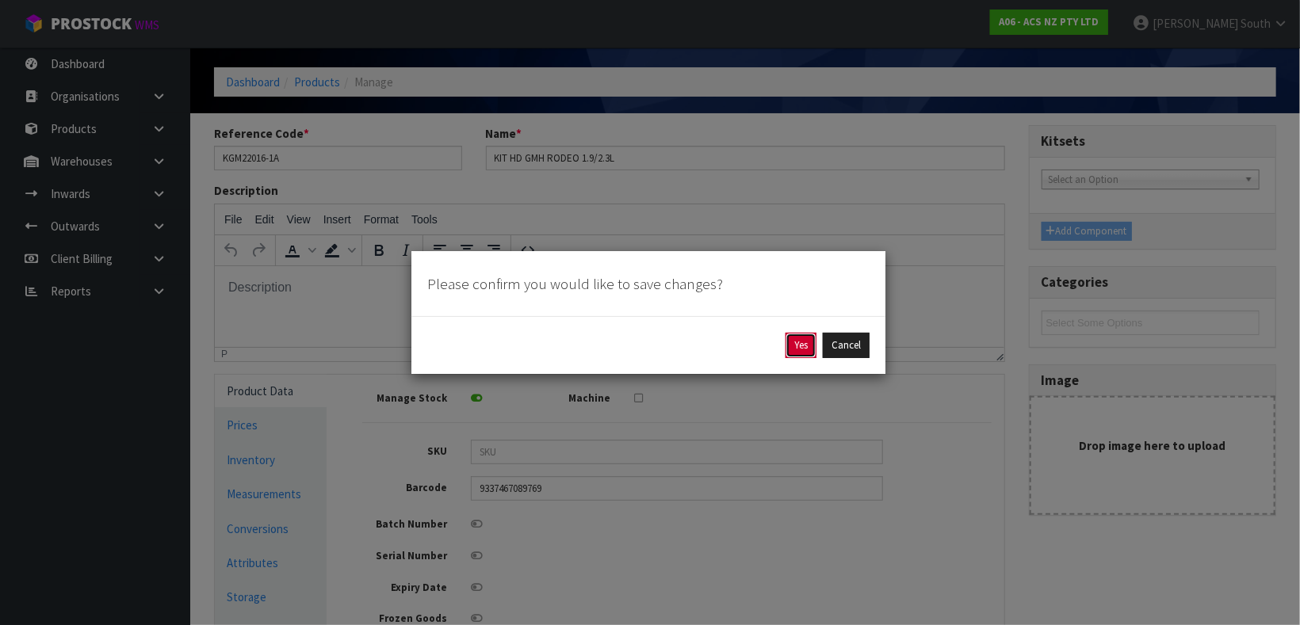
click at [812, 342] on button "Yes" at bounding box center [801, 345] width 31 height 25
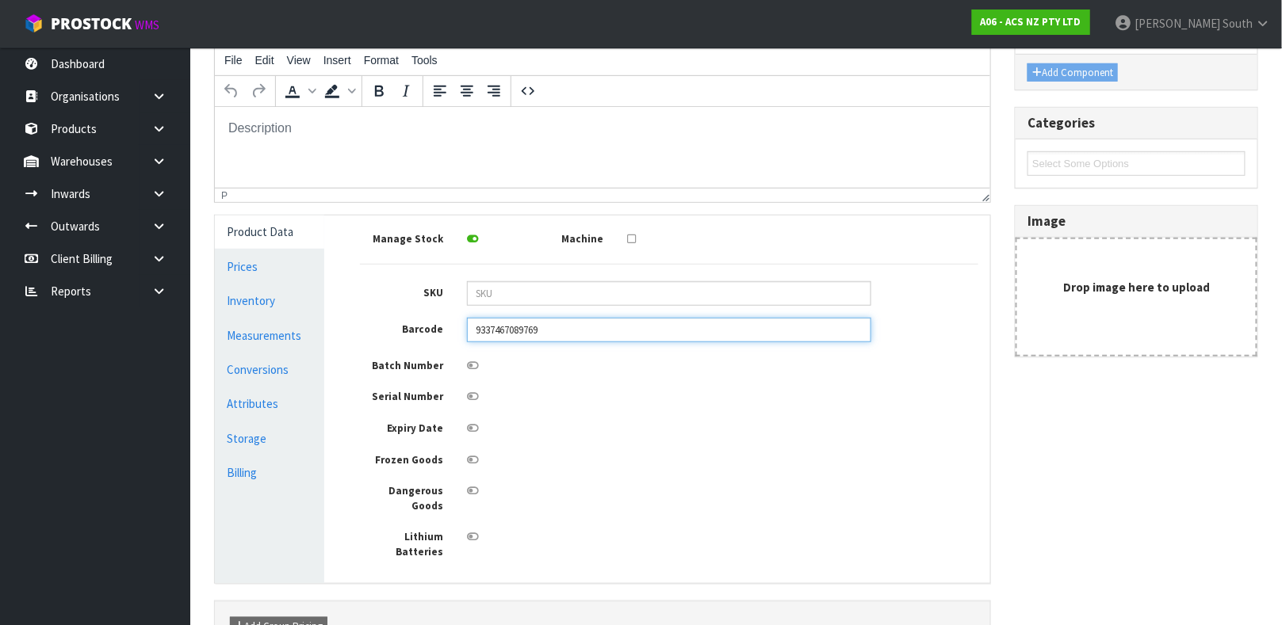
scroll to position [341, 0]
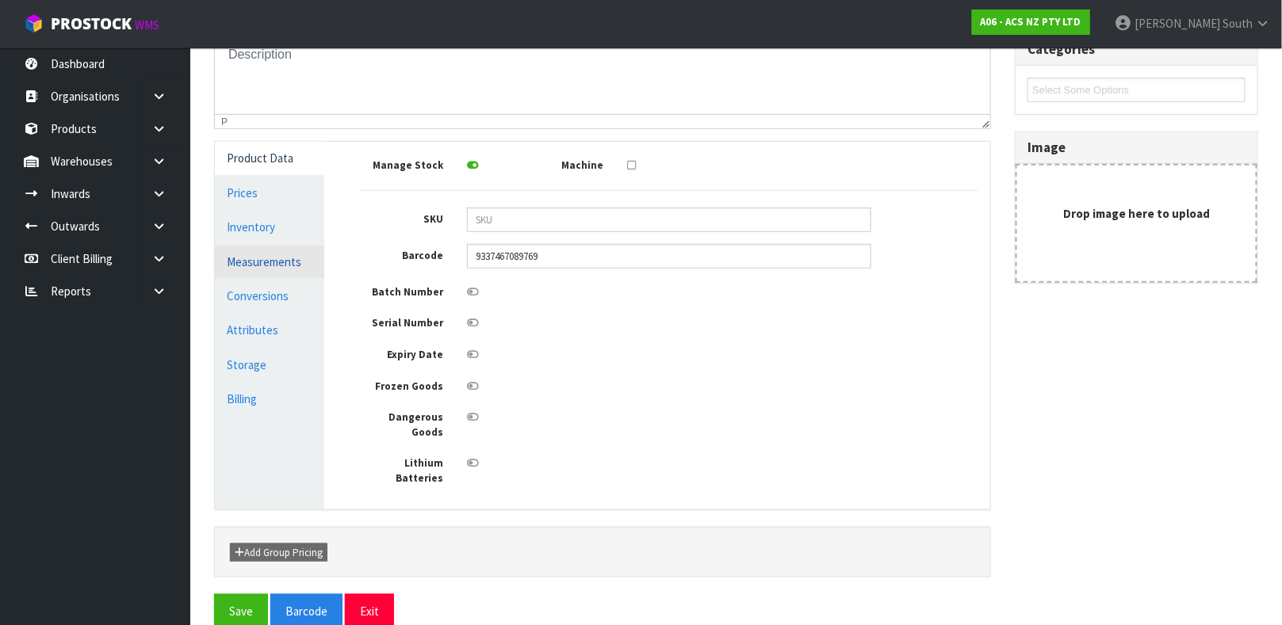
click at [268, 268] on link "Measurements" at bounding box center [269, 262] width 109 height 32
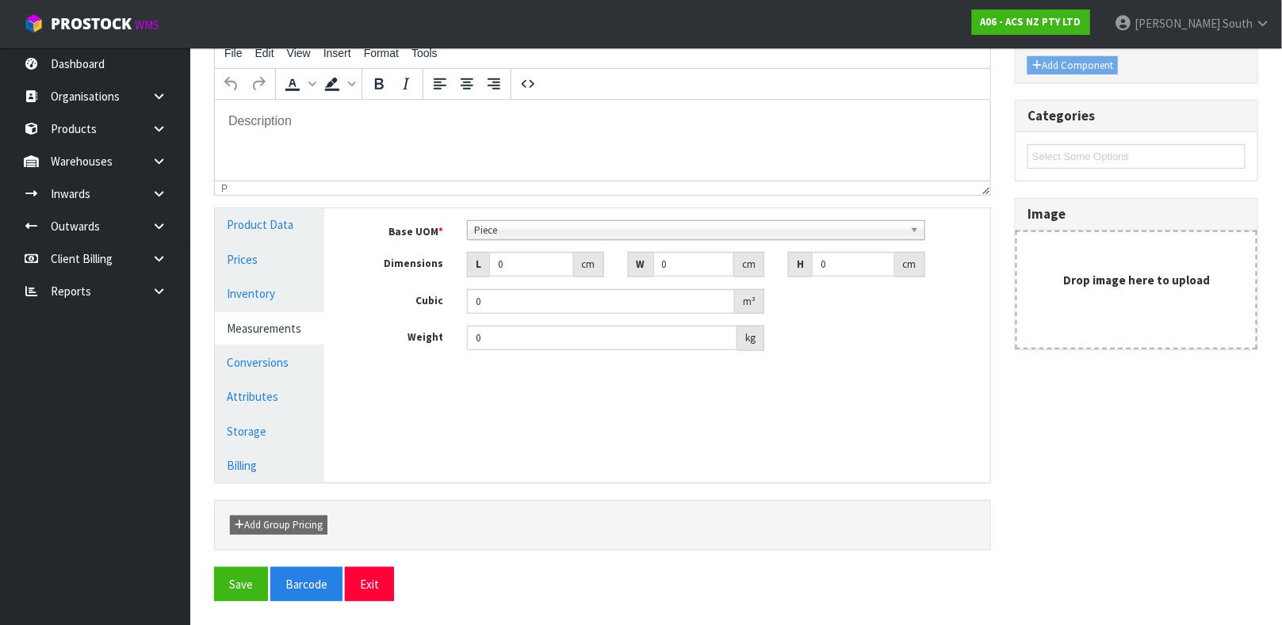
click at [545, 229] on span "Piece" at bounding box center [689, 230] width 430 height 19
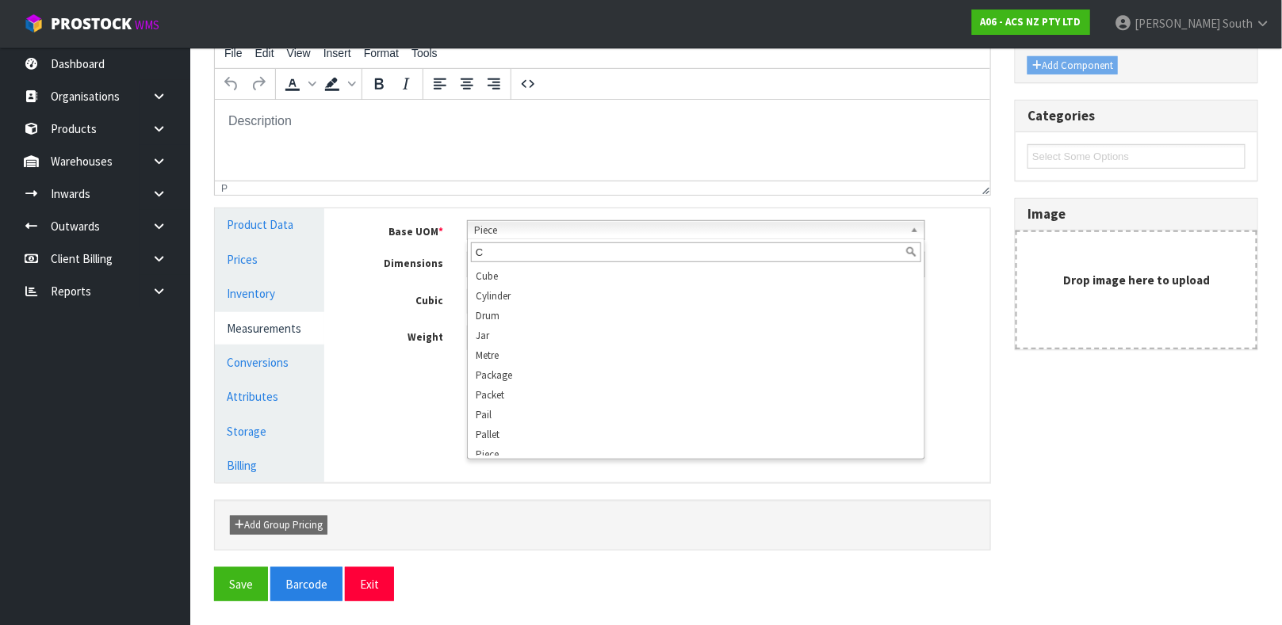
scroll to position [0, 0]
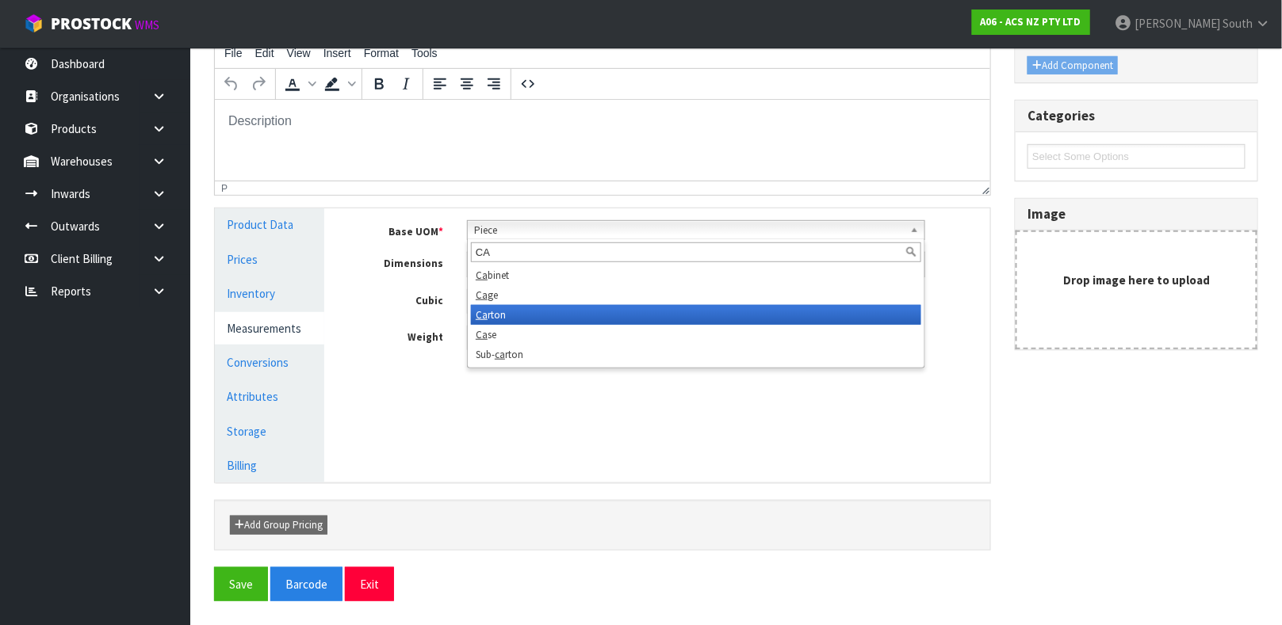
type input "CA"
click at [521, 312] on li "Ca rton" at bounding box center [696, 315] width 450 height 20
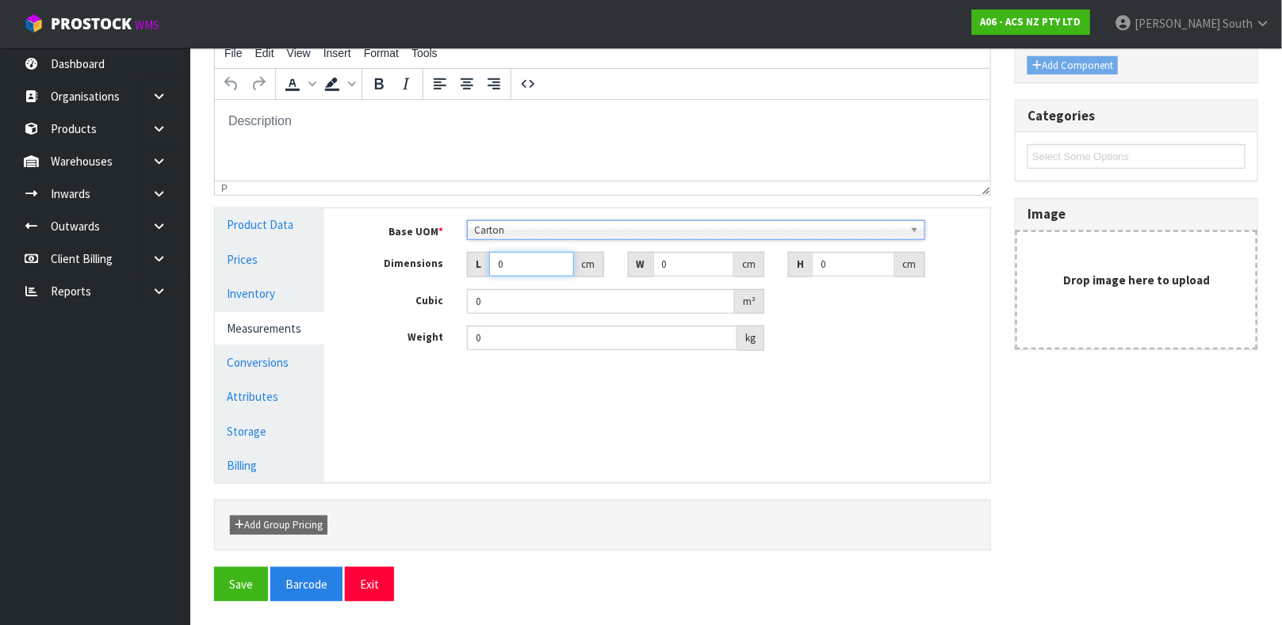
click at [526, 258] on input "0" at bounding box center [531, 264] width 85 height 25
type input "0.000001"
type input "32"
click at [667, 262] on input "0" at bounding box center [694, 264] width 82 height 25
type input "34"
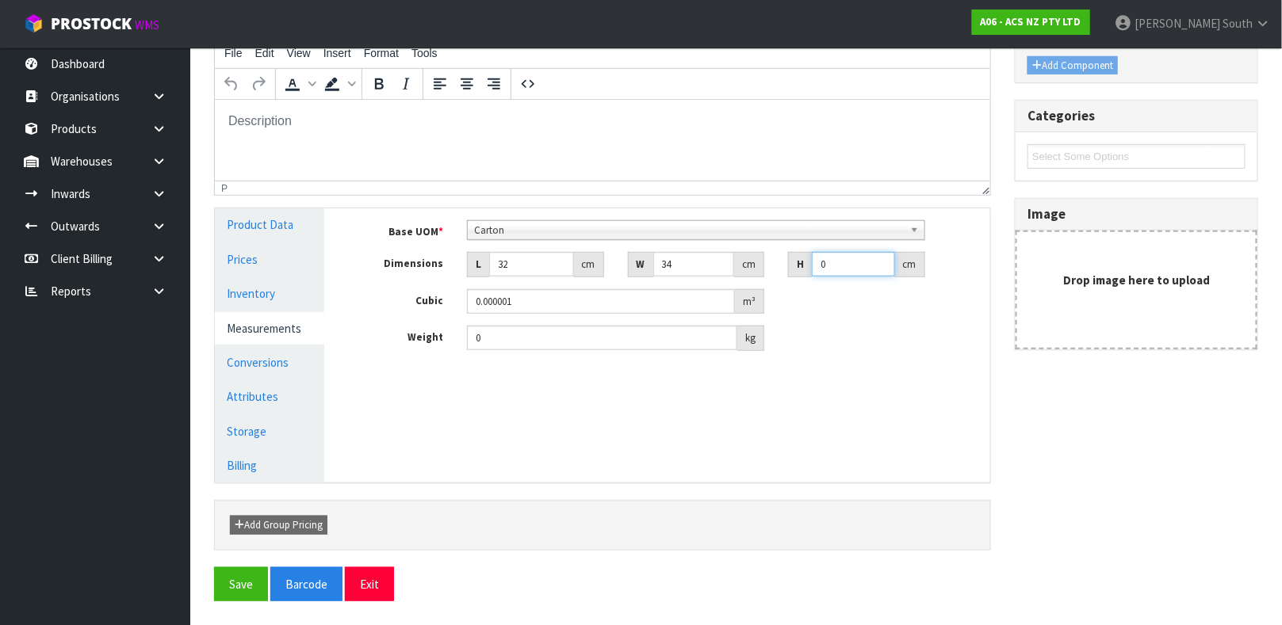
click at [847, 266] on input "0" at bounding box center [853, 264] width 83 height 25
type input "1"
type input "0.001088"
type input "11"
type input "0.011968"
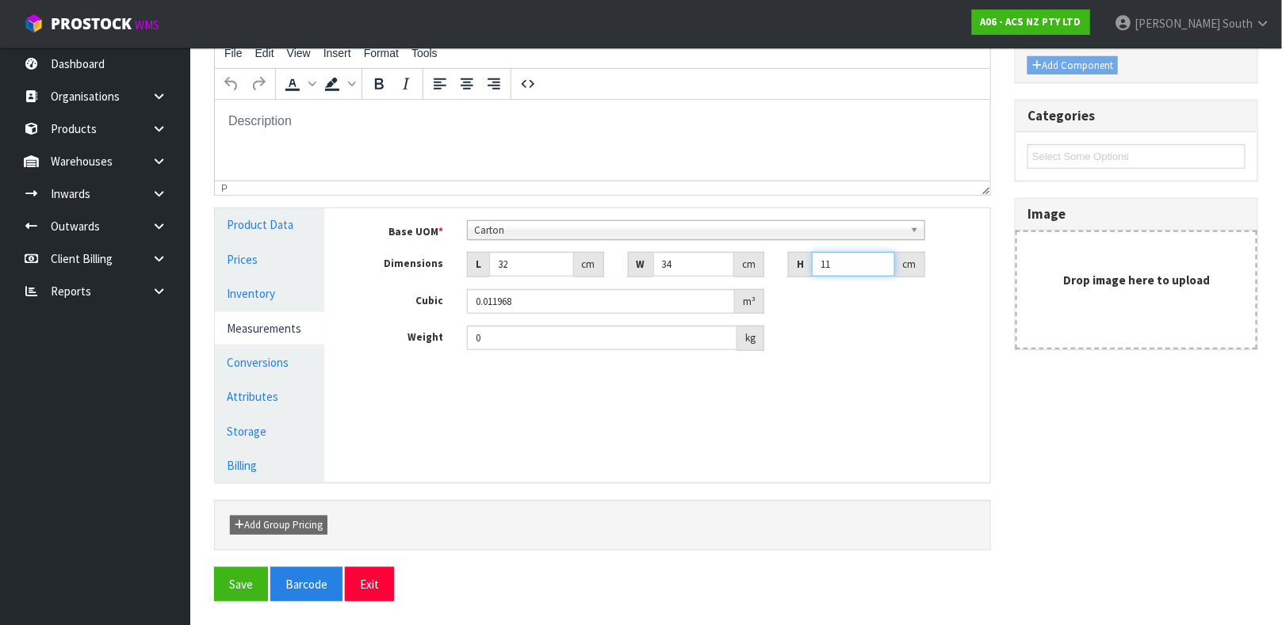
type input "11"
click at [638, 342] on input "0" at bounding box center [602, 338] width 270 height 25
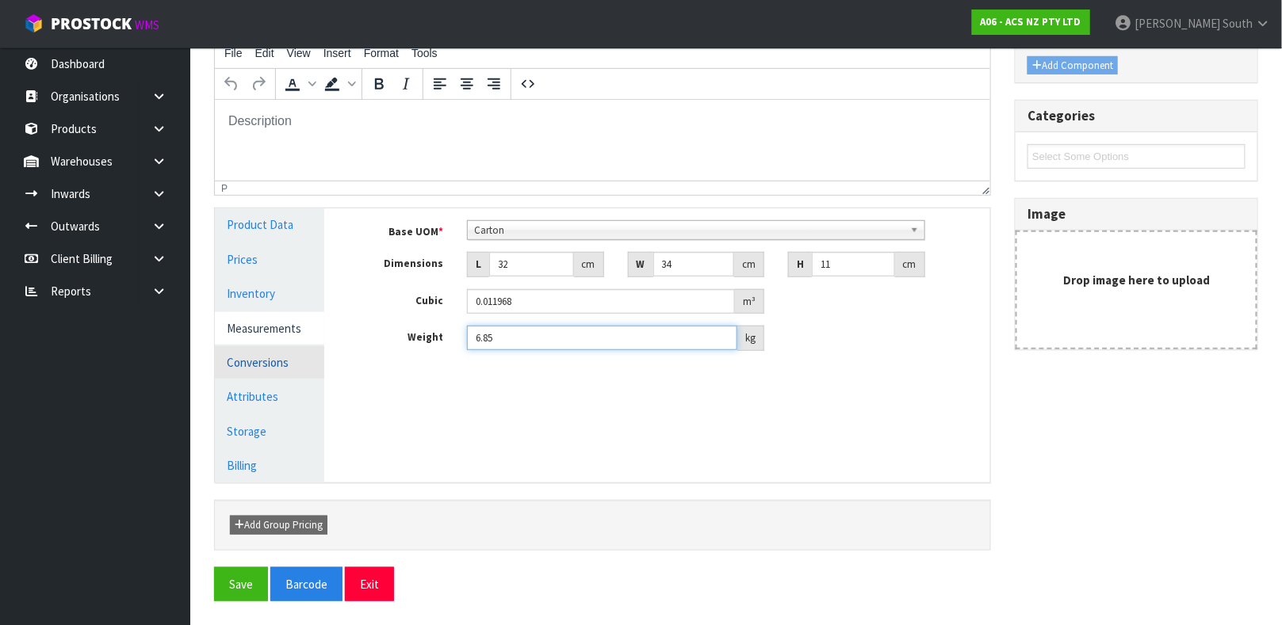
type input "6.85"
click at [283, 357] on link "Conversions" at bounding box center [269, 362] width 109 height 32
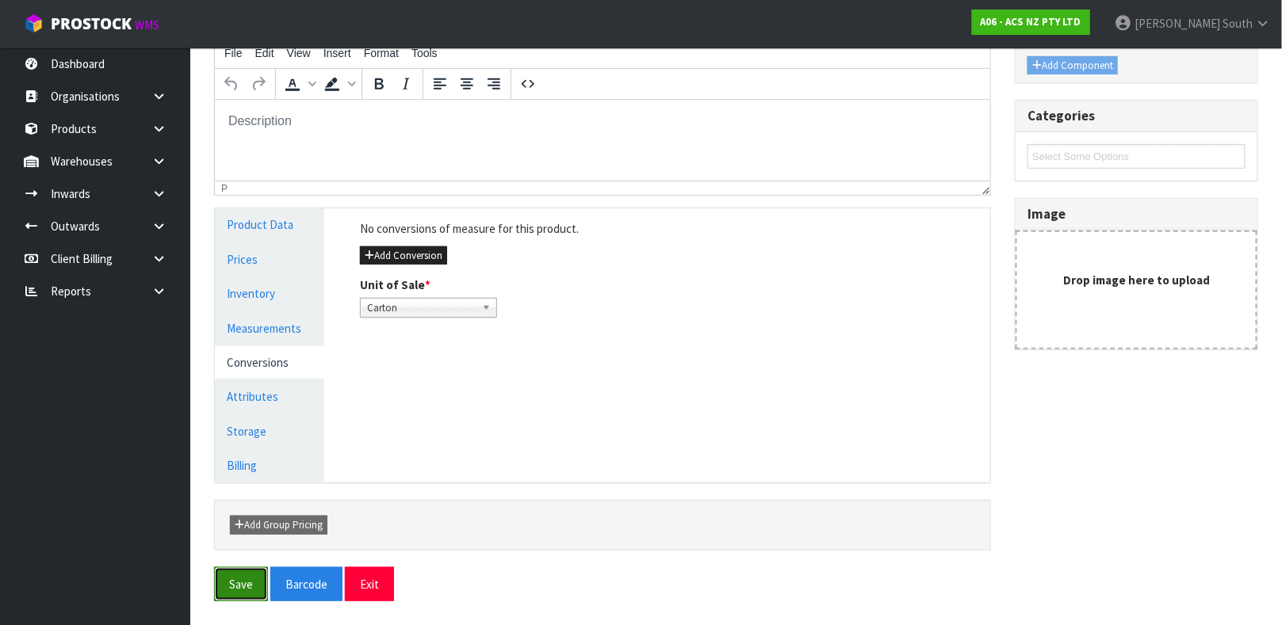
click at [240, 581] on button "Save" at bounding box center [241, 585] width 54 height 34
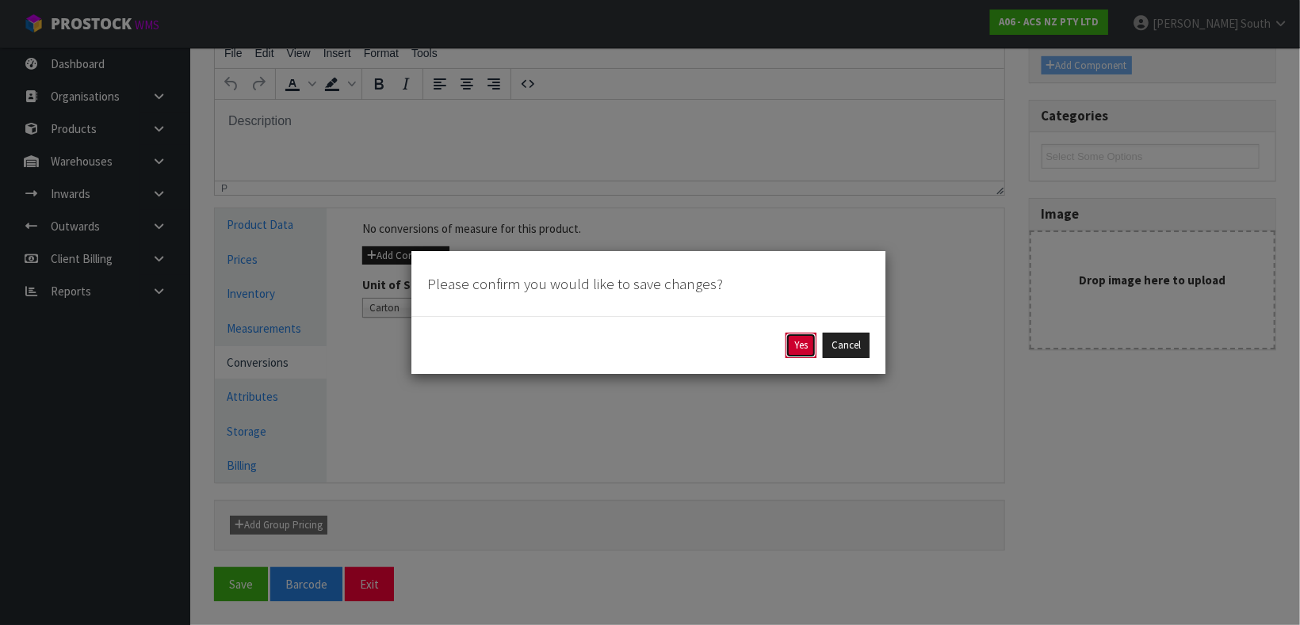
click at [789, 342] on button "Yes" at bounding box center [801, 345] width 31 height 25
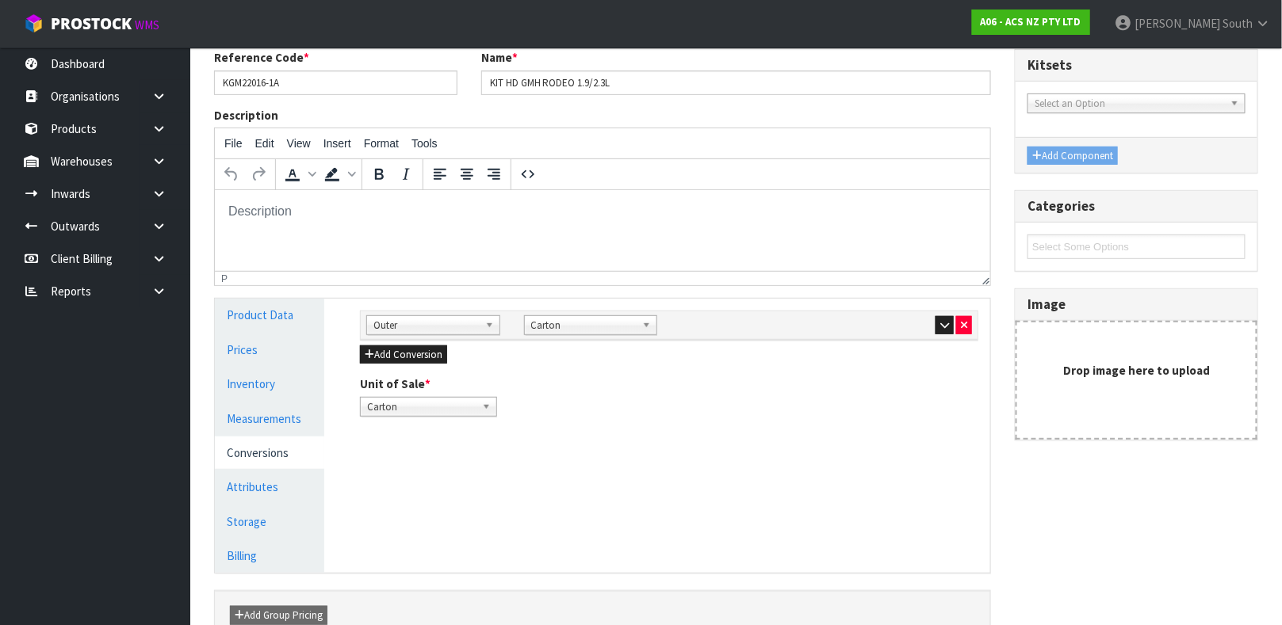
scroll to position [207, 0]
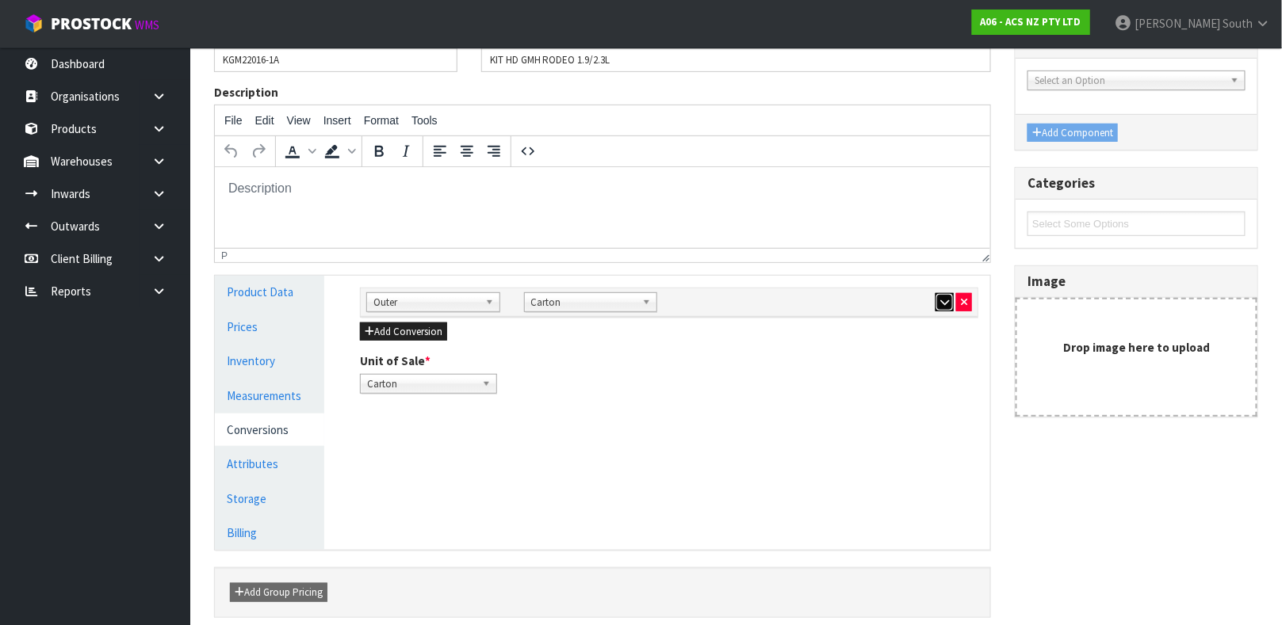
click at [941, 310] on button "button" at bounding box center [944, 302] width 18 height 19
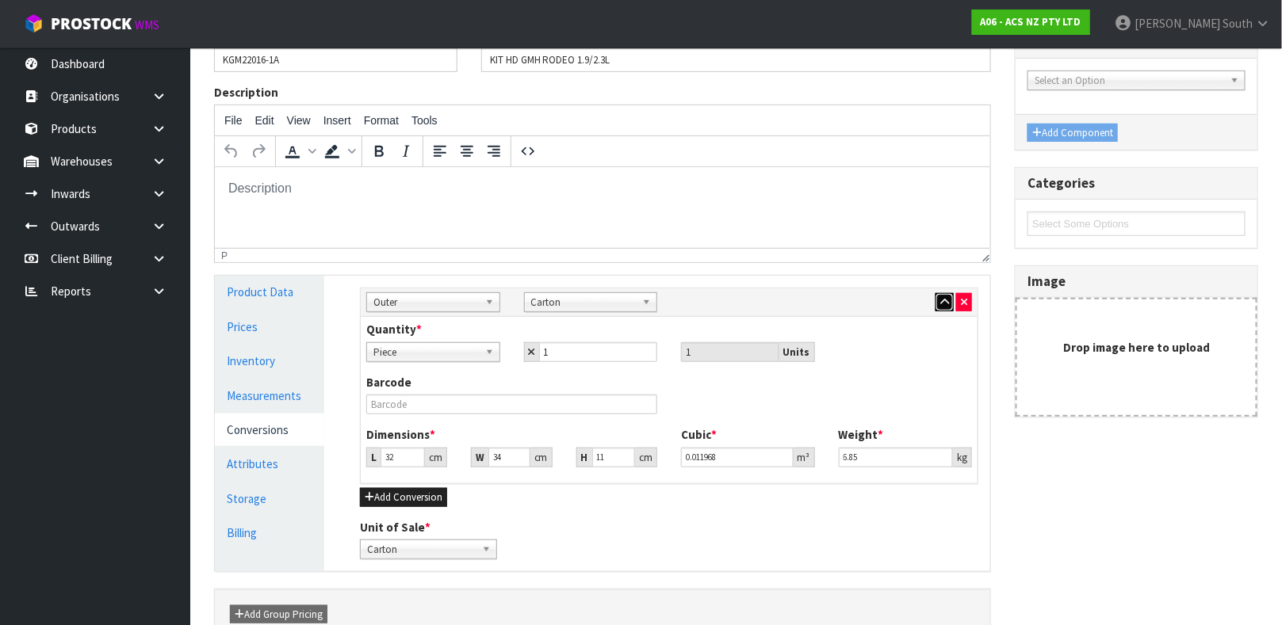
click at [941, 310] on button "button" at bounding box center [944, 302] width 18 height 19
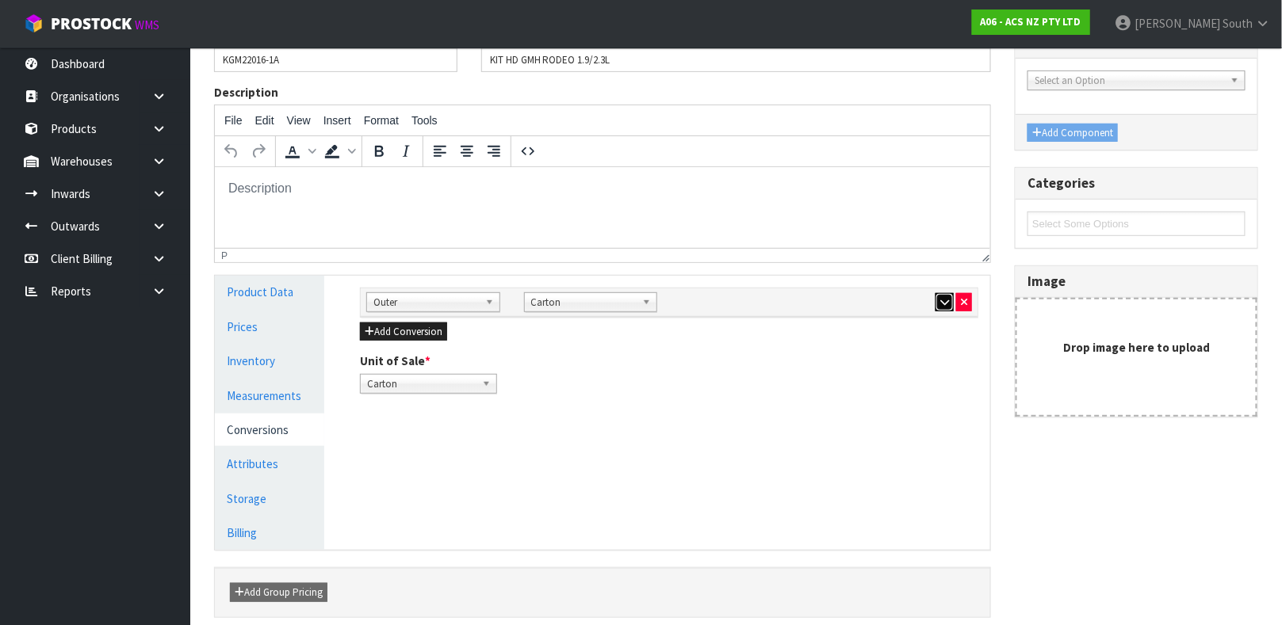
scroll to position [274, 0]
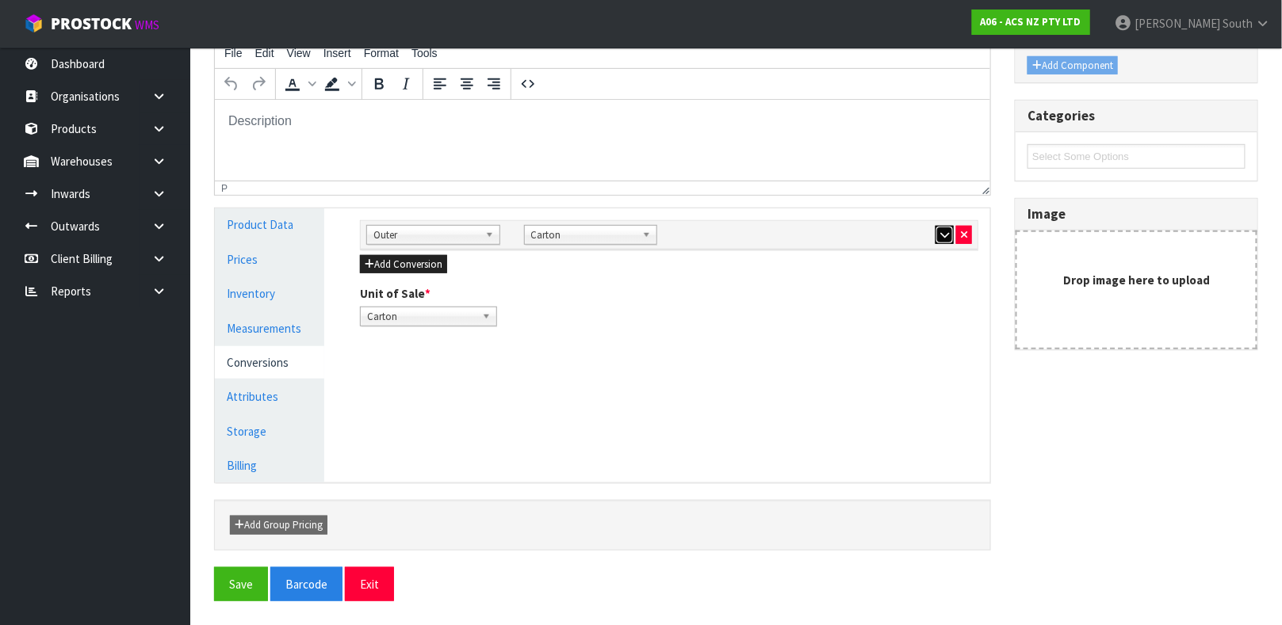
click at [939, 228] on button "button" at bounding box center [944, 235] width 18 height 19
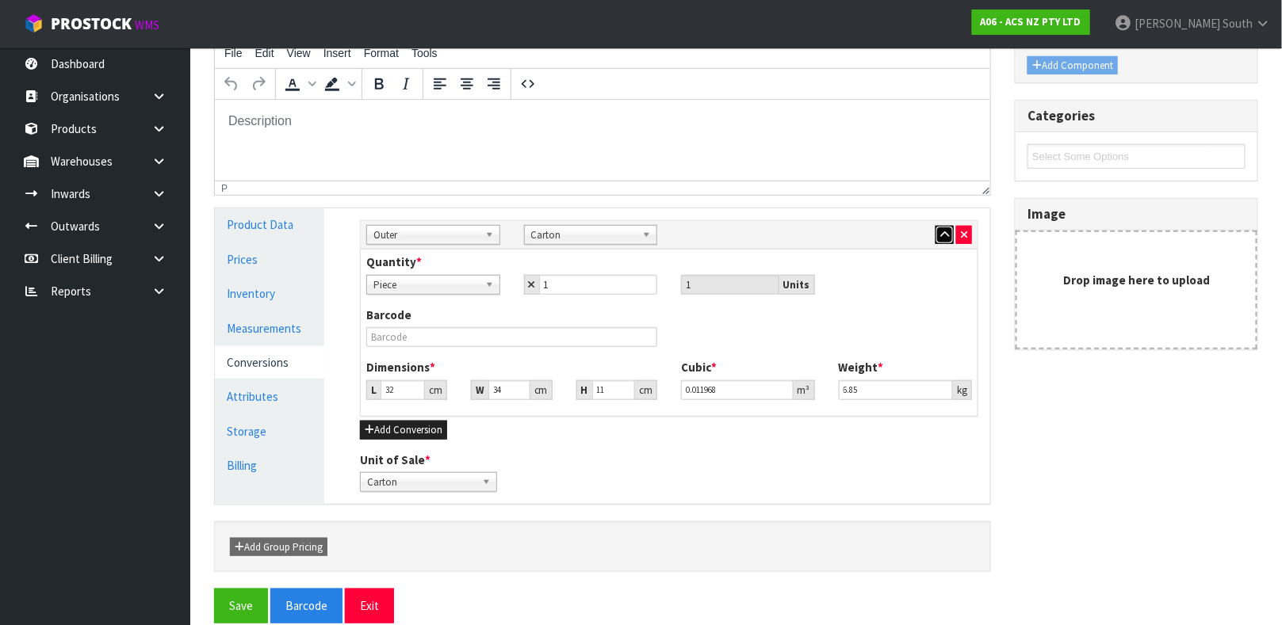
click at [939, 228] on button "button" at bounding box center [944, 235] width 18 height 19
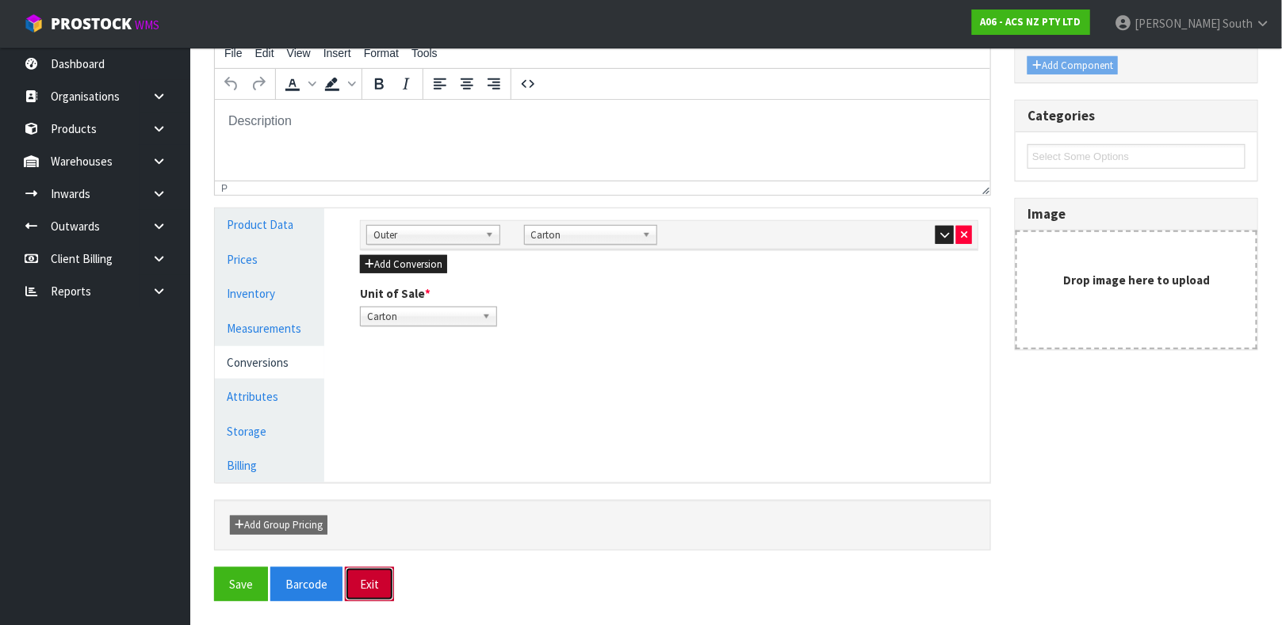
click at [380, 570] on button "Exit" at bounding box center [369, 585] width 49 height 34
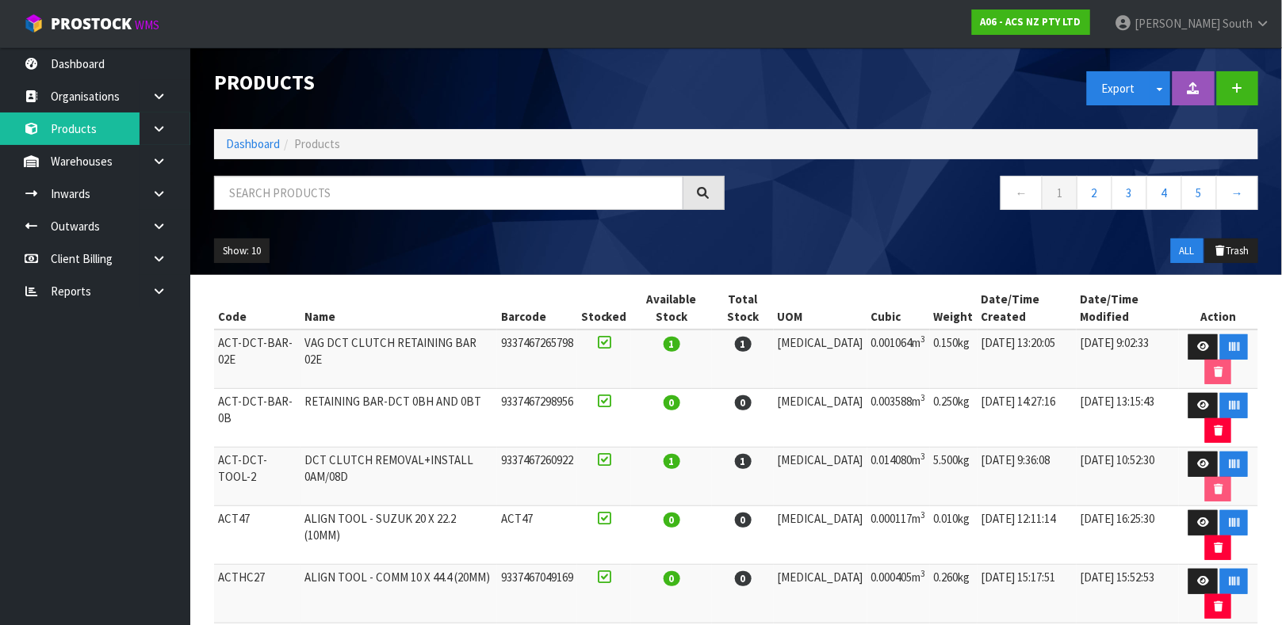
click at [674, 235] on div "Show: 10 5 10 25 50 ALL Trash" at bounding box center [736, 251] width 1068 height 49
click at [636, 207] on input "text" at bounding box center [448, 193] width 469 height 34
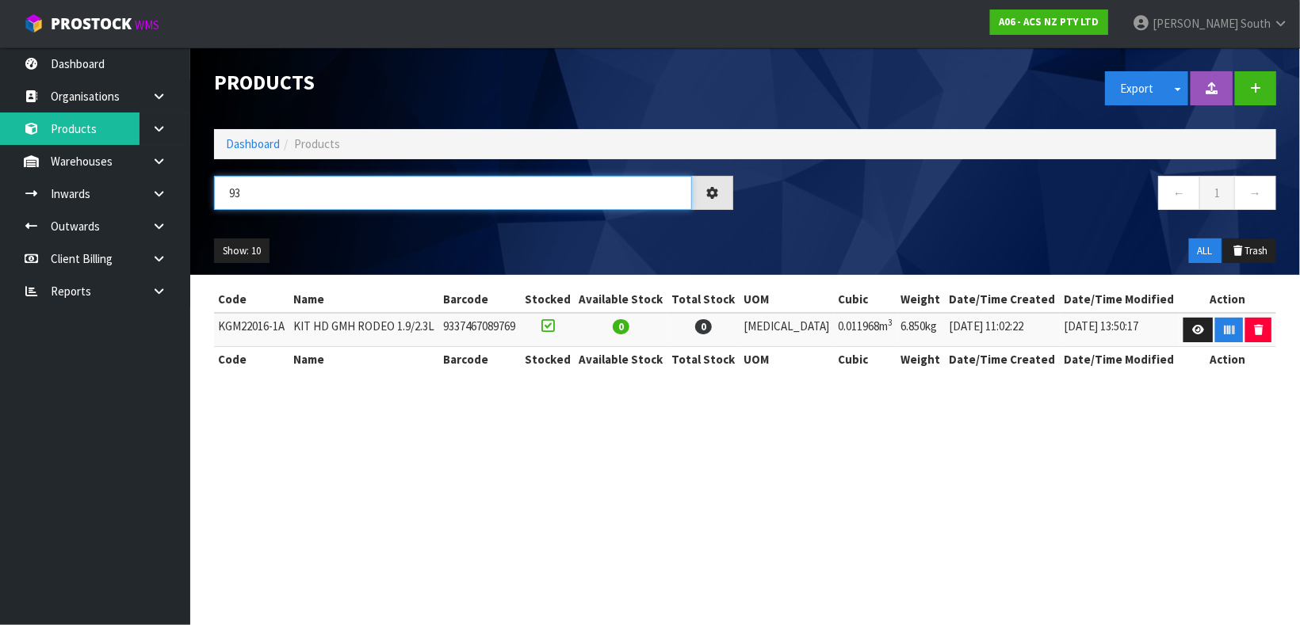
type input "9"
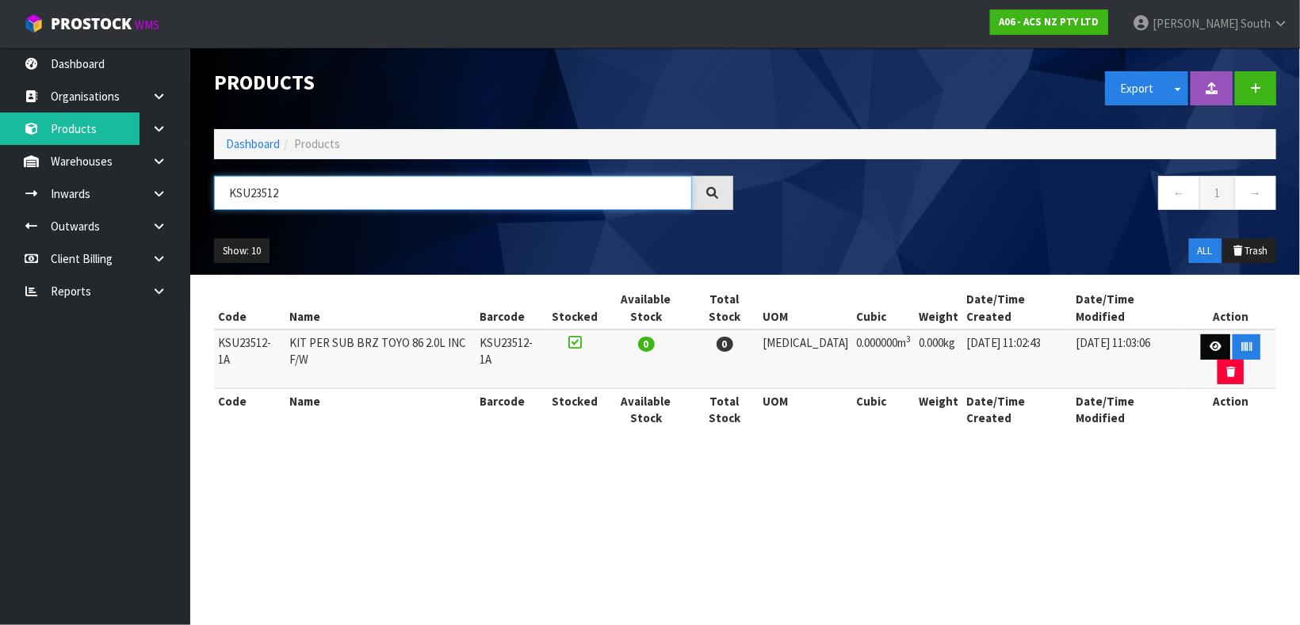
type input "KSU23512"
click at [1201, 335] on link at bounding box center [1215, 347] width 29 height 25
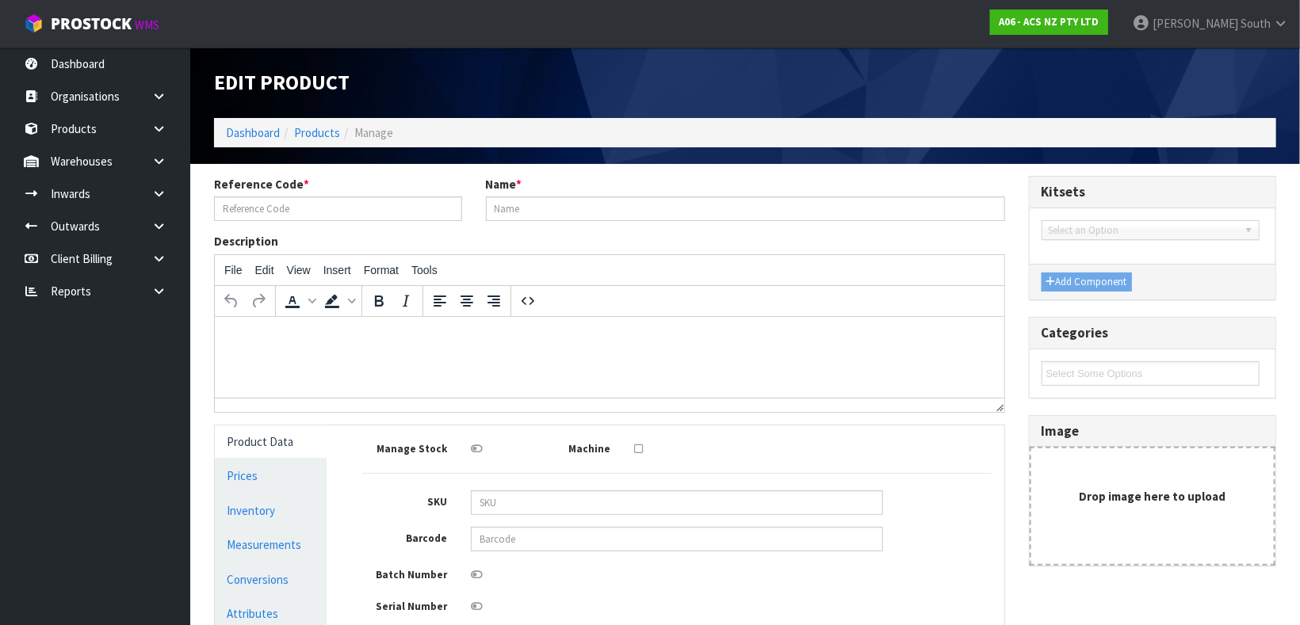
type input "KSU23512-1A"
type input "KIT PER SUB BRZ TOYO 86 2.0L INC F/W"
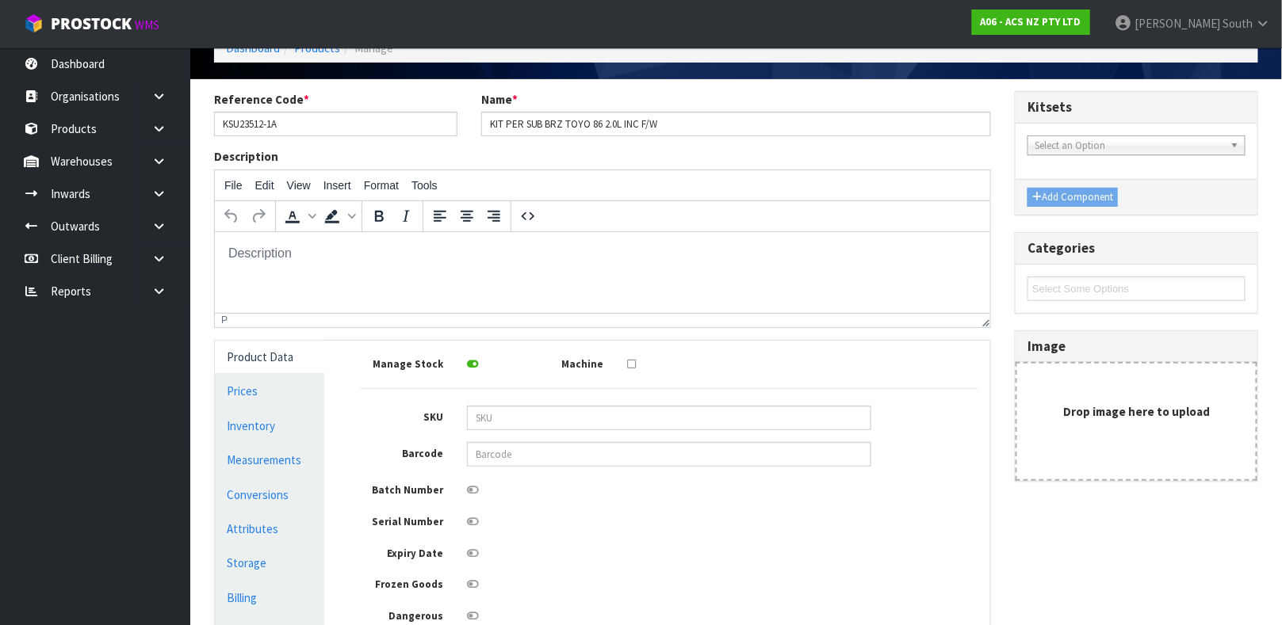
scroll to position [87, 0]
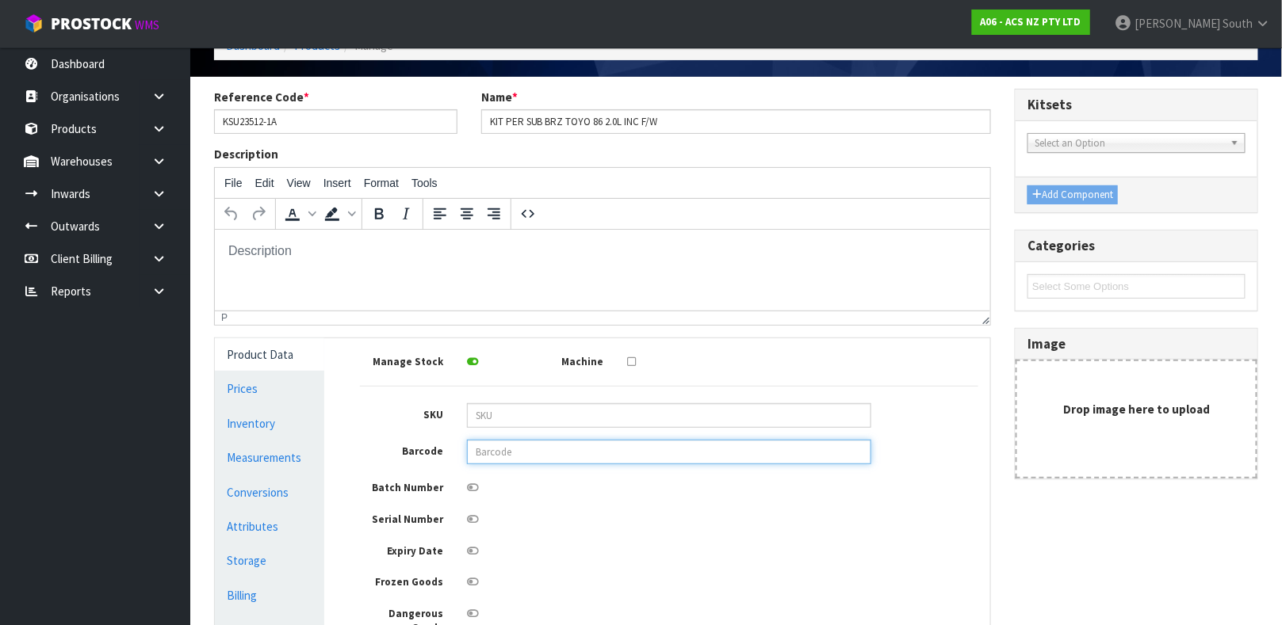
click at [664, 453] on input "text" at bounding box center [669, 452] width 404 height 25
type input "9337467177589"
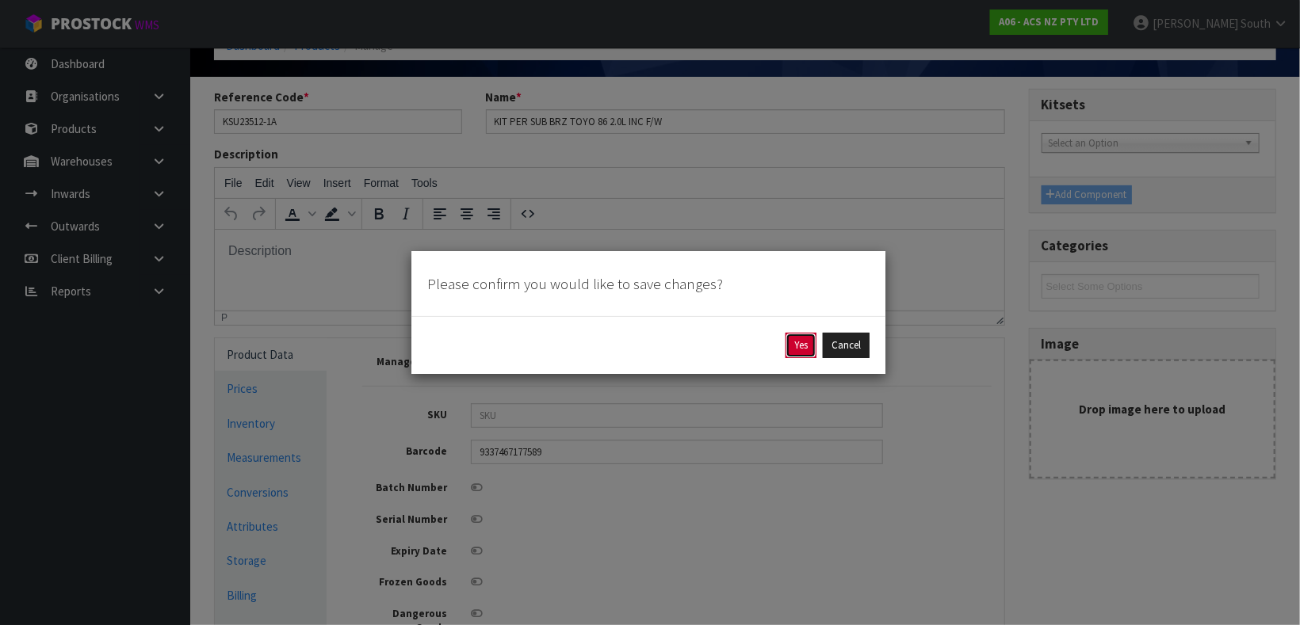
click at [795, 352] on button "Yes" at bounding box center [801, 345] width 31 height 25
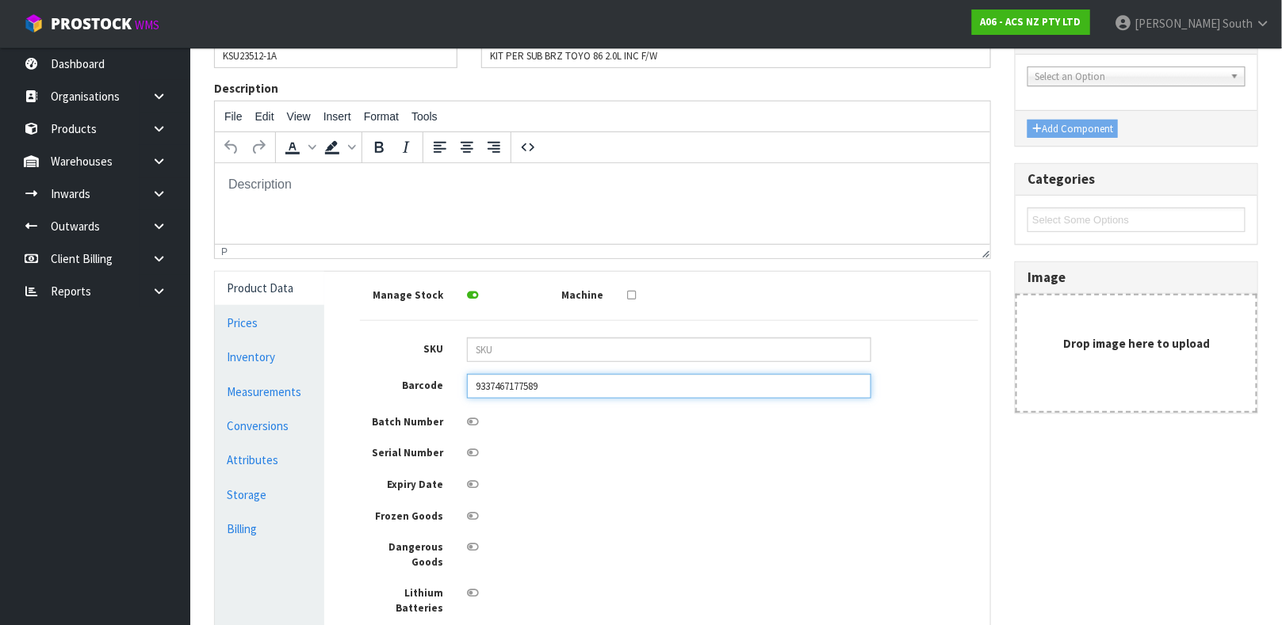
scroll to position [250, 0]
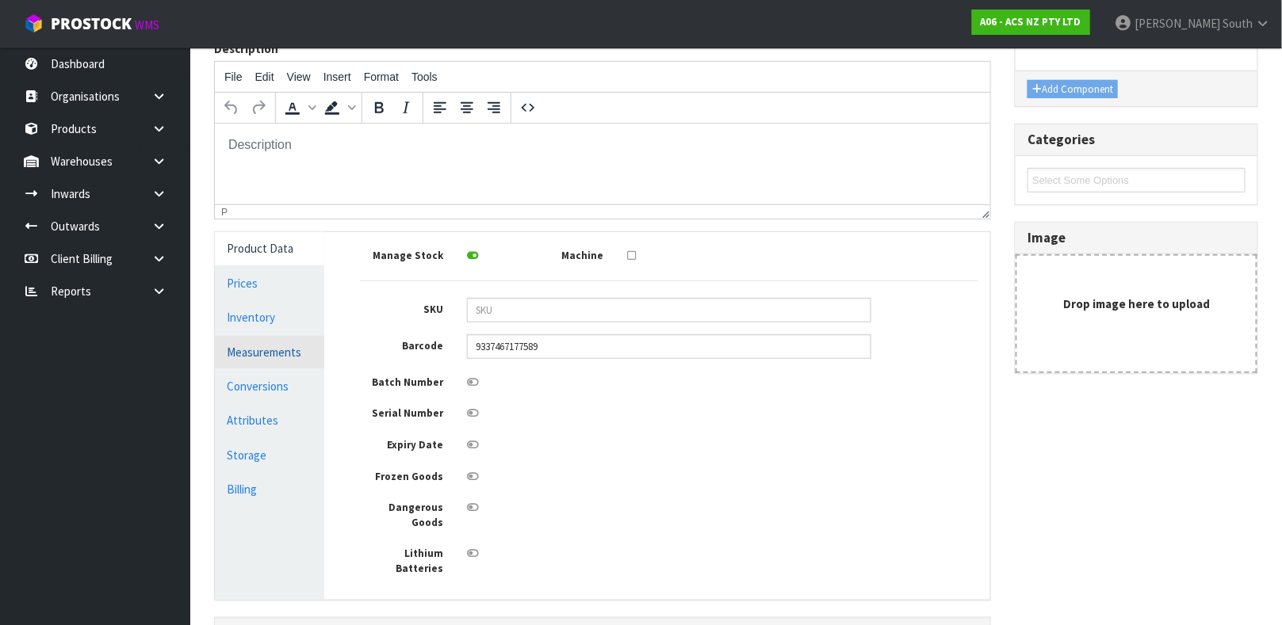
click at [296, 361] on link "Measurements" at bounding box center [269, 352] width 109 height 32
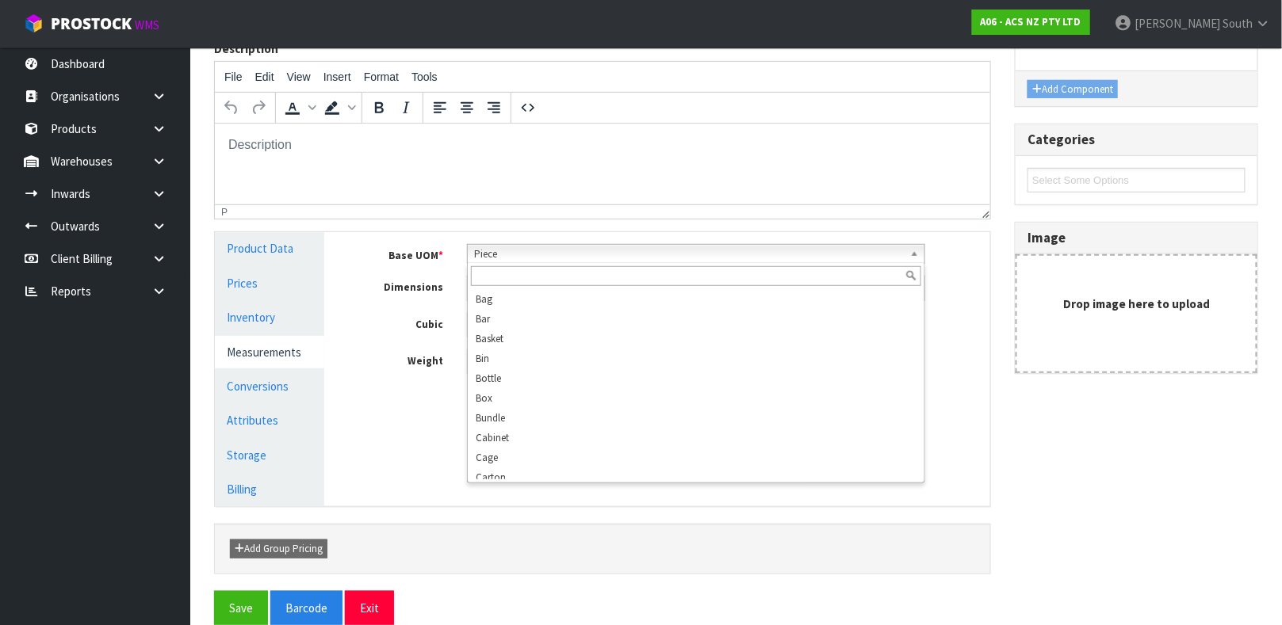
click at [535, 257] on span "Piece" at bounding box center [689, 254] width 430 height 19
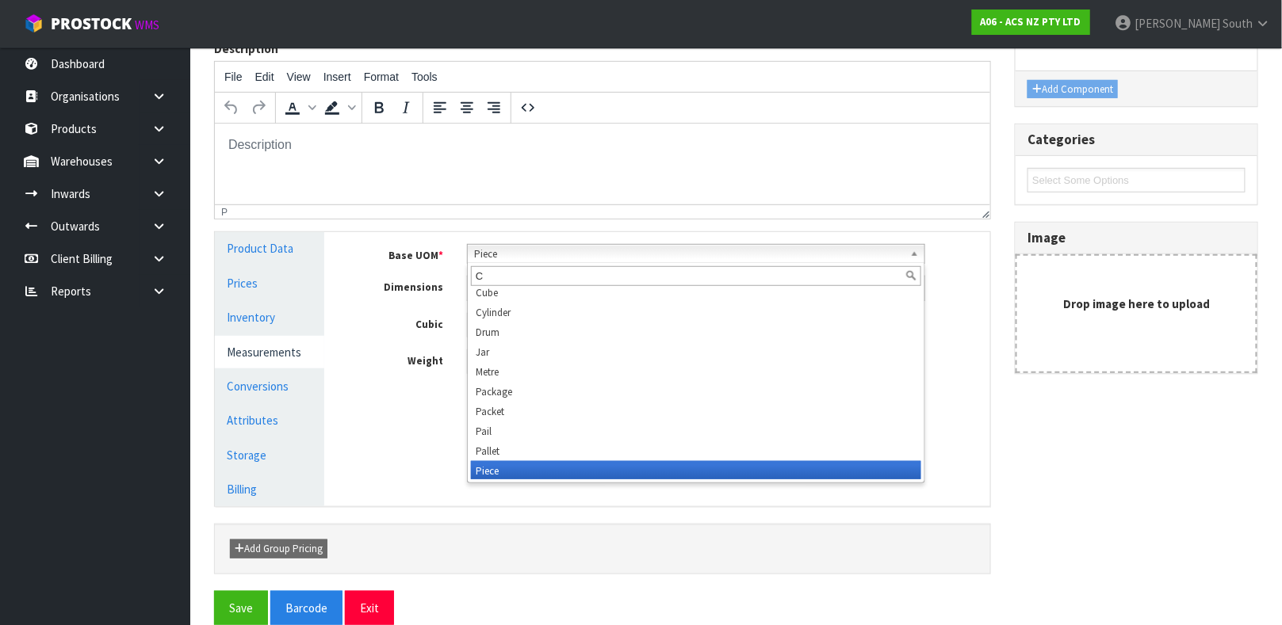
scroll to position [0, 0]
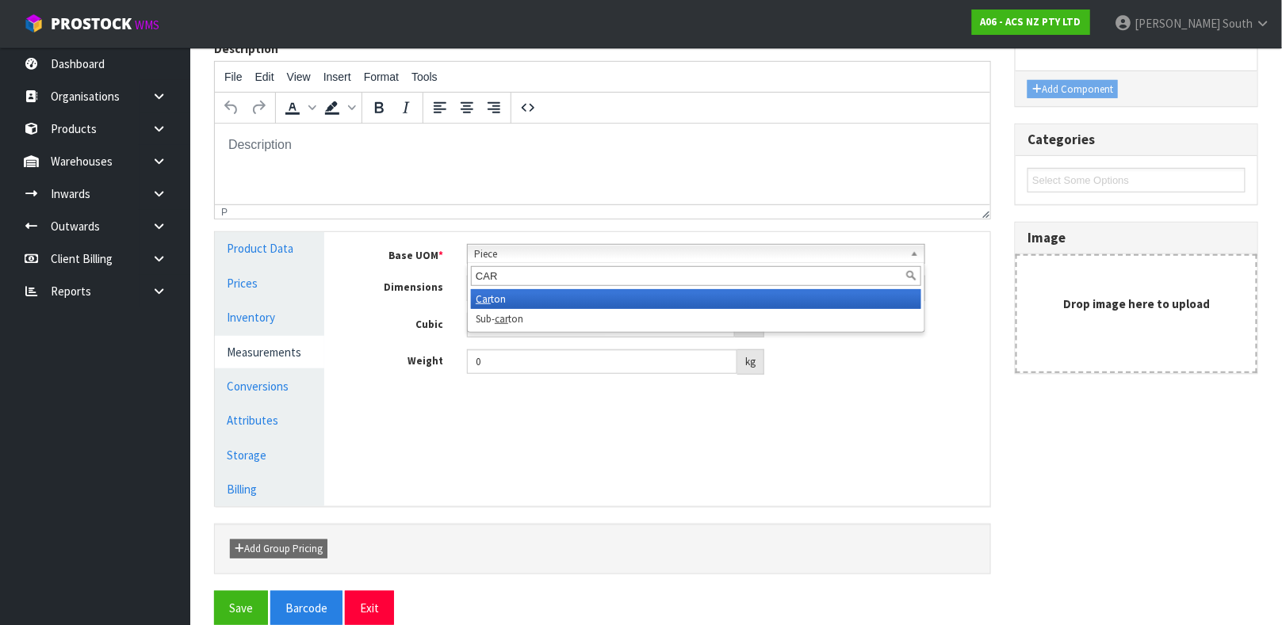
type input "CART"
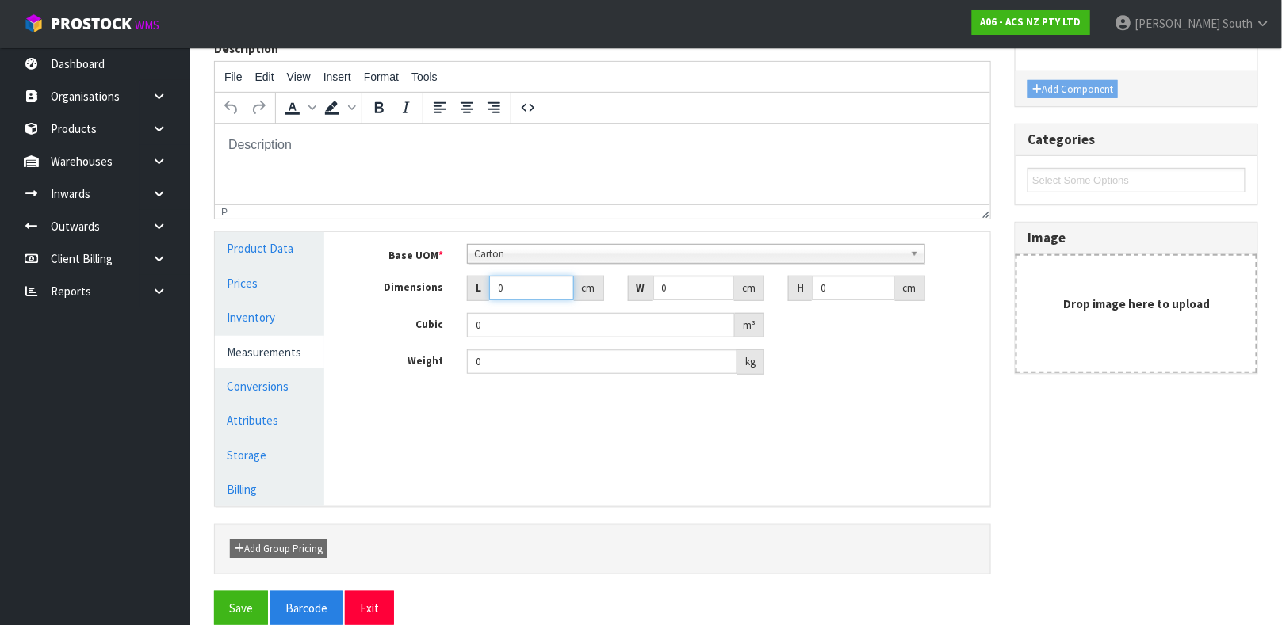
type input "0.000001"
type input "37"
type input "40"
type input "1"
type input "0.00148"
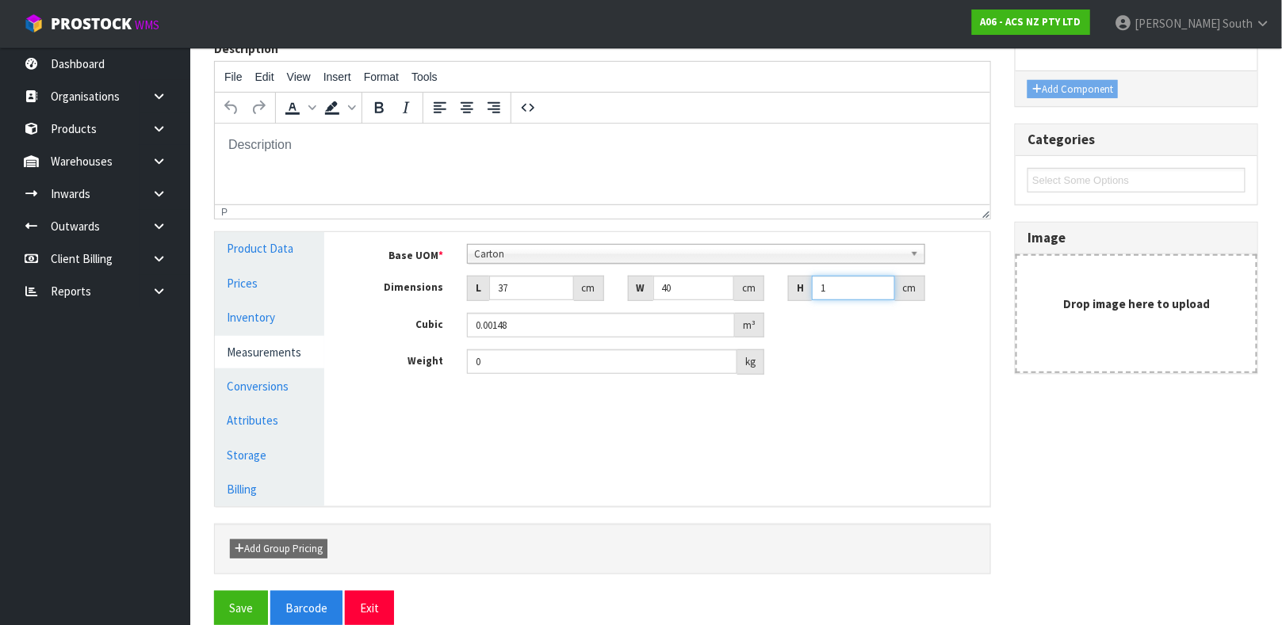
type input "13"
type input "0.01924"
type input "13"
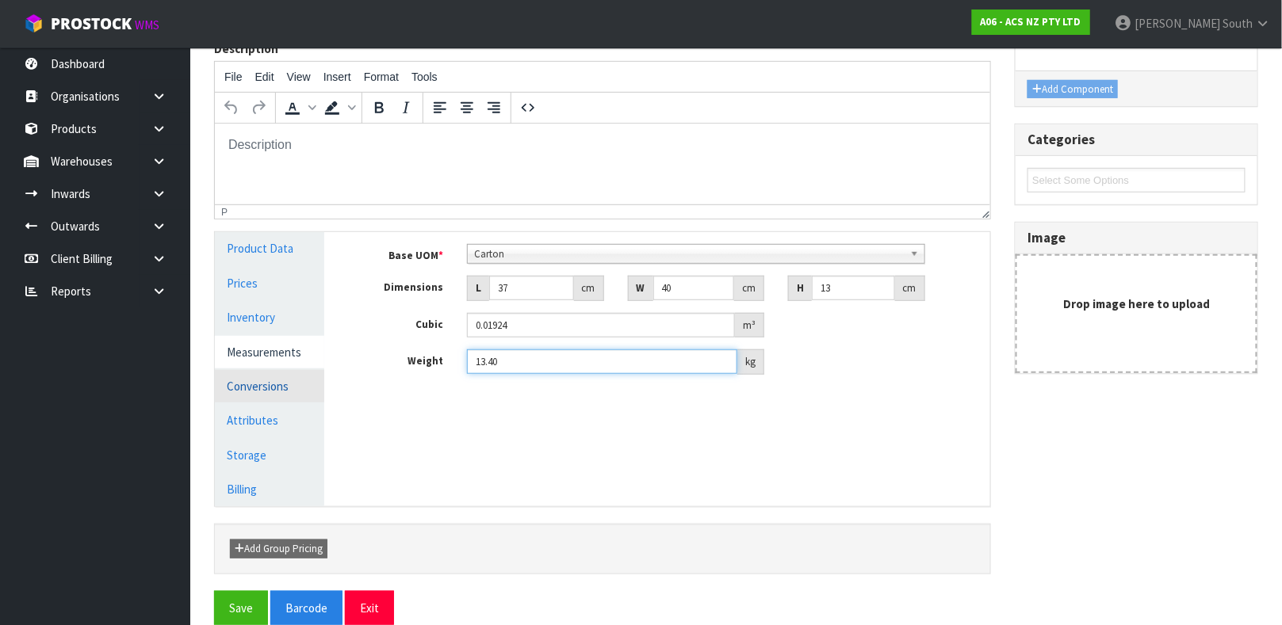
type input "13.40"
click at [307, 390] on link "Conversions" at bounding box center [269, 386] width 109 height 32
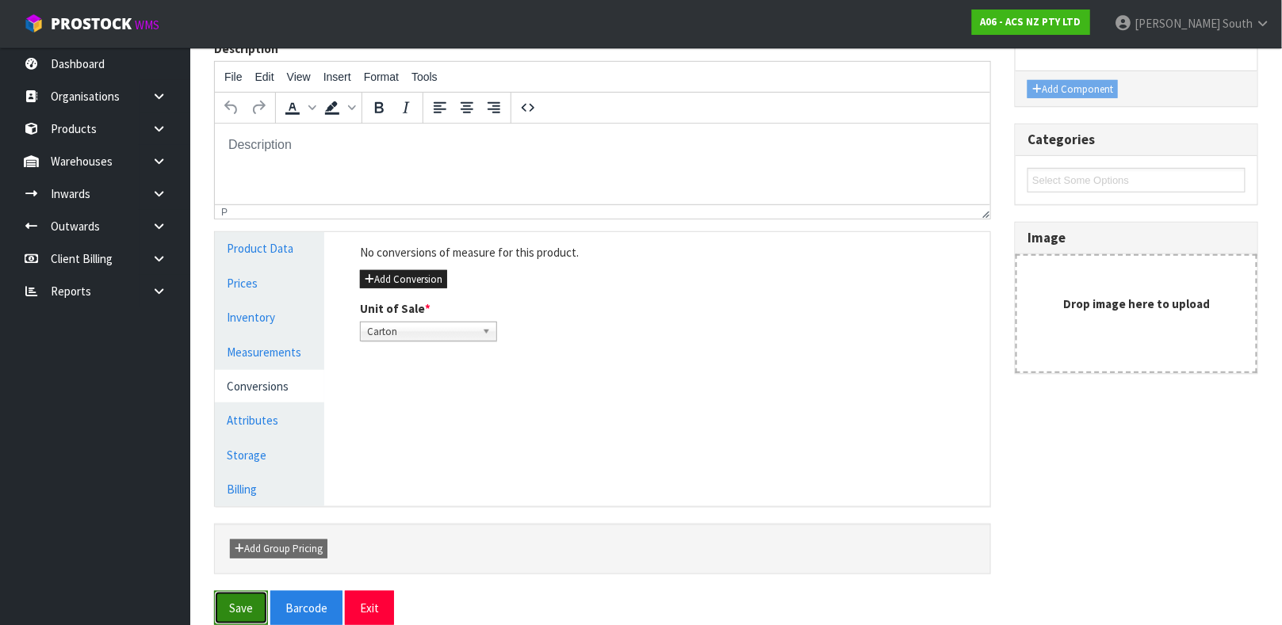
click at [244, 595] on button "Save" at bounding box center [241, 608] width 54 height 34
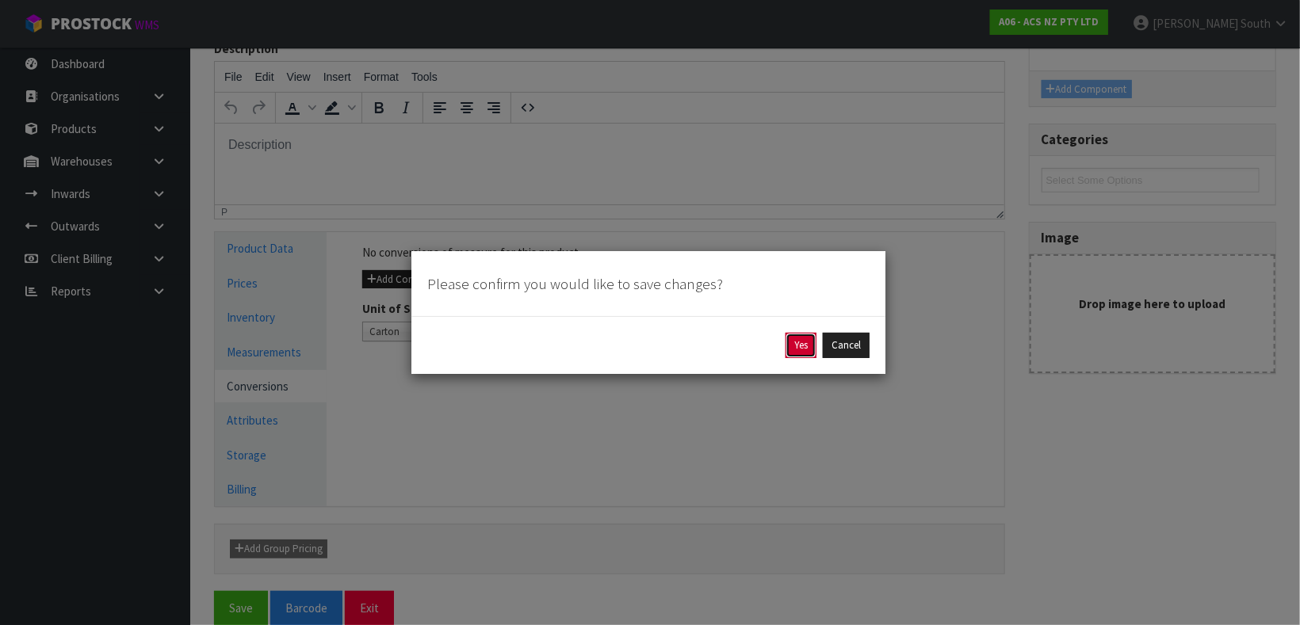
click at [787, 349] on button "Yes" at bounding box center [801, 345] width 31 height 25
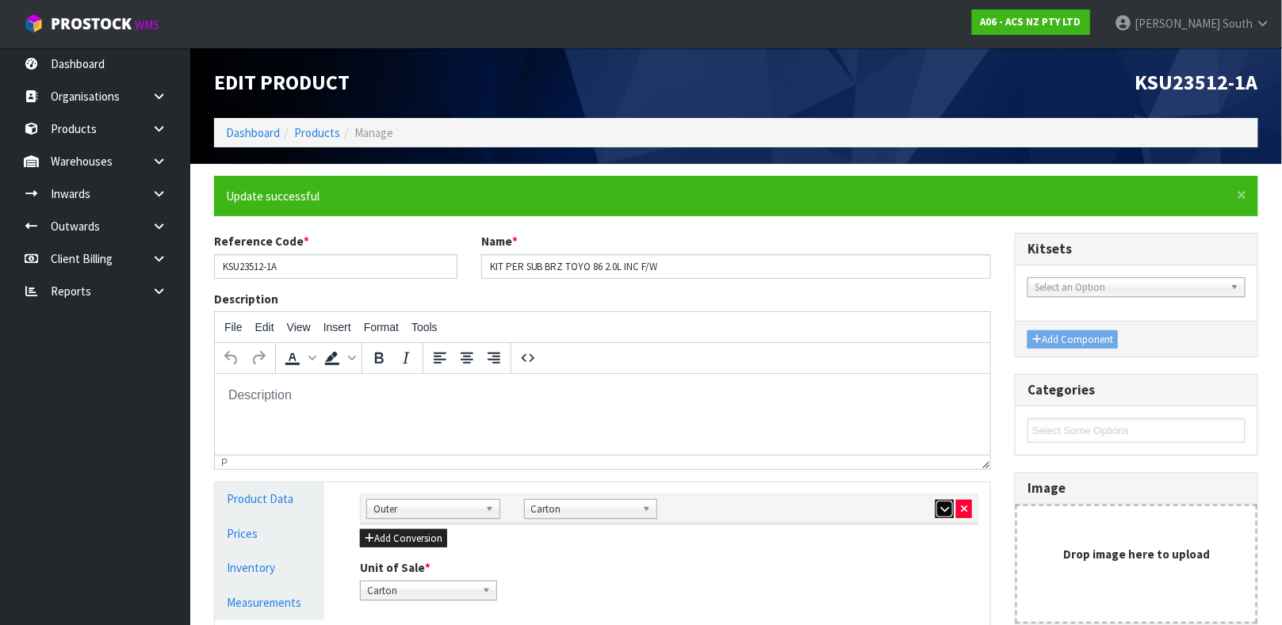
click at [944, 508] on icon "button" at bounding box center [944, 509] width 9 height 10
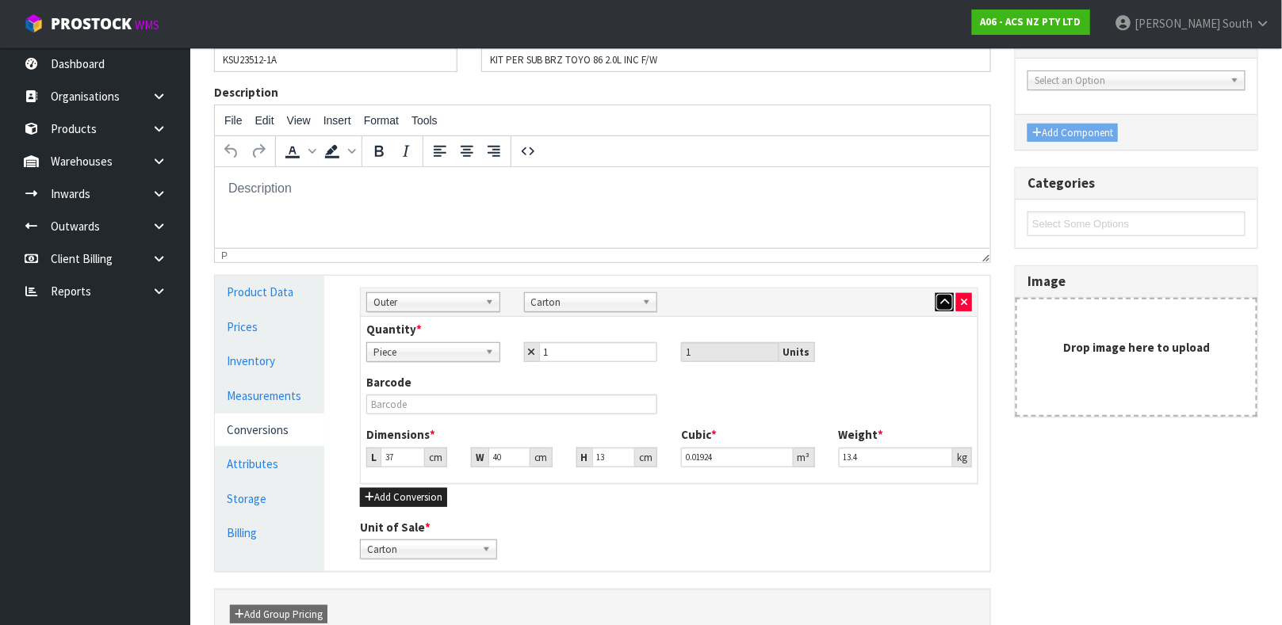
scroll to position [210, 0]
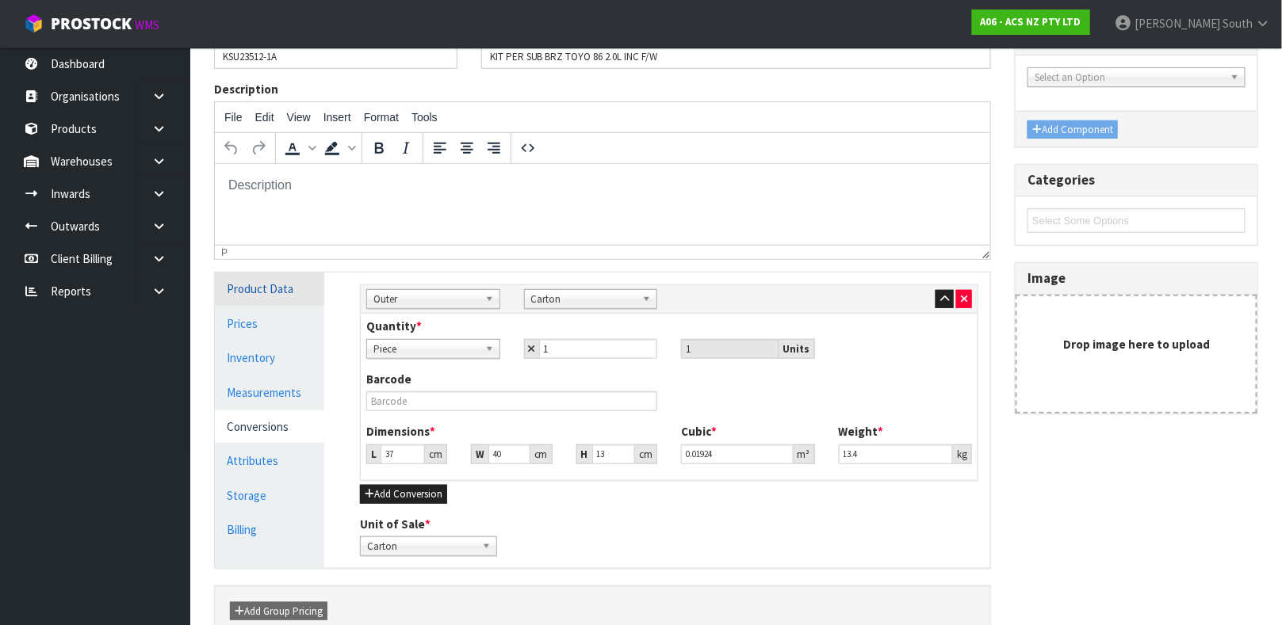
click at [258, 299] on link "Product Data" at bounding box center [269, 289] width 109 height 32
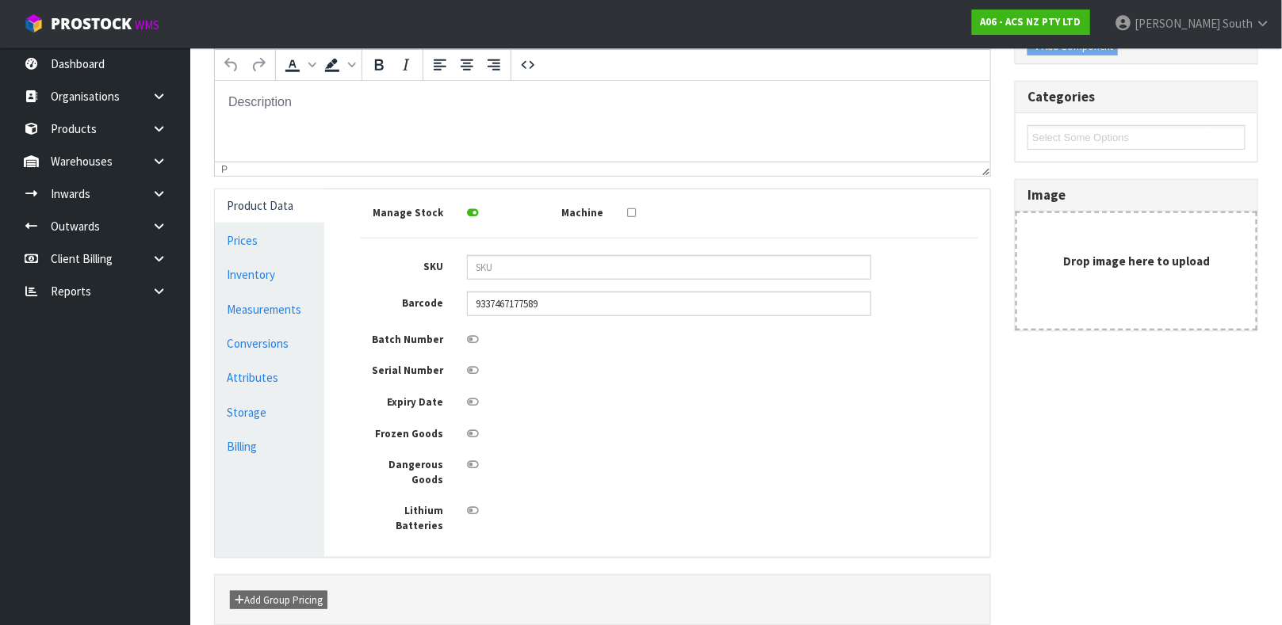
scroll to position [341, 0]
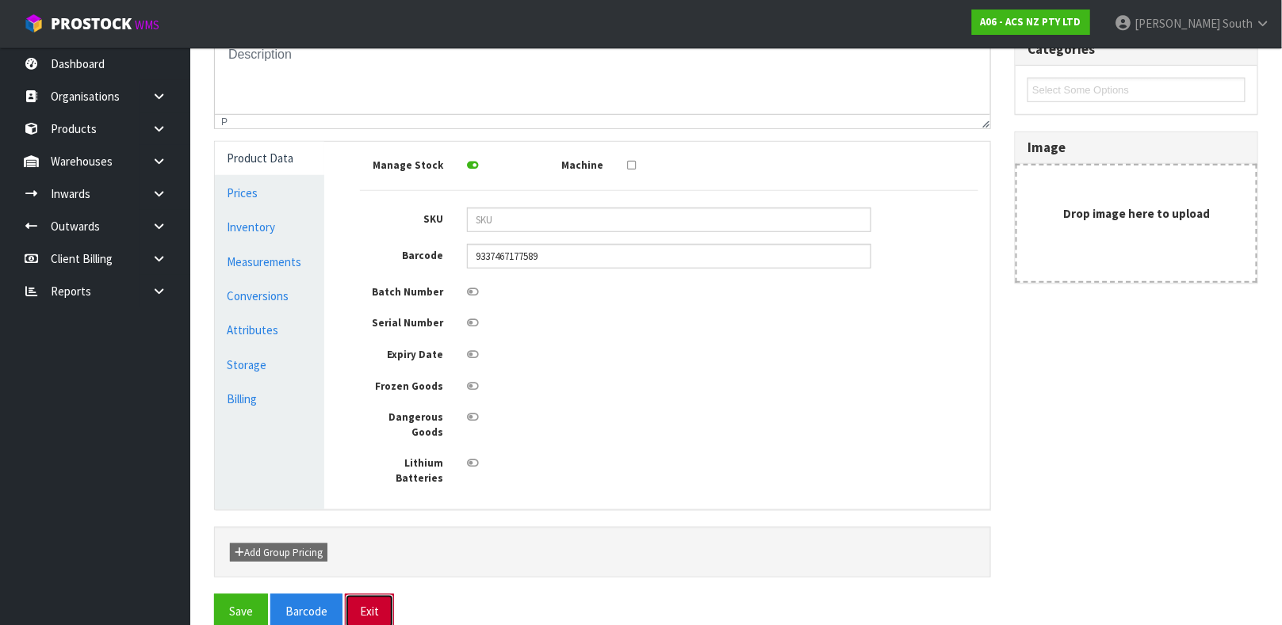
click at [386, 594] on button "Exit" at bounding box center [369, 611] width 49 height 34
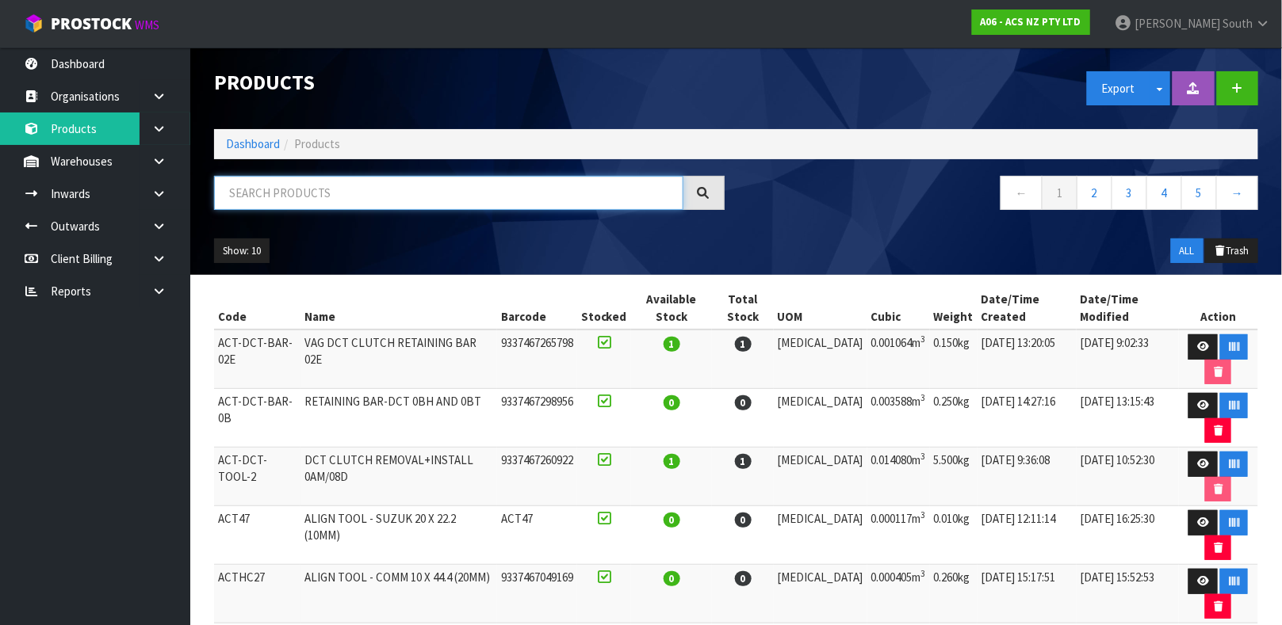
click at [643, 202] on input "text" at bounding box center [448, 193] width 469 height 34
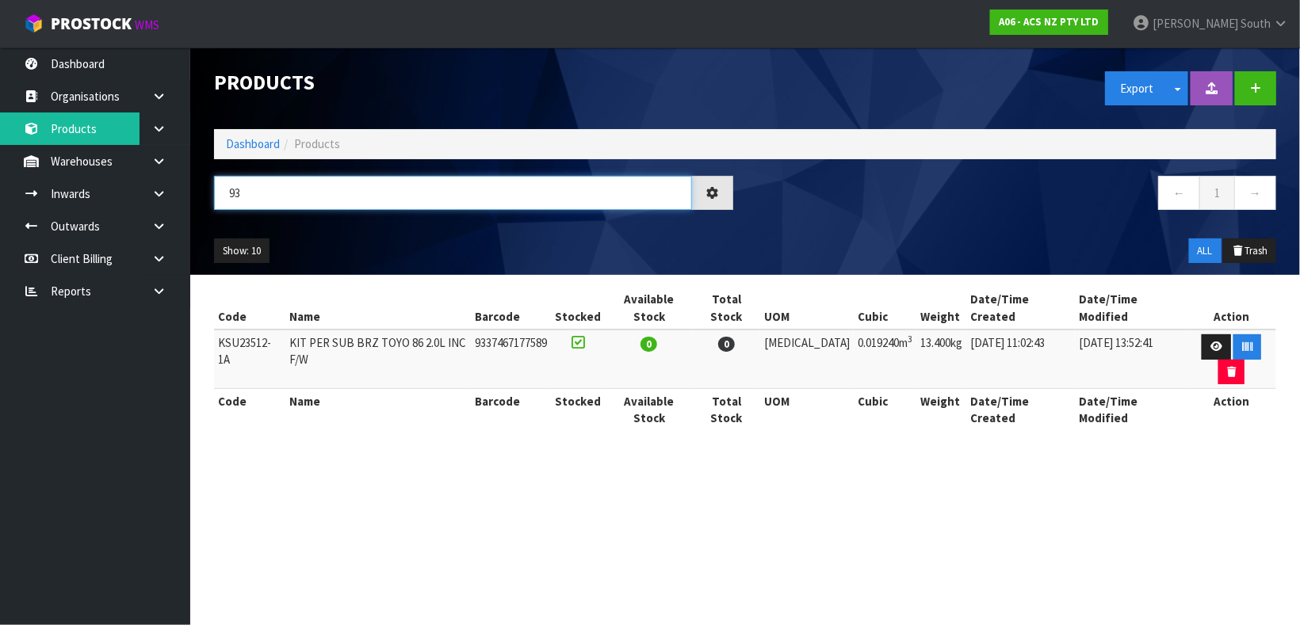
type input "9"
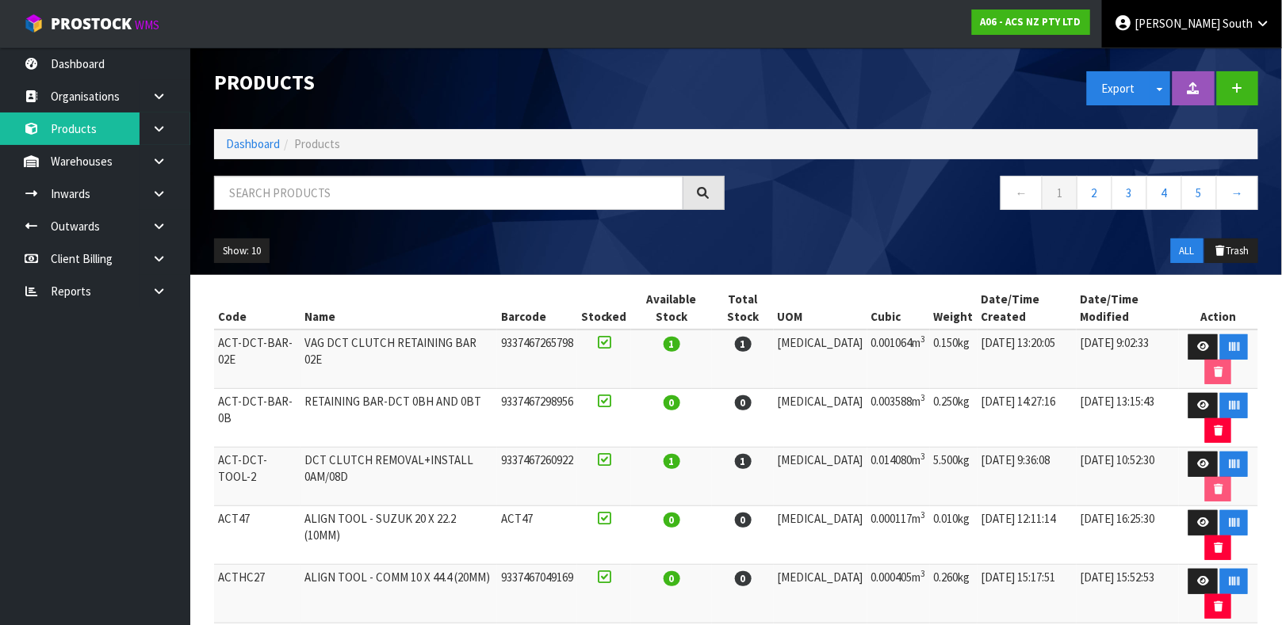
click at [1205, 36] on link "[PERSON_NAME] South" at bounding box center [1192, 24] width 180 height 48
click at [1210, 55] on link "Logout" at bounding box center [1218, 62] width 125 height 21
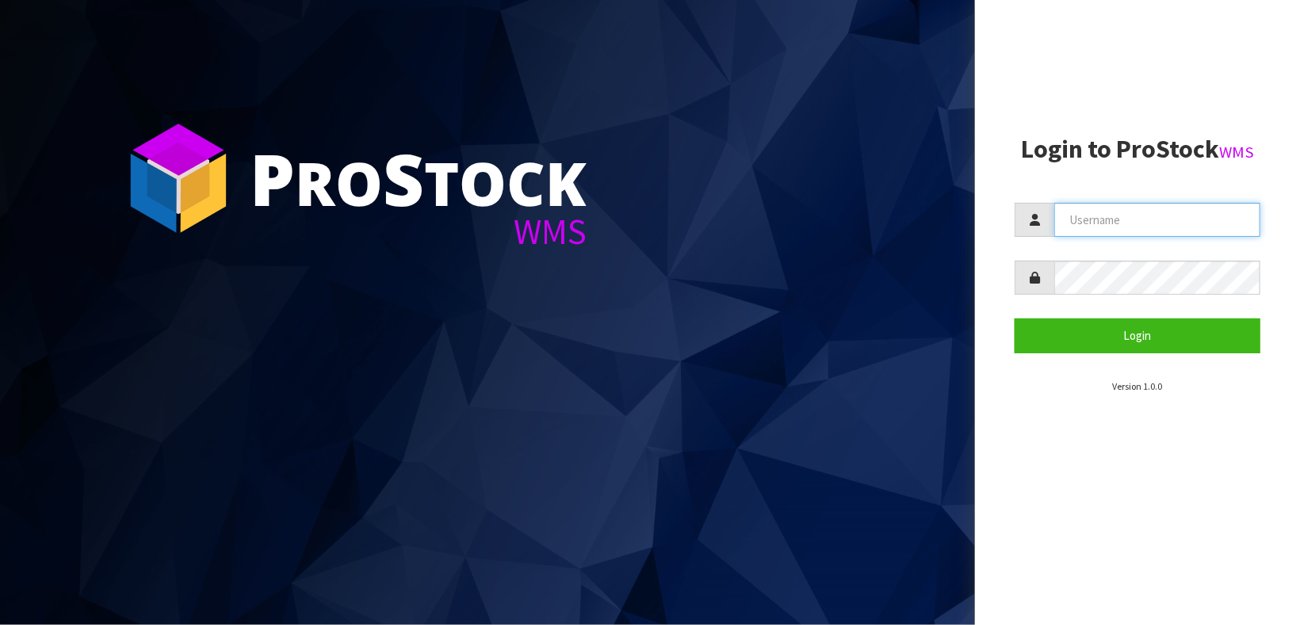
click at [1191, 233] on input "text" at bounding box center [1157, 220] width 206 height 34
type input "J"
type input "Raj"
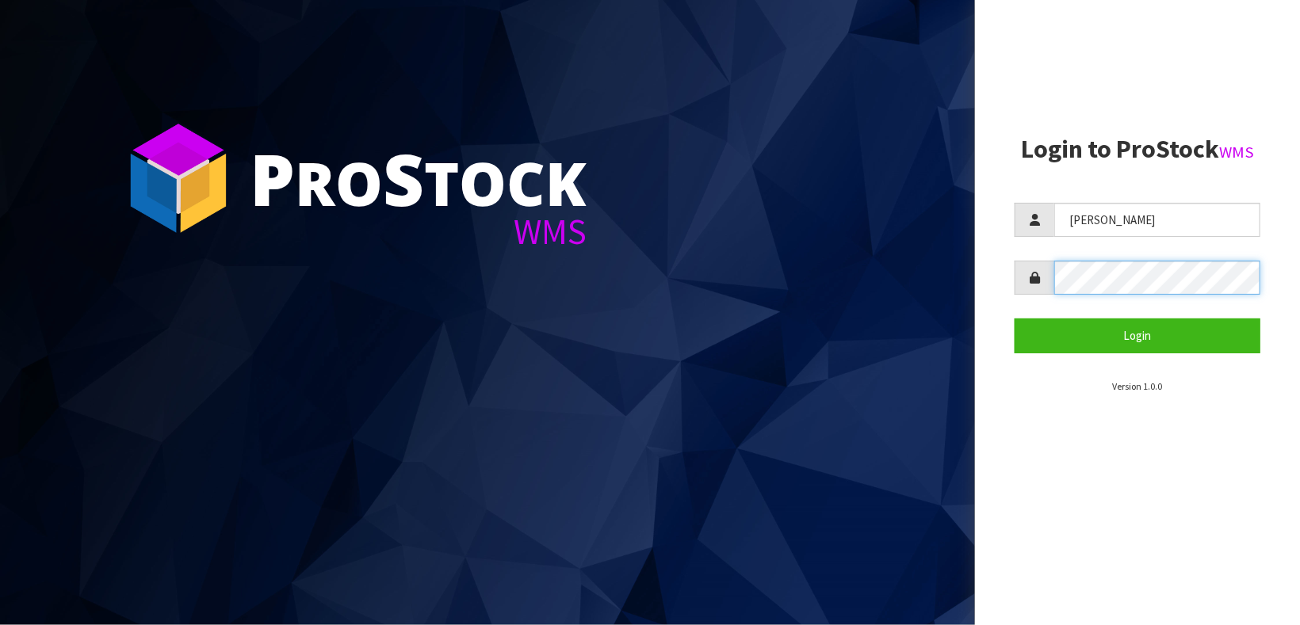
click at [1015, 319] on button "Login" at bounding box center [1138, 336] width 246 height 34
